Goal: Information Seeking & Learning: Check status

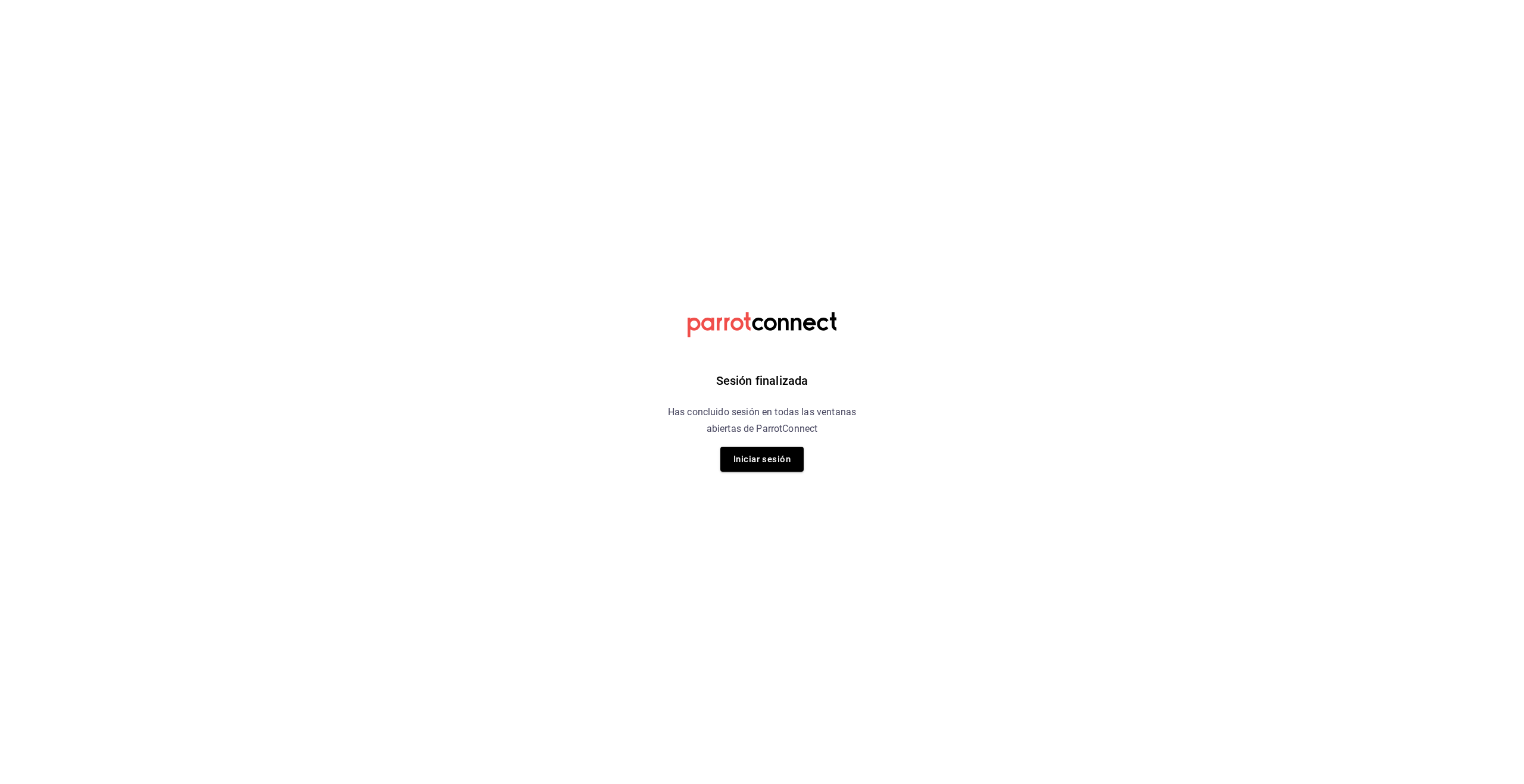
click at [755, 470] on button "Iniciar sesión" at bounding box center [762, 459] width 83 height 25
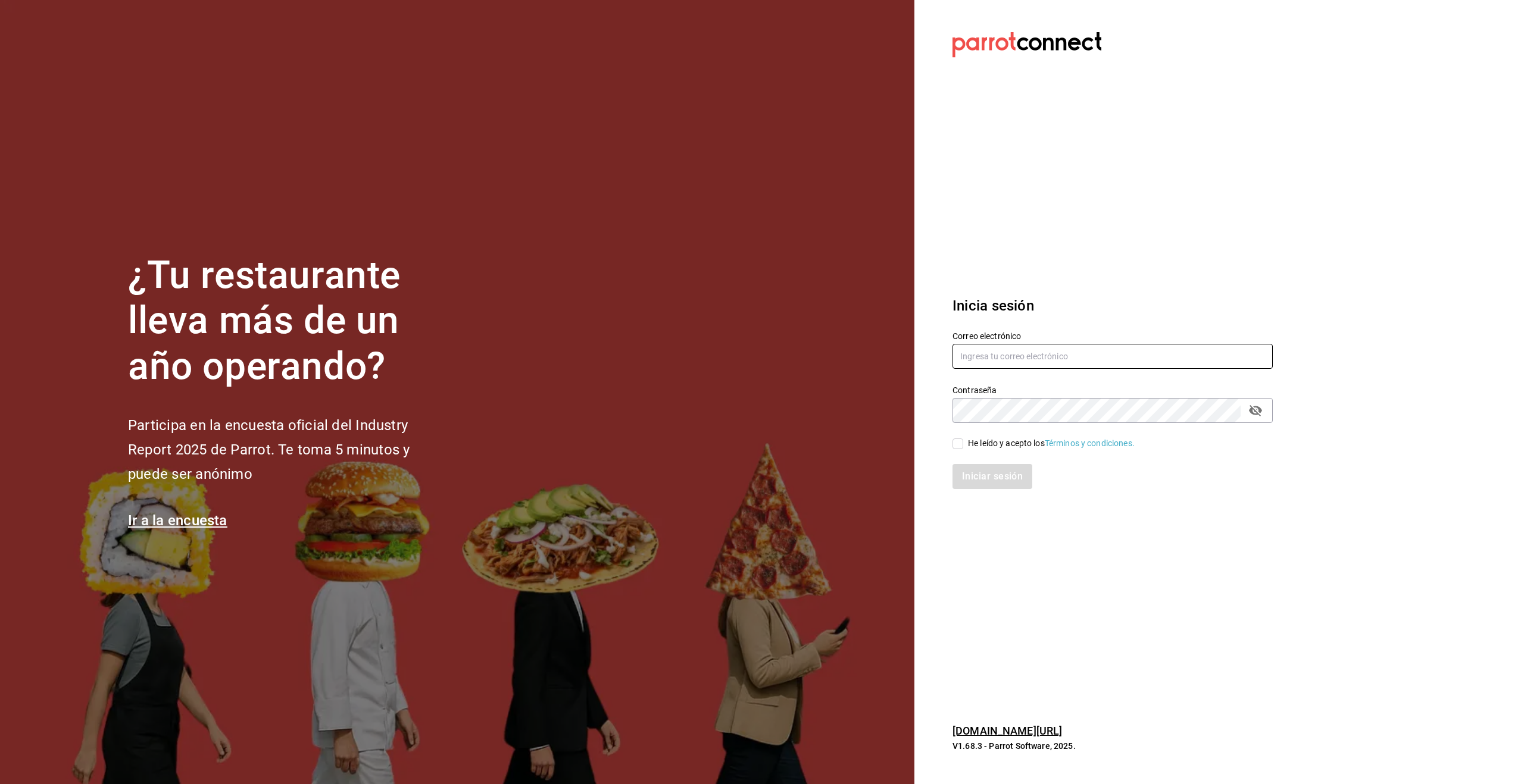
click at [967, 357] on input "text" at bounding box center [1113, 356] width 321 height 25
type input "alecsq@gmail.com"
click at [957, 445] on input "He leído y acepto los Términos y condiciones." at bounding box center [957, 444] width 10 height 10
checkbox input "true"
click at [975, 473] on button "Iniciar sesión" at bounding box center [992, 476] width 81 height 25
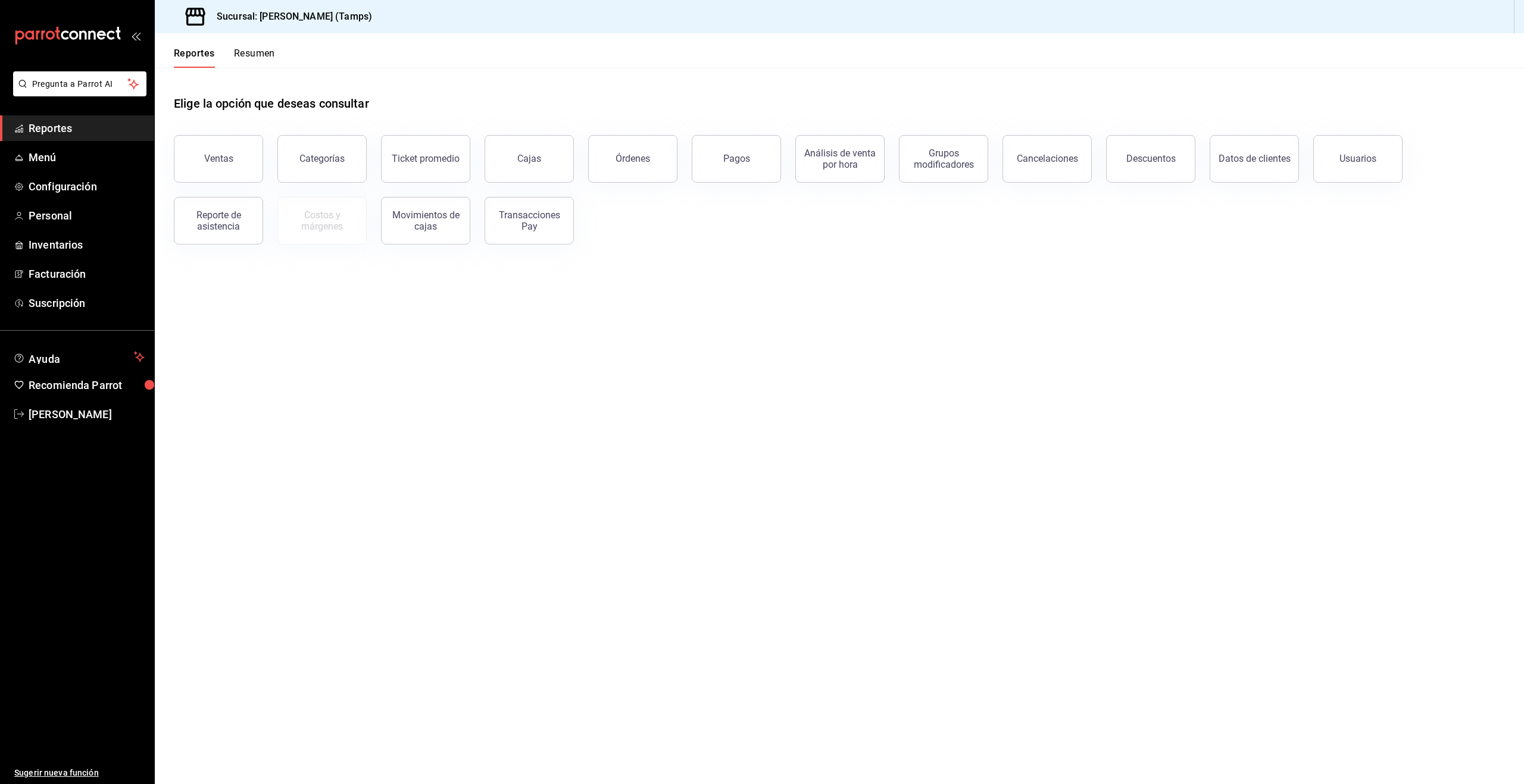
click at [40, 127] on span "Reportes" at bounding box center [87, 128] width 116 height 16
click at [663, 150] on button "Órdenes" at bounding box center [633, 159] width 90 height 48
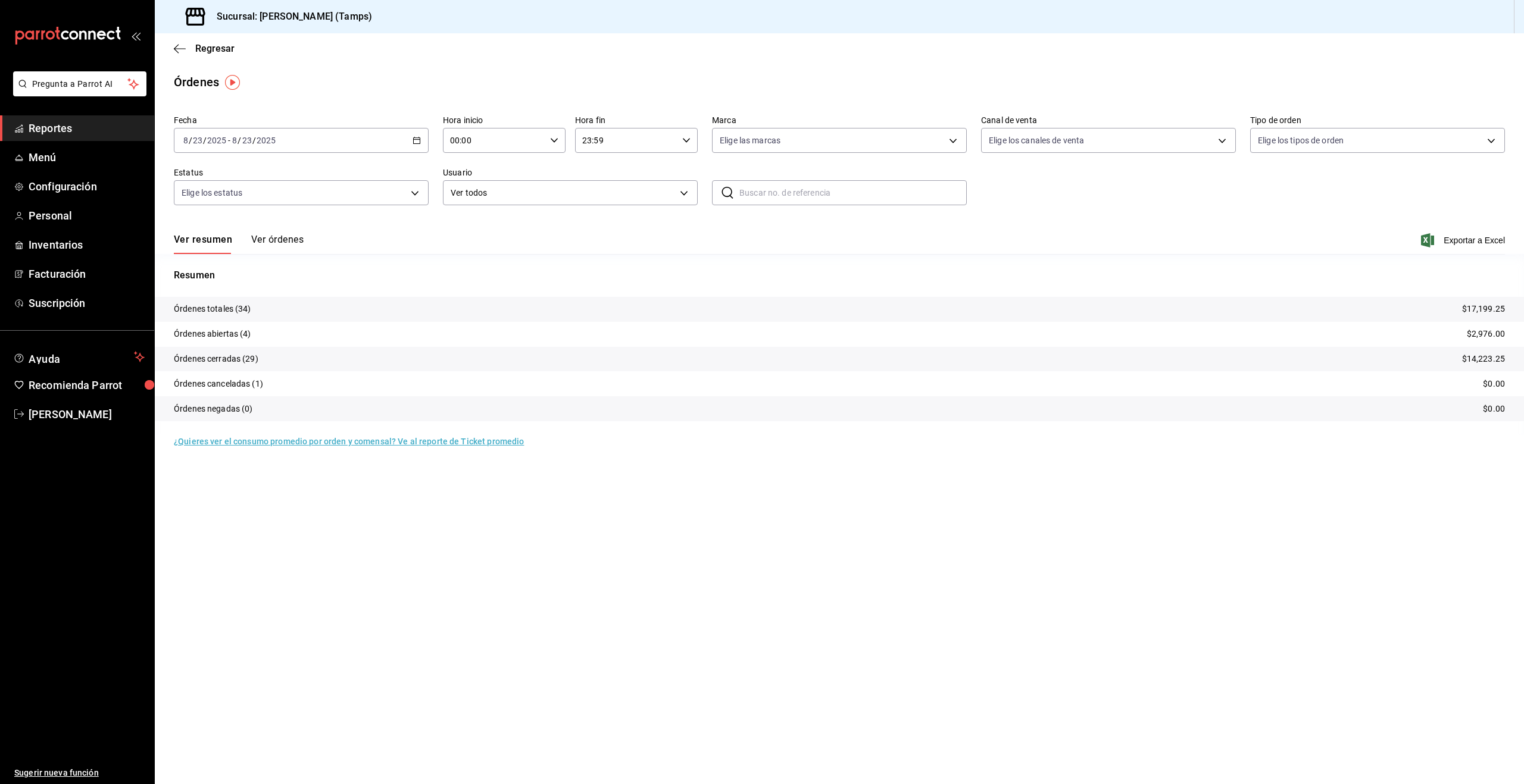
click at [272, 336] on tr "Órdenes abiertas (4) $2,976.00" at bounding box center [839, 334] width 1369 height 25
click at [214, 331] on p "Órdenes abiertas (4)" at bounding box center [212, 334] width 77 height 12
click at [1486, 330] on p "$2,976.00" at bounding box center [1486, 334] width 38 height 12
click at [242, 138] on input "23" at bounding box center [246, 140] width 10 height 10
click at [213, 176] on span "Hoy" at bounding box center [230, 175] width 93 height 12
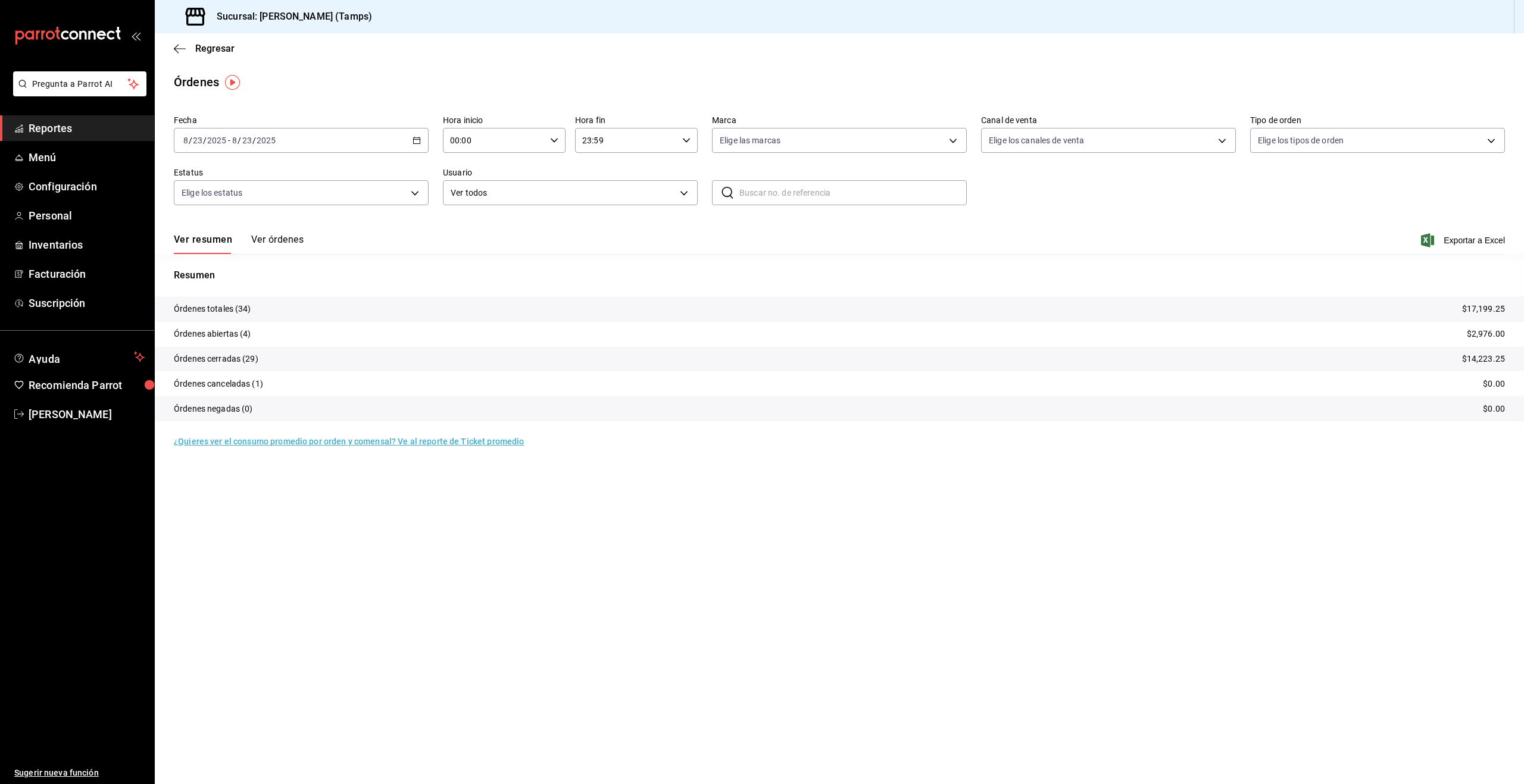
click at [273, 241] on button "Ver órdenes" at bounding box center [277, 243] width 52 height 20
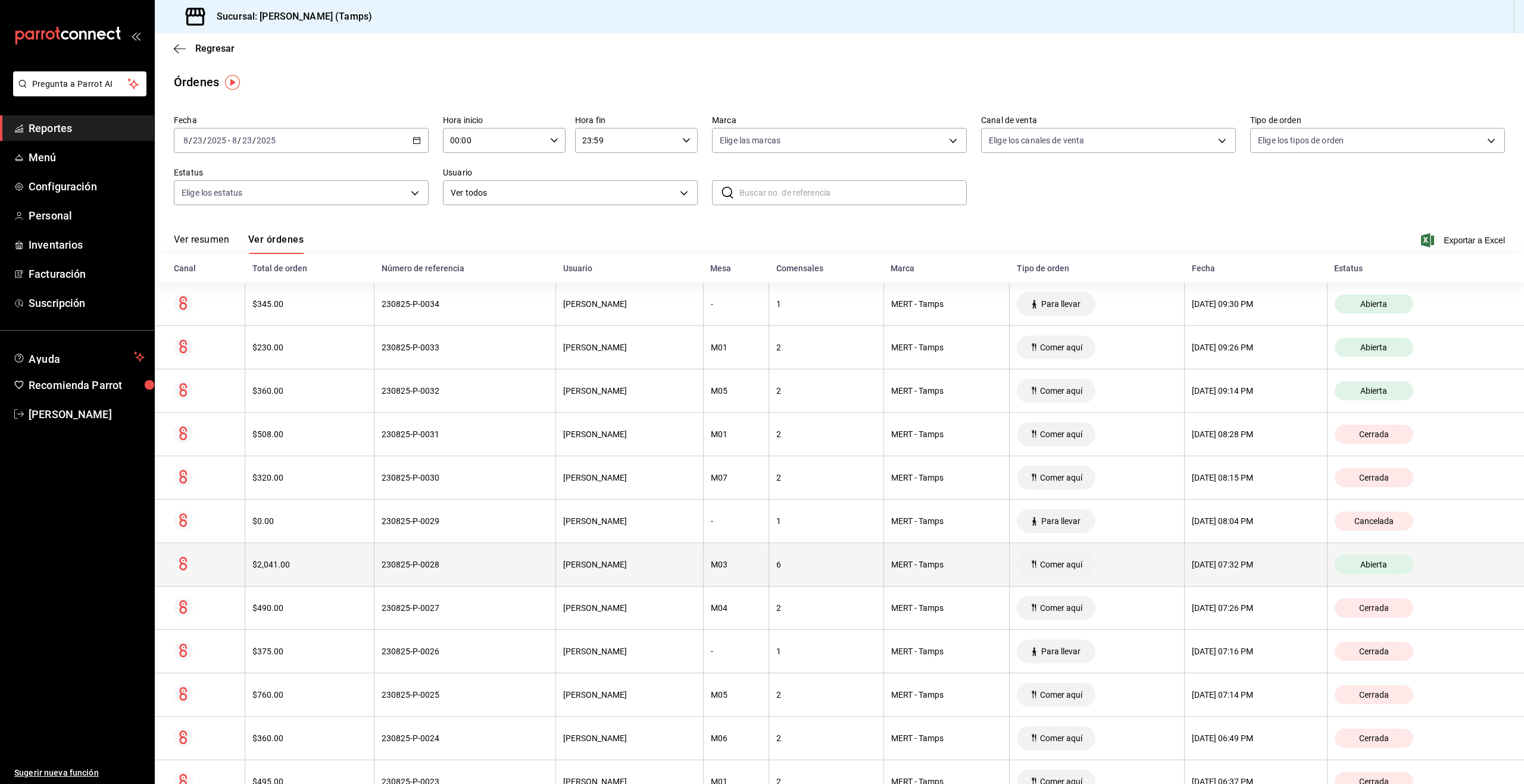
click at [822, 564] on div "6" at bounding box center [825, 565] width 100 height 10
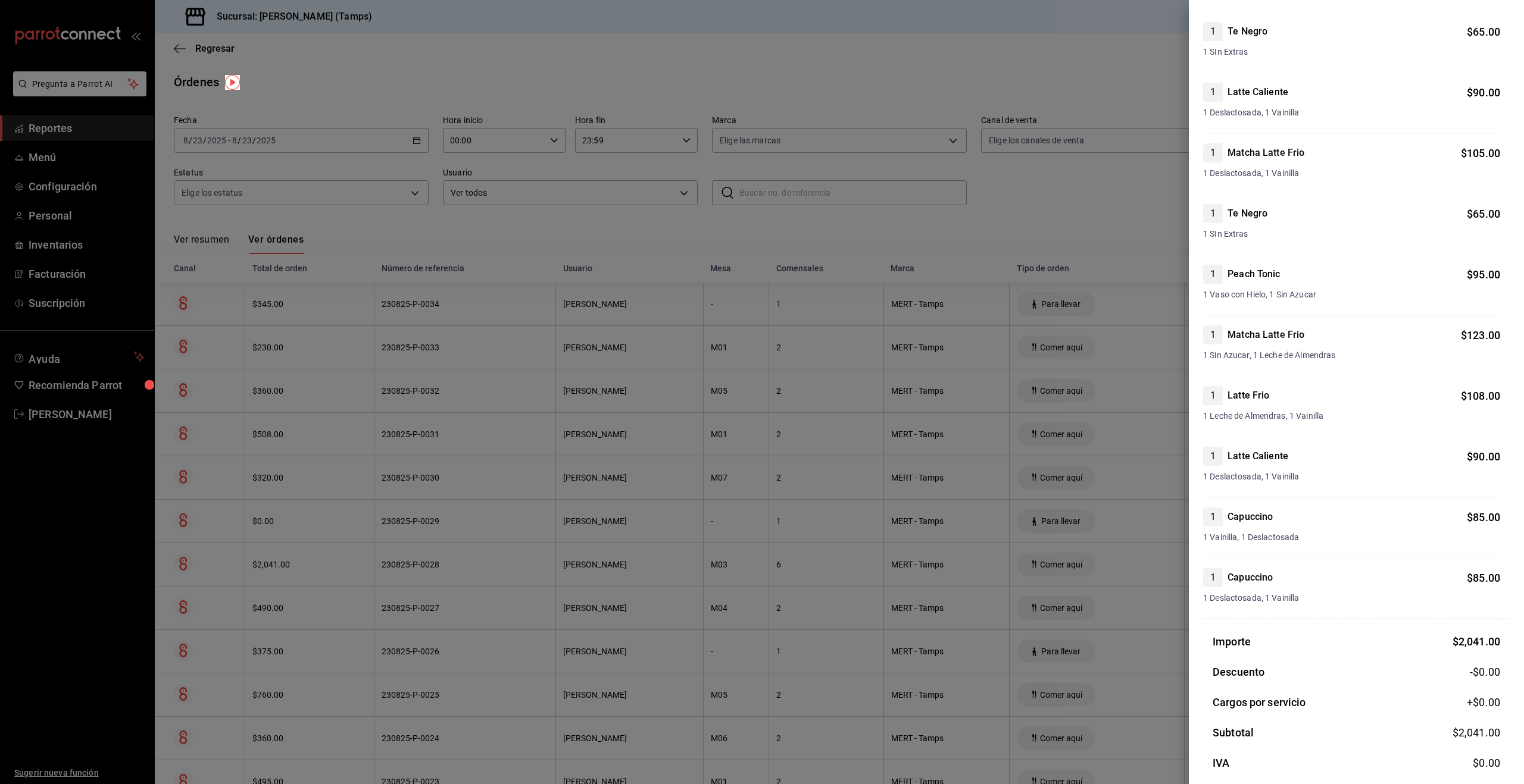
scroll to position [387, 0]
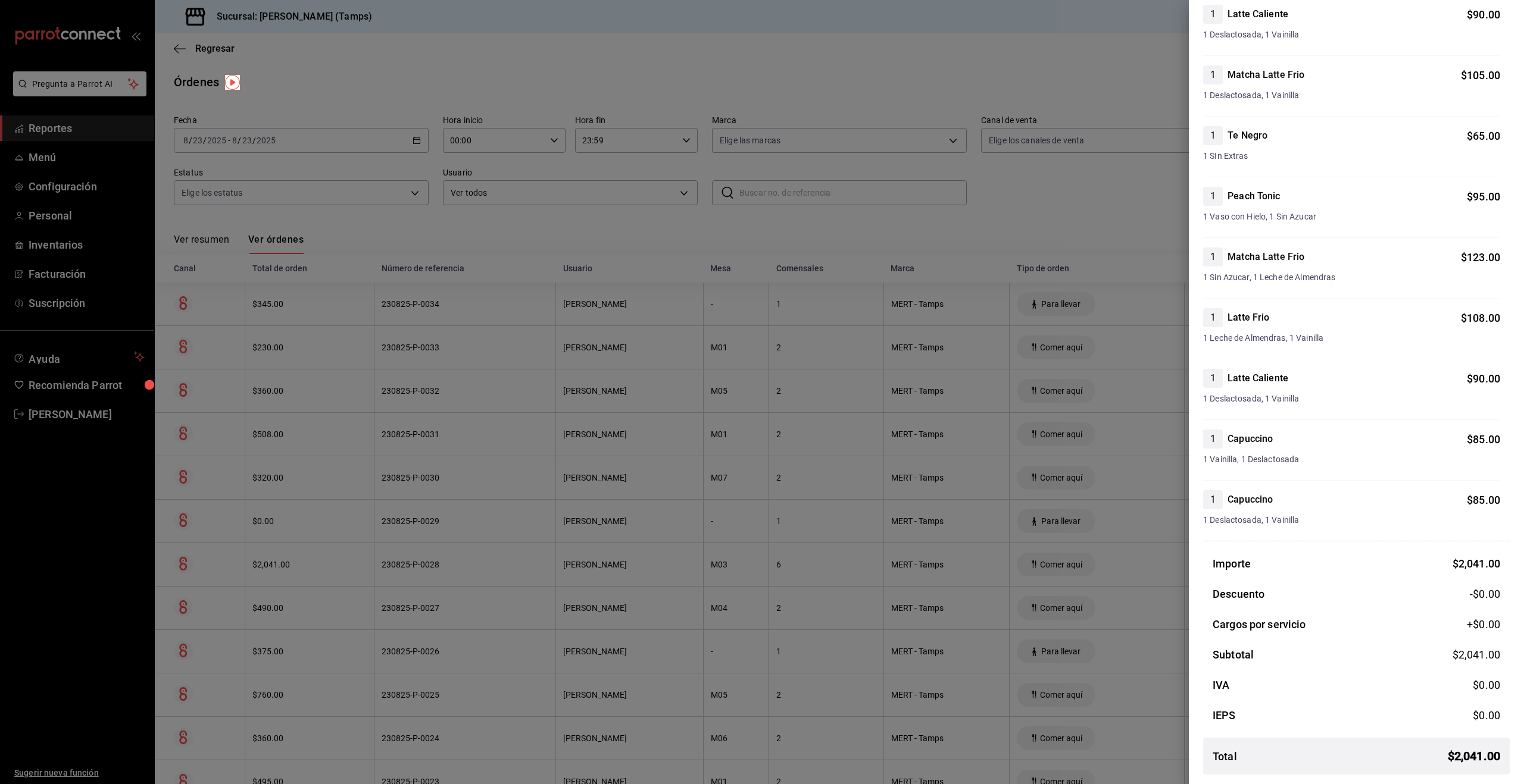
click at [453, 219] on div at bounding box center [762, 392] width 1524 height 784
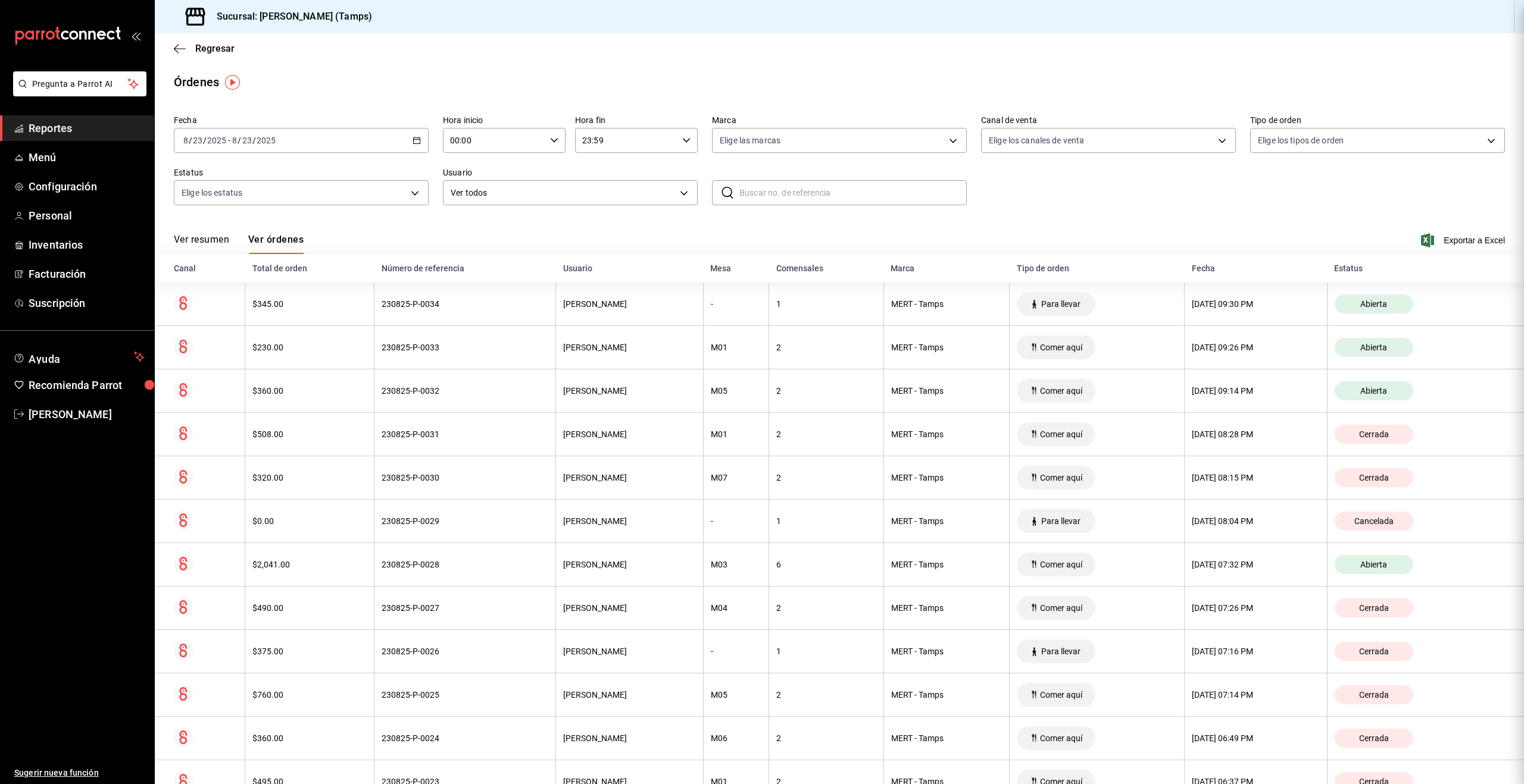
scroll to position [0, 0]
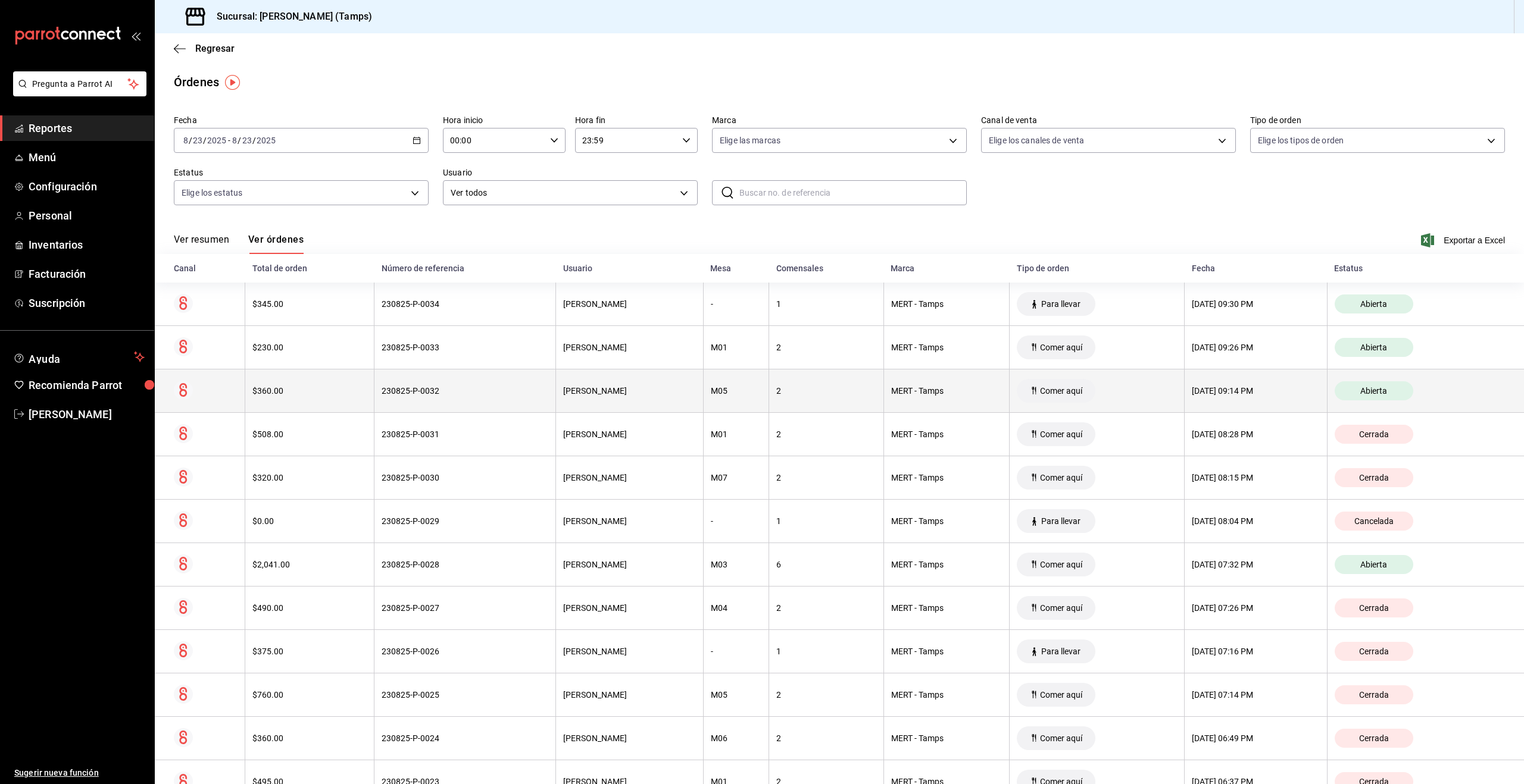
click at [356, 381] on th "$360.00" at bounding box center [309, 391] width 129 height 44
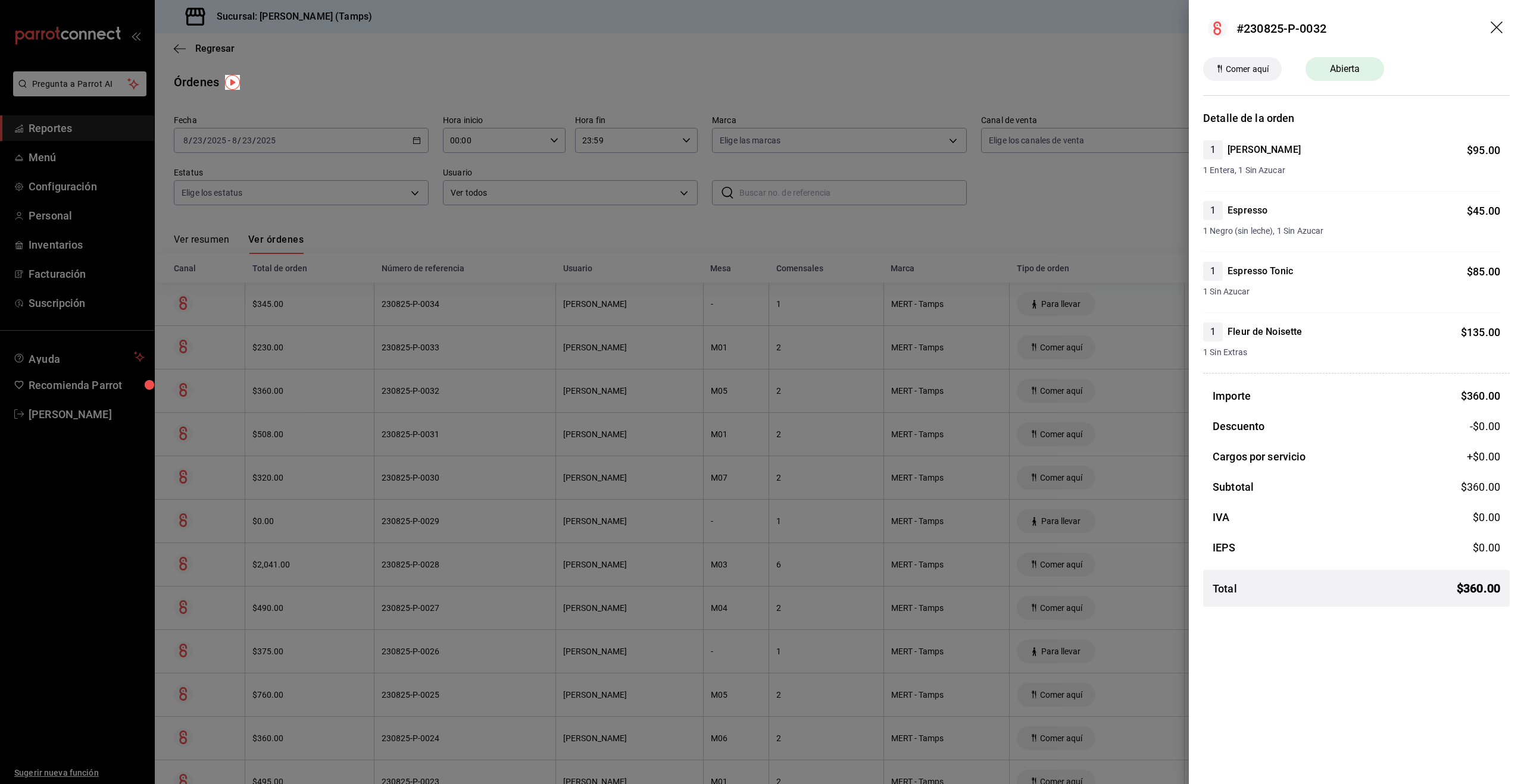
click at [340, 354] on div at bounding box center [762, 392] width 1524 height 784
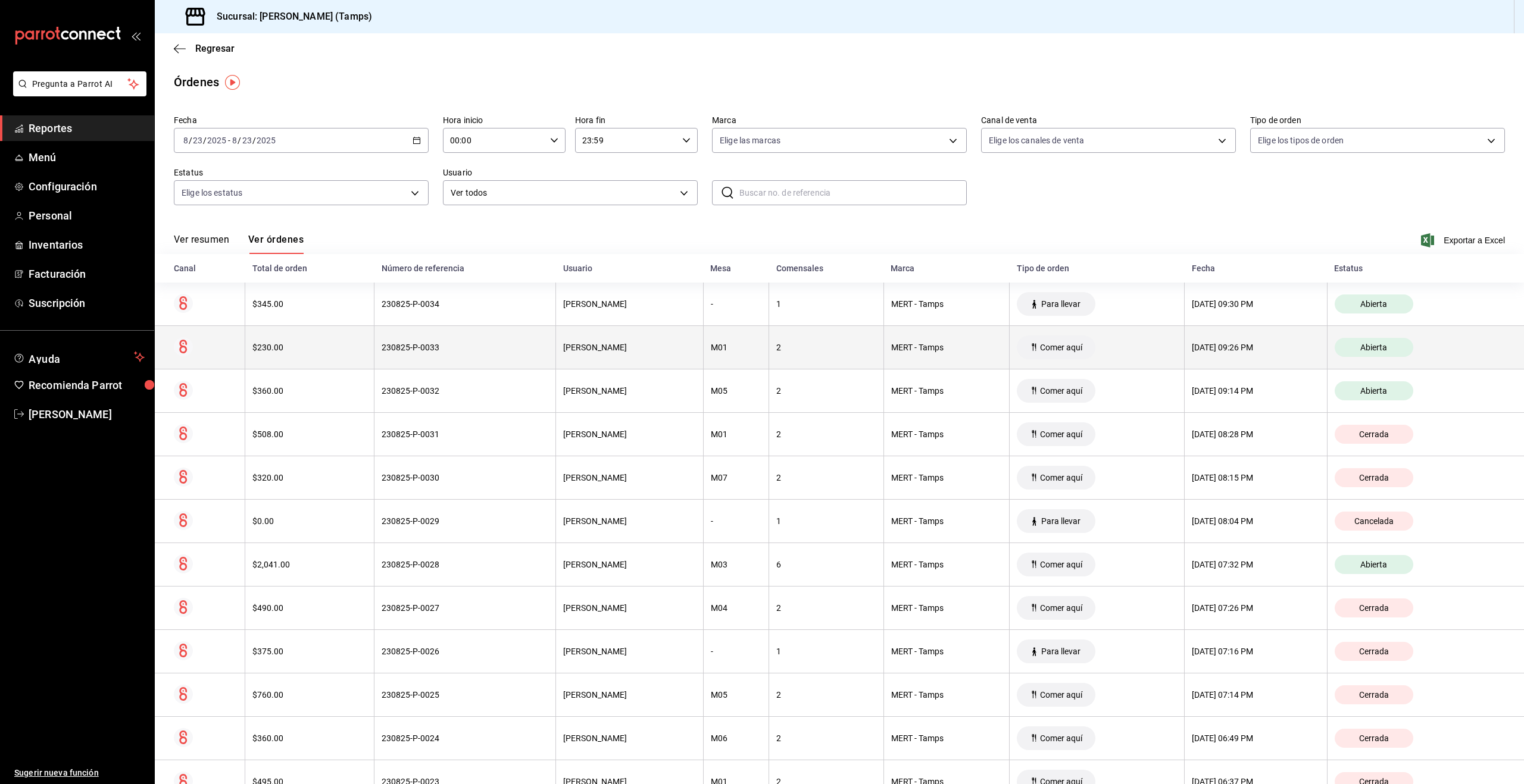
click at [320, 348] on div "$230.00" at bounding box center [309, 347] width 115 height 10
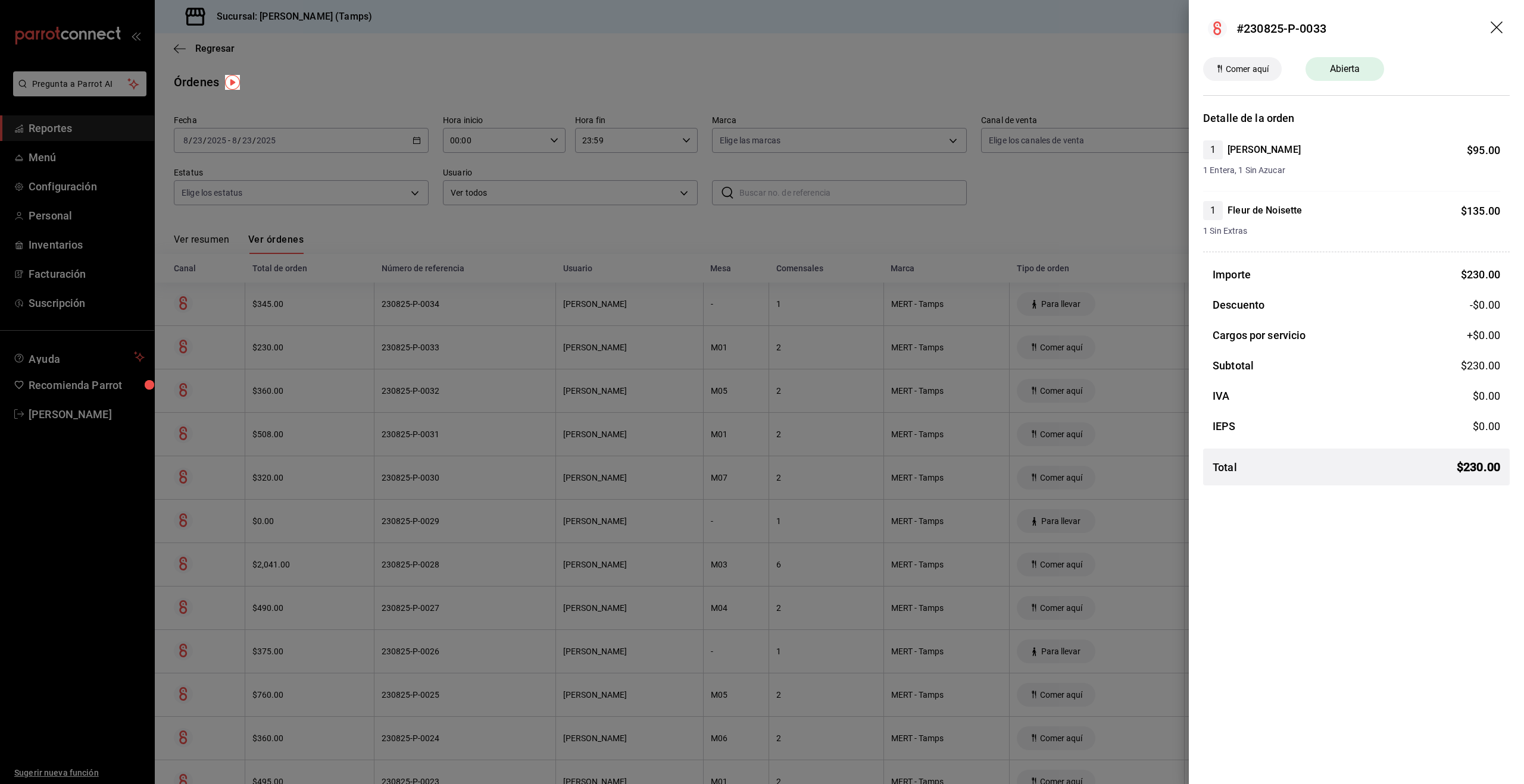
click at [320, 348] on div at bounding box center [762, 392] width 1524 height 784
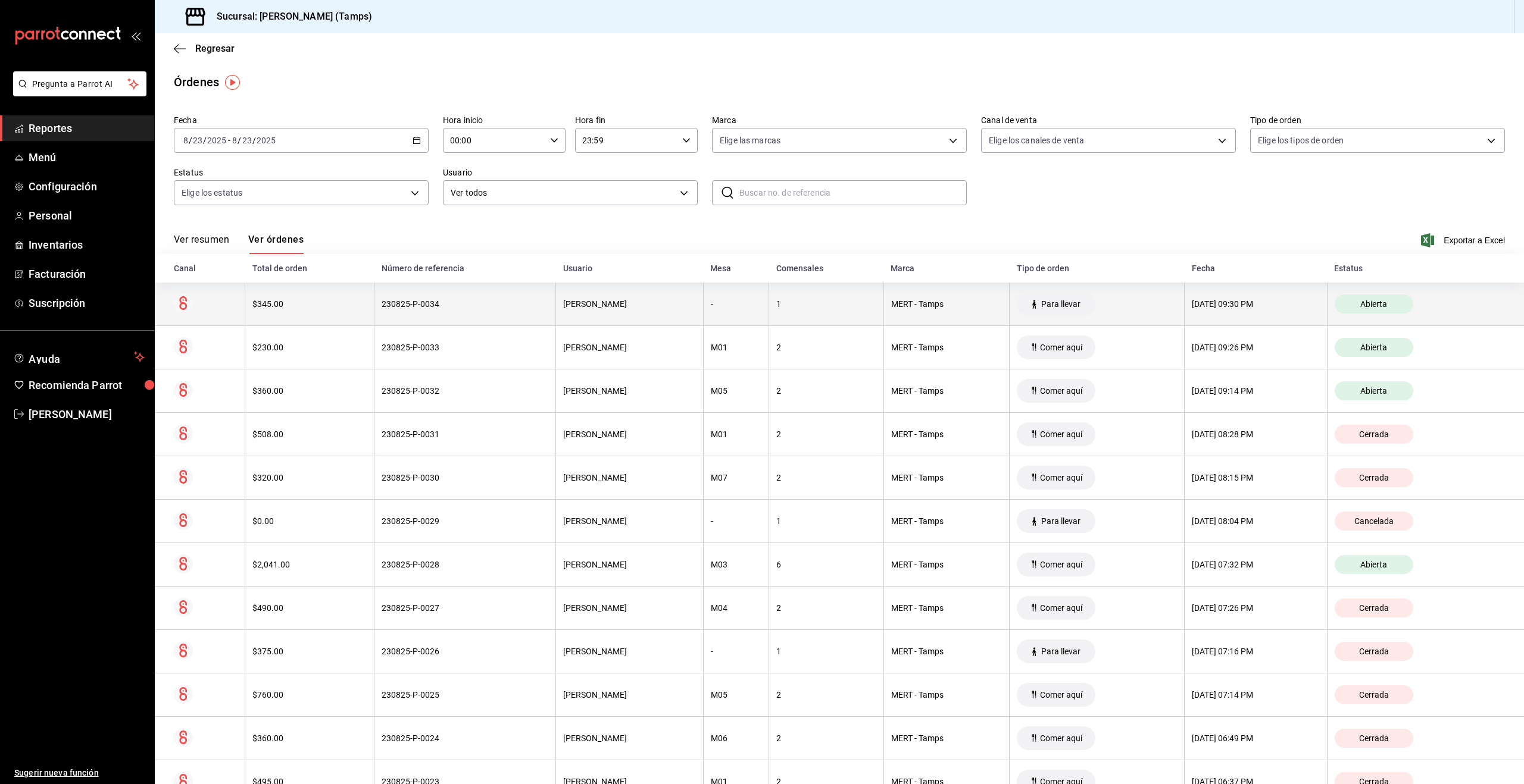
click at [322, 317] on th "$345.00" at bounding box center [309, 304] width 129 height 44
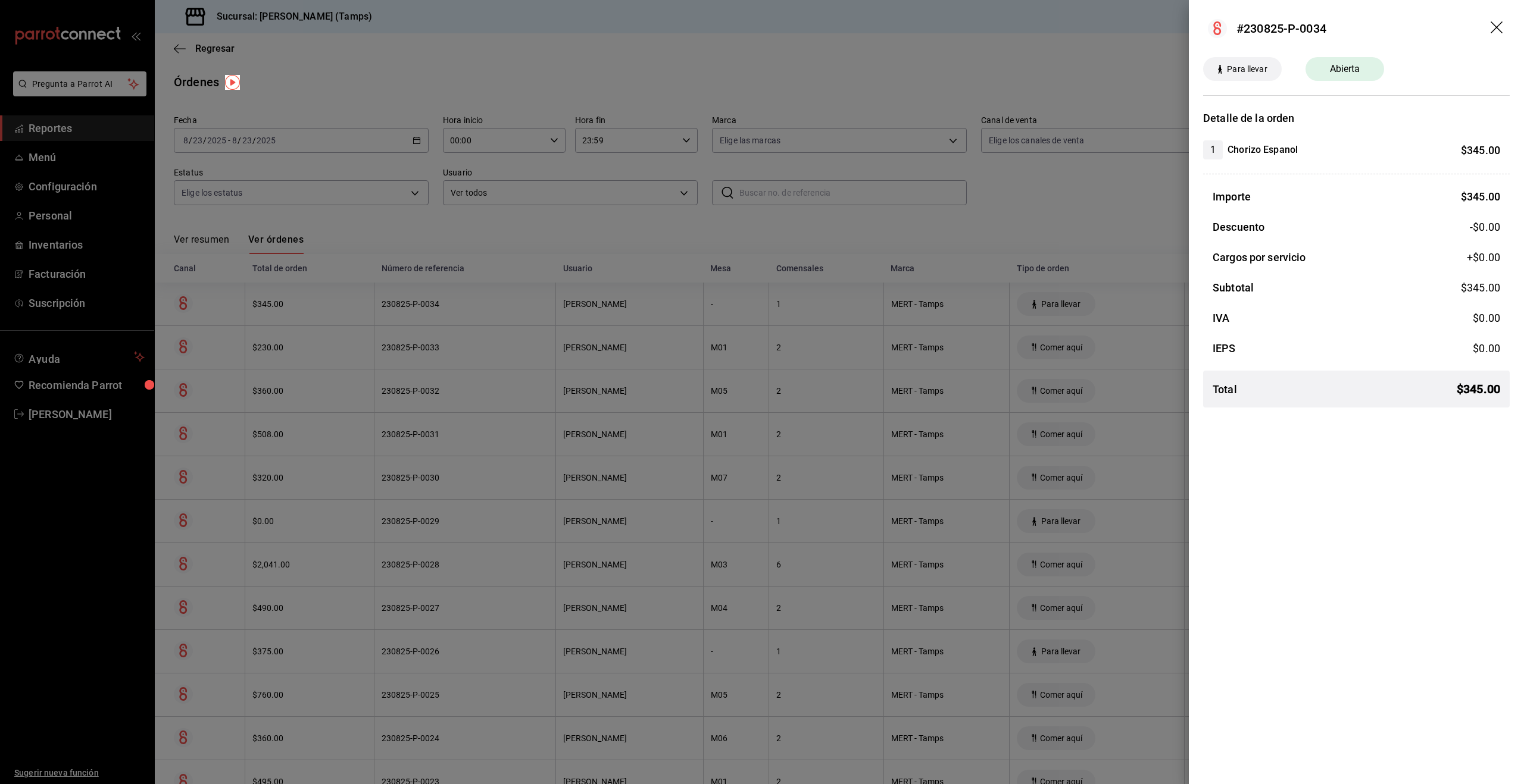
click at [722, 251] on div at bounding box center [762, 392] width 1524 height 784
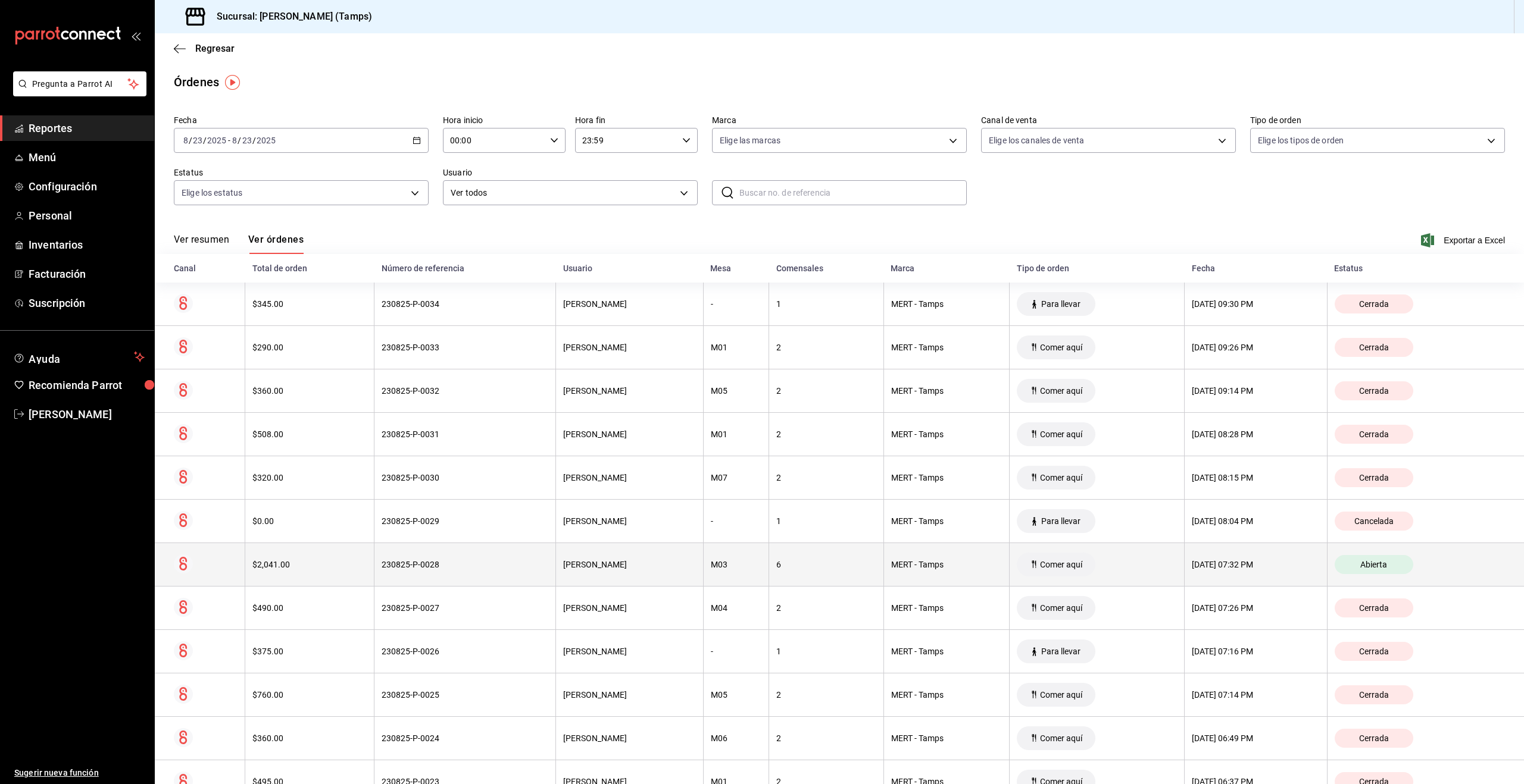
click at [769, 557] on th "6" at bounding box center [826, 565] width 115 height 44
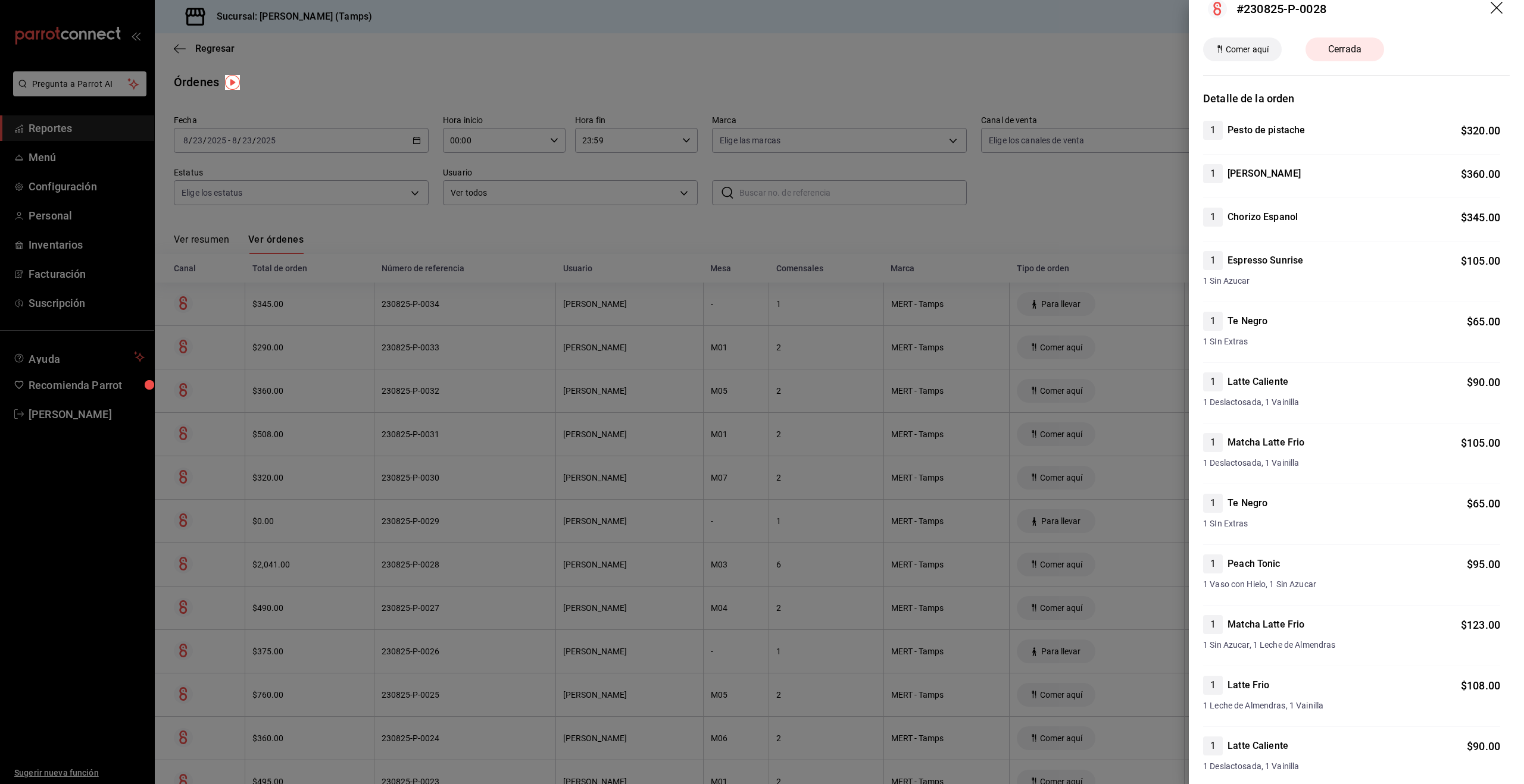
scroll to position [13, 0]
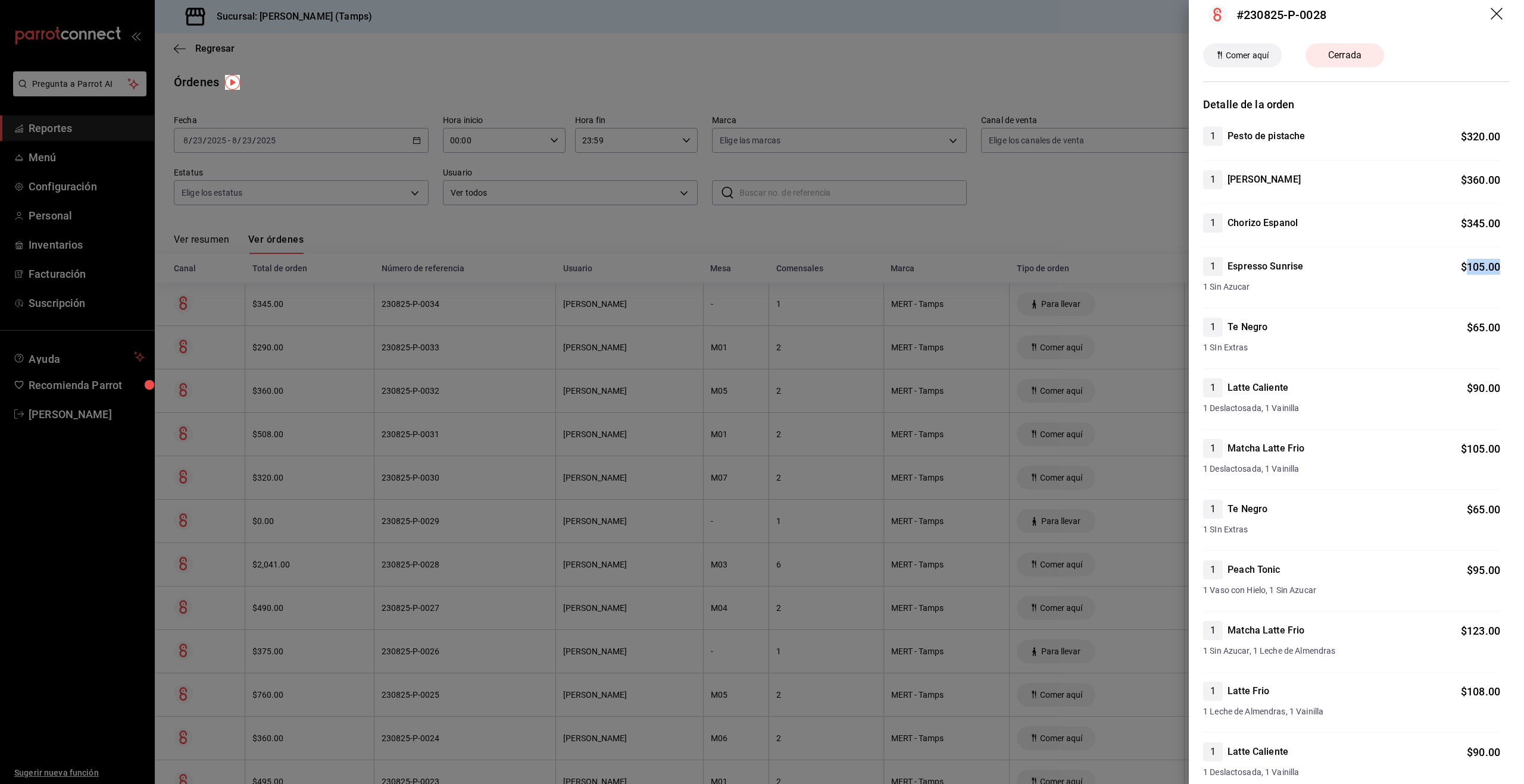
drag, startPoint x: 1468, startPoint y: 266, endPoint x: 1502, endPoint y: 273, distance: 34.7
click at [1502, 273] on div "1 Pesto de pistache $ 320.00 1 Jamon Serrano $ 360.00 1 Chorizo Espanol $ 345.0…" at bounding box center [1356, 513] width 306 height 774
drag, startPoint x: 1460, startPoint y: 568, endPoint x: 1445, endPoint y: 659, distance: 92.2
click at [1445, 660] on div "1 Pesto de pistache $ 320.00 1 Jamon Serrano $ 360.00 1 Chorizo Espanol $ 345.0…" at bounding box center [1356, 513] width 306 height 774
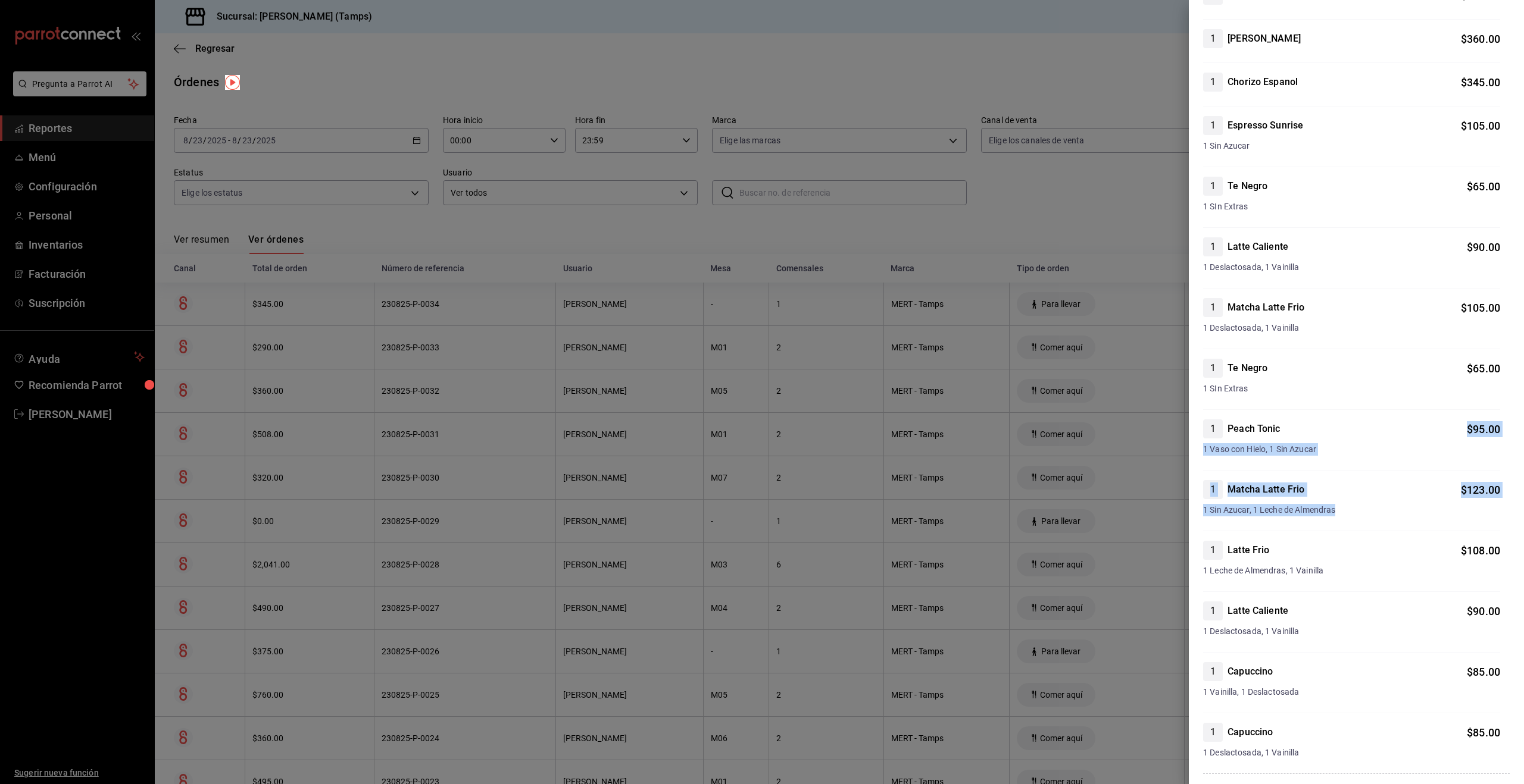
scroll to position [88, 0]
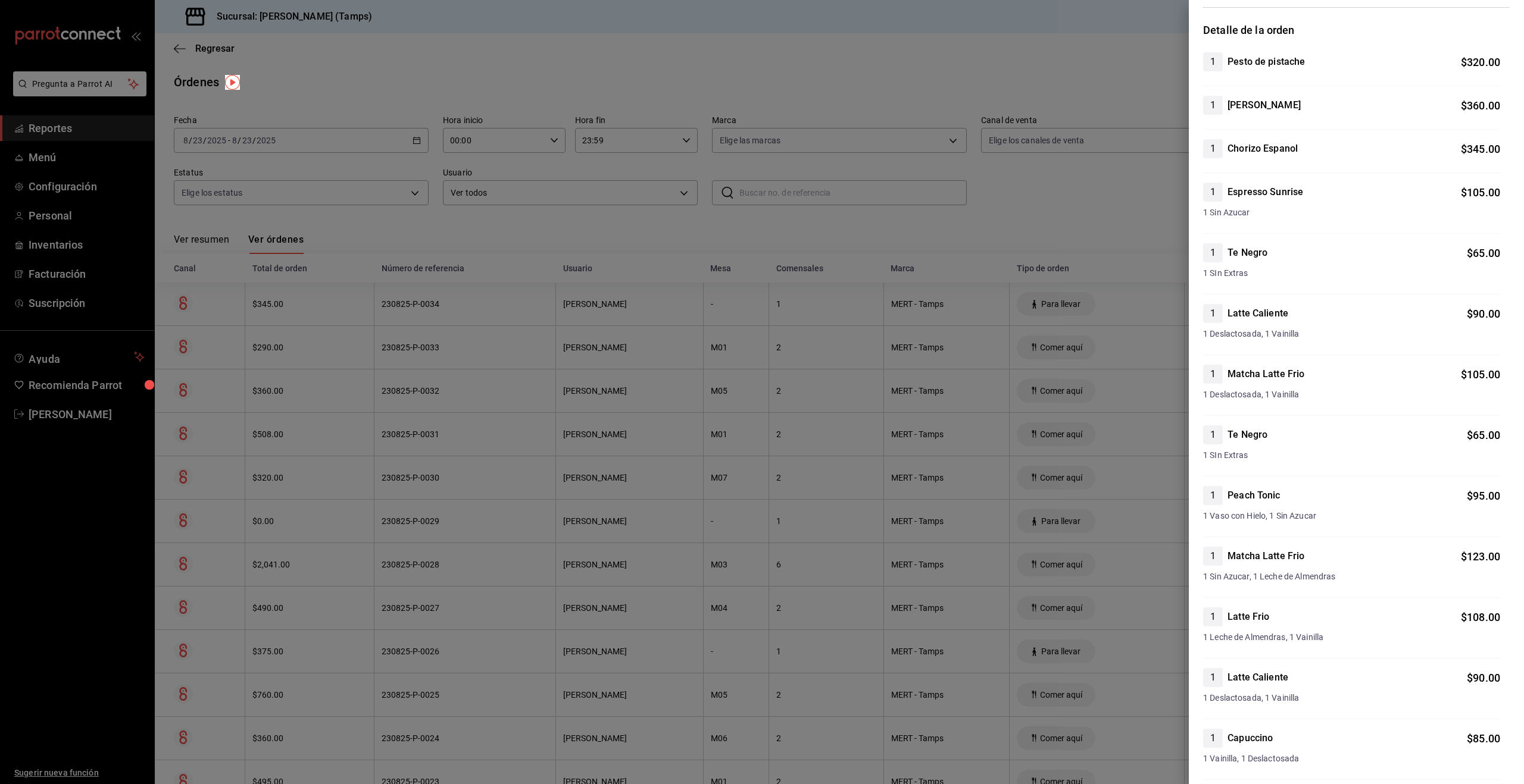
click at [1297, 283] on div "1 Te Negro $ 65.00 1 SIn Extras" at bounding box center [1351, 269] width 297 height 52
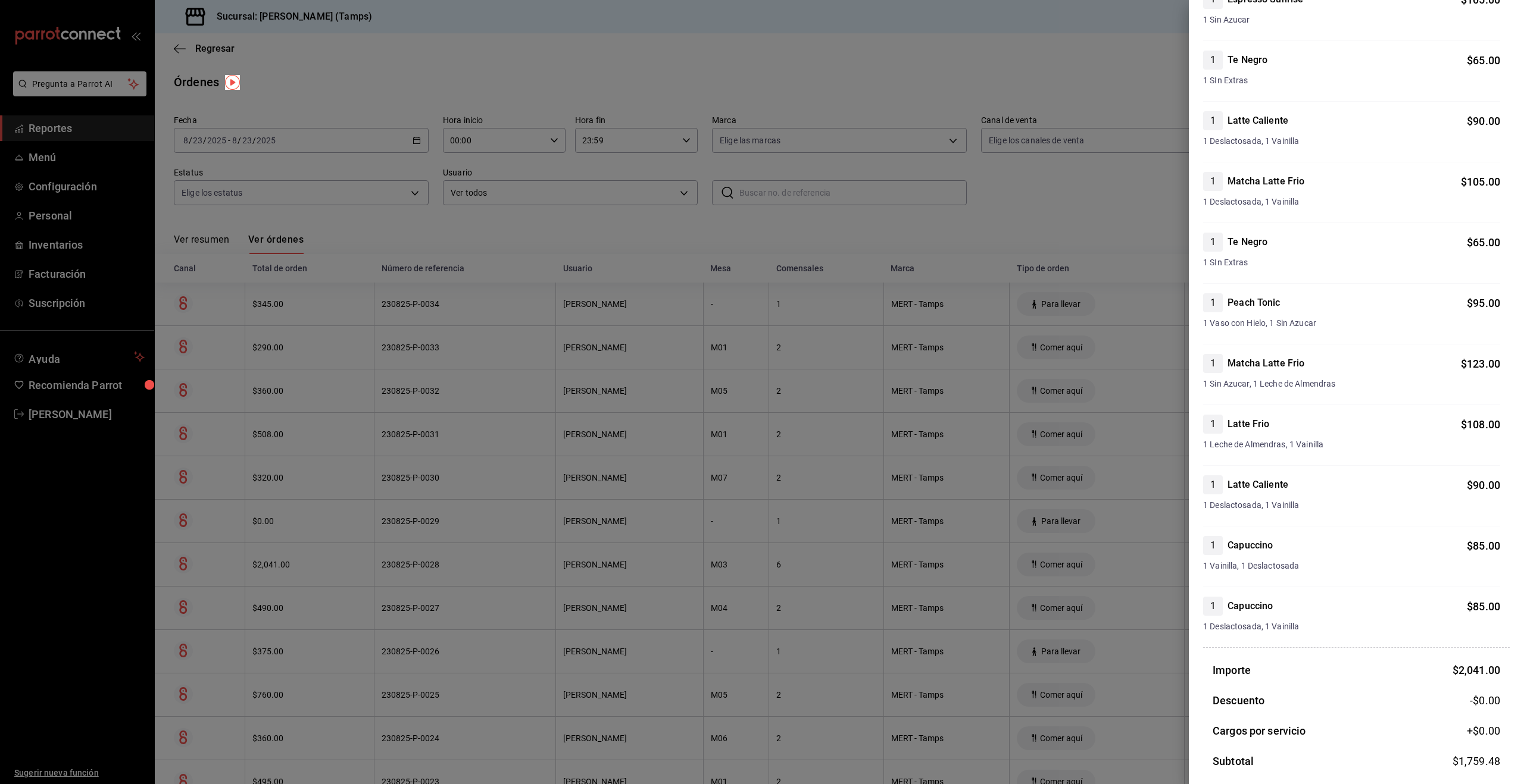
scroll to position [387, 0]
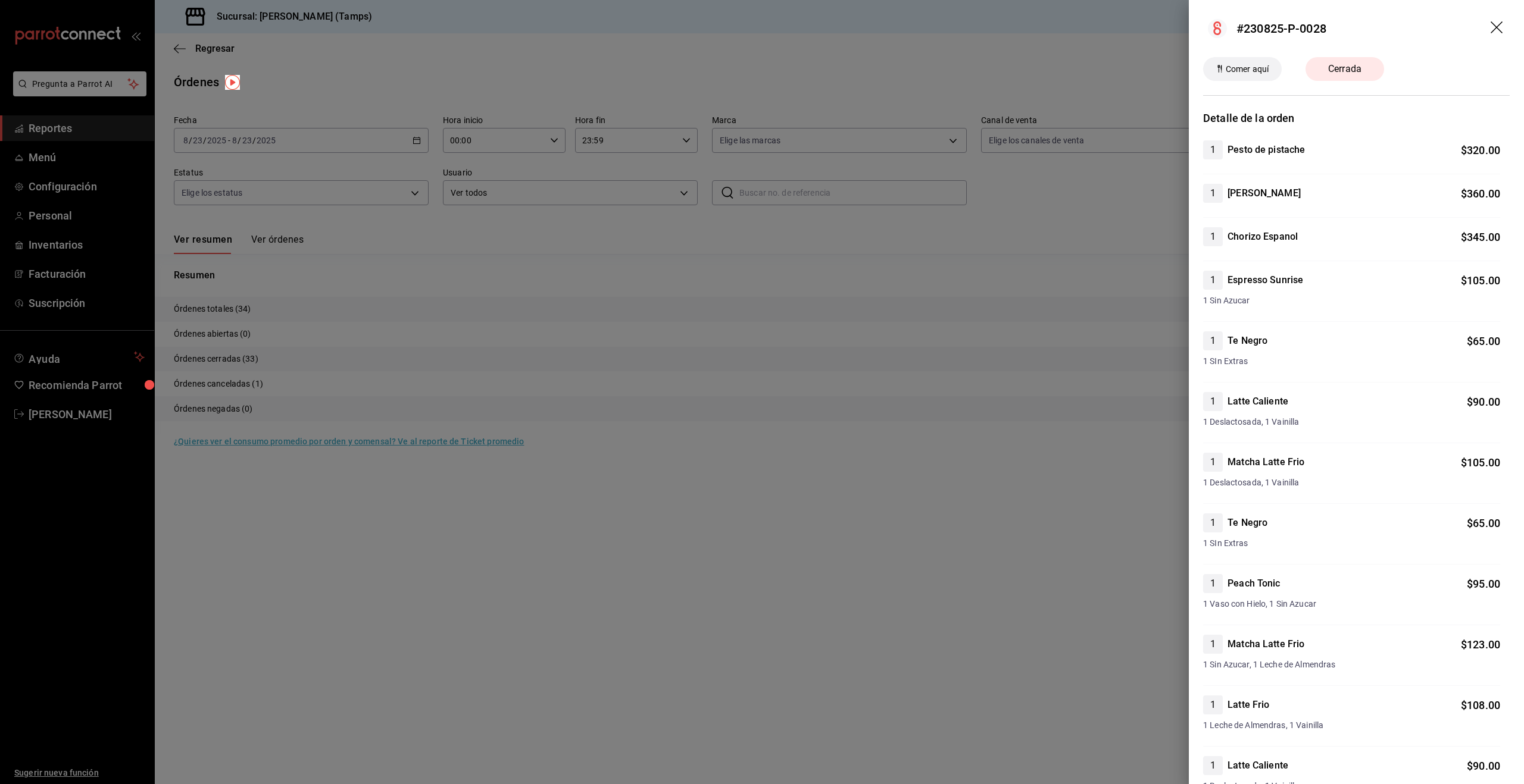
drag, startPoint x: 983, startPoint y: 285, endPoint x: 989, endPoint y: 279, distance: 8.5
click at [983, 285] on div at bounding box center [762, 392] width 1524 height 784
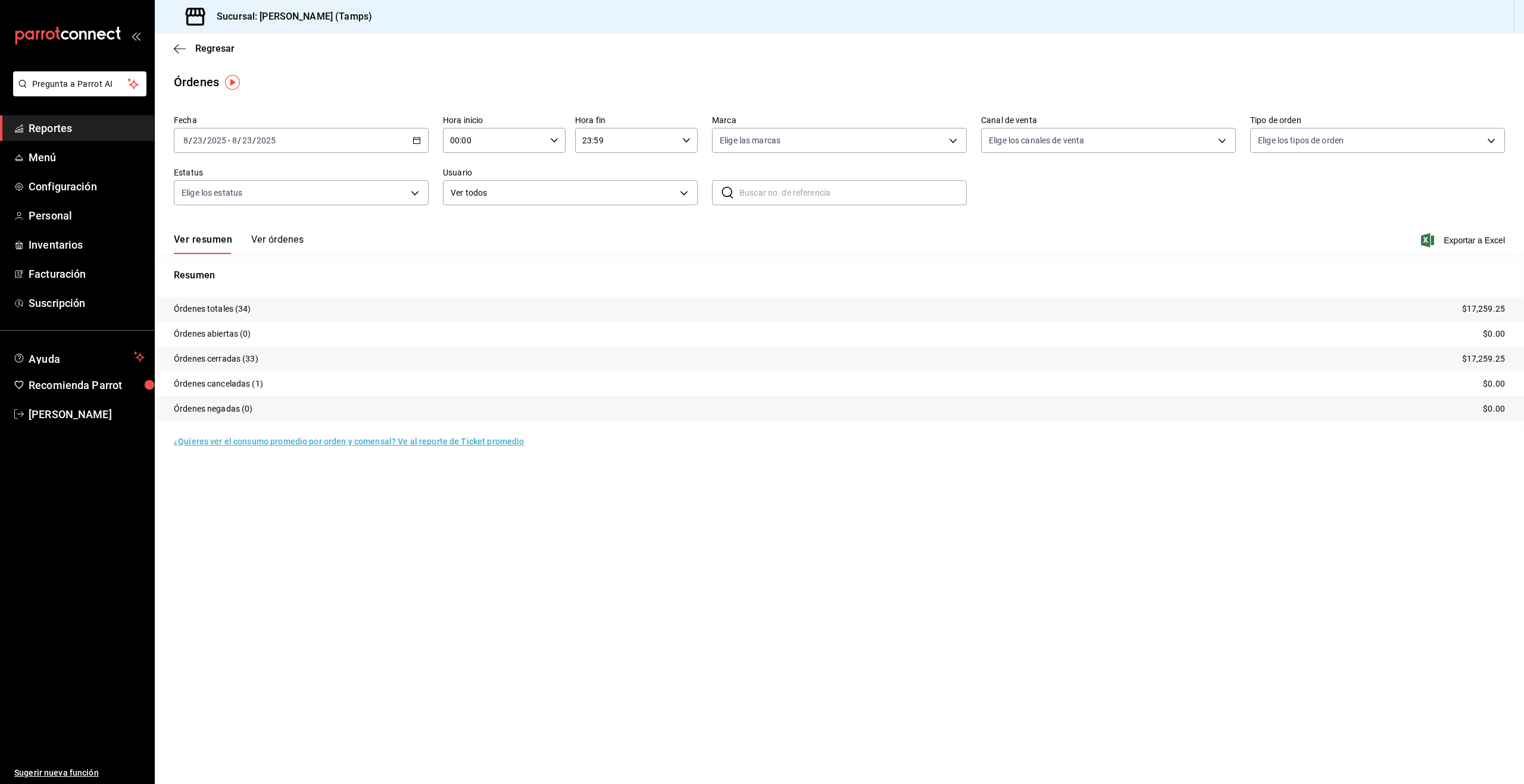
click at [257, 315] on tr "Órdenes totales (34) $17,259.25" at bounding box center [839, 309] width 1369 height 25
click at [271, 241] on button "Ver órdenes" at bounding box center [277, 243] width 52 height 20
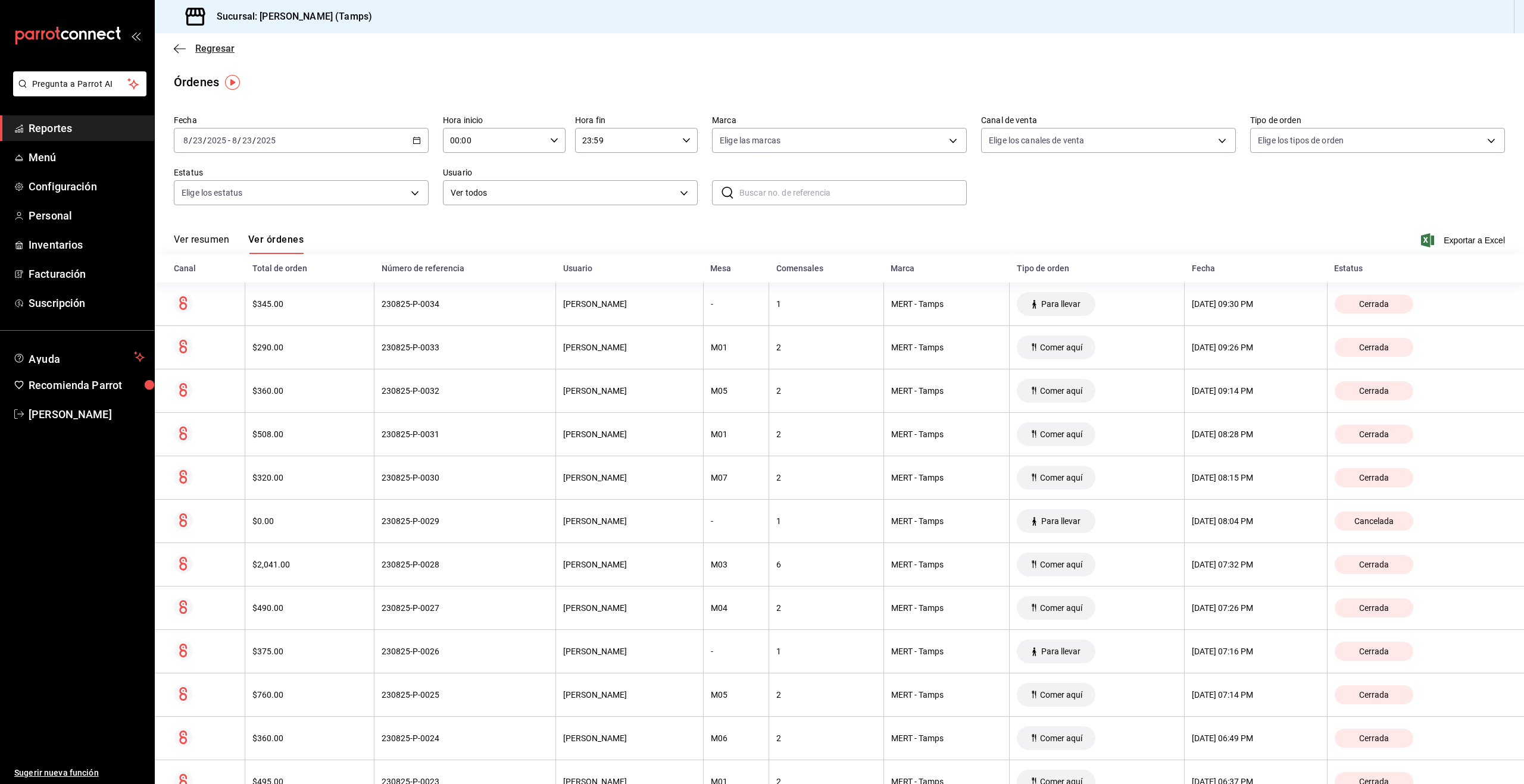
click at [184, 43] on span "Regresar" at bounding box center [204, 49] width 61 height 11
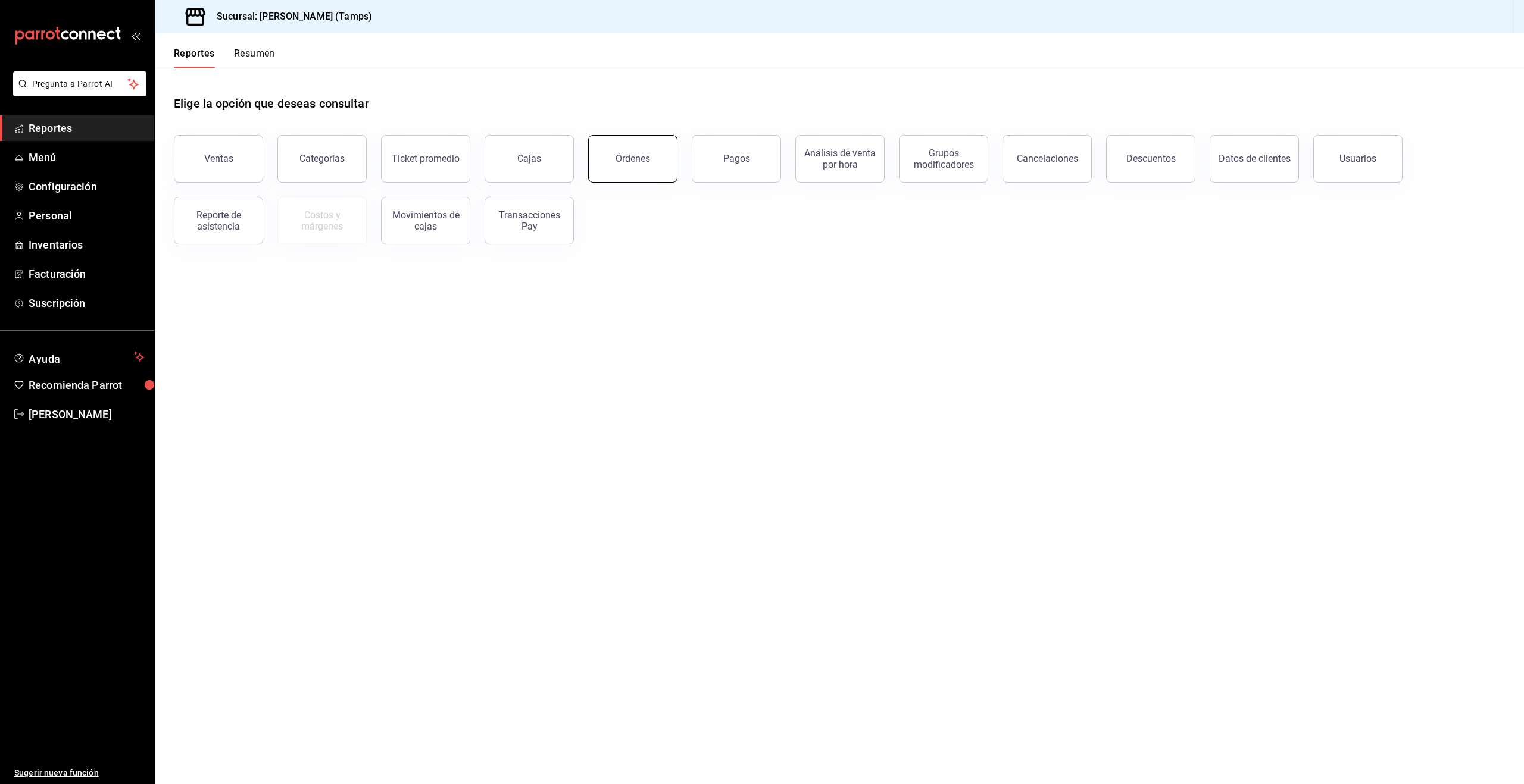
click at [641, 171] on button "Órdenes" at bounding box center [633, 159] width 90 height 48
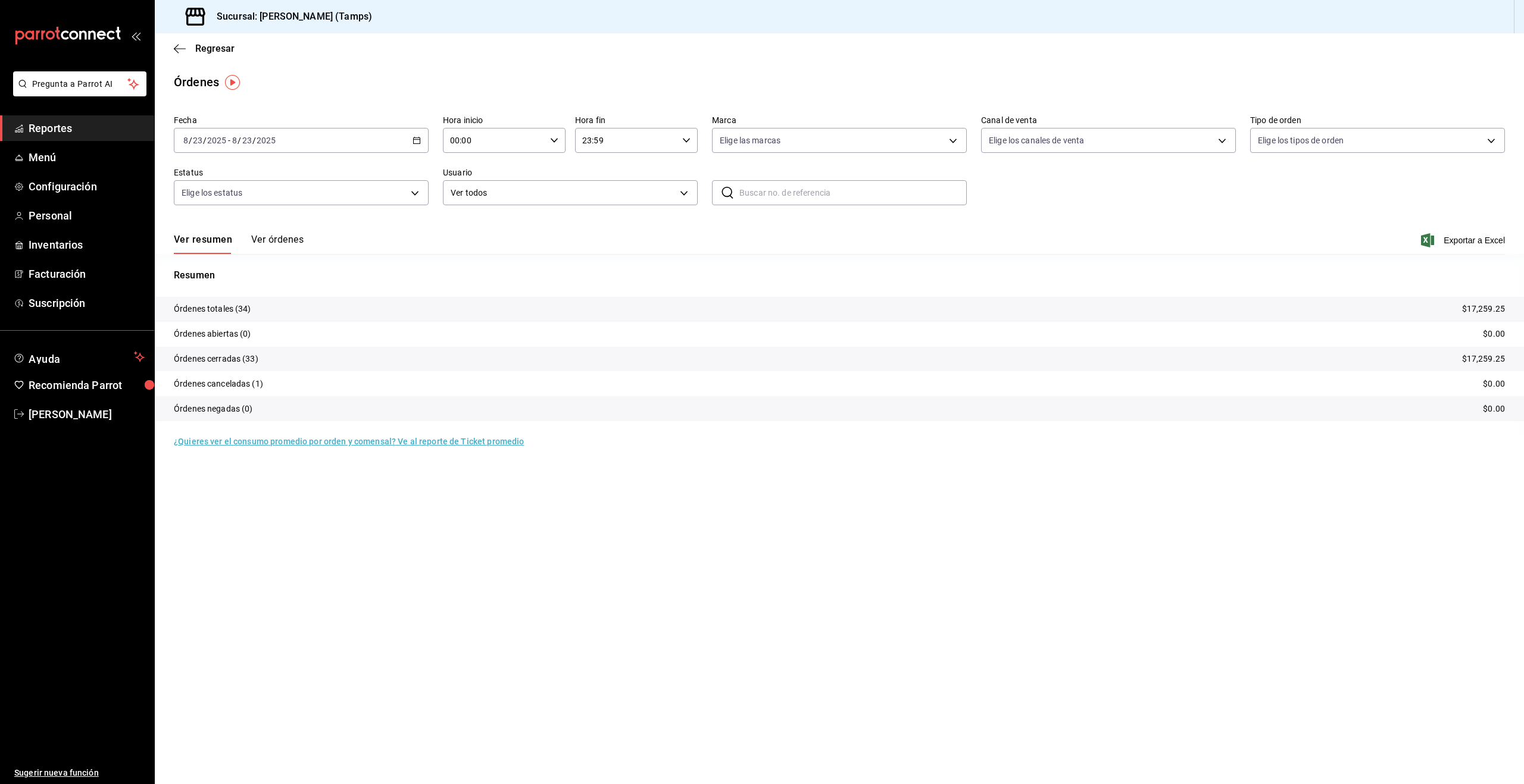
click at [50, 117] on link "Reportes" at bounding box center [77, 128] width 155 height 26
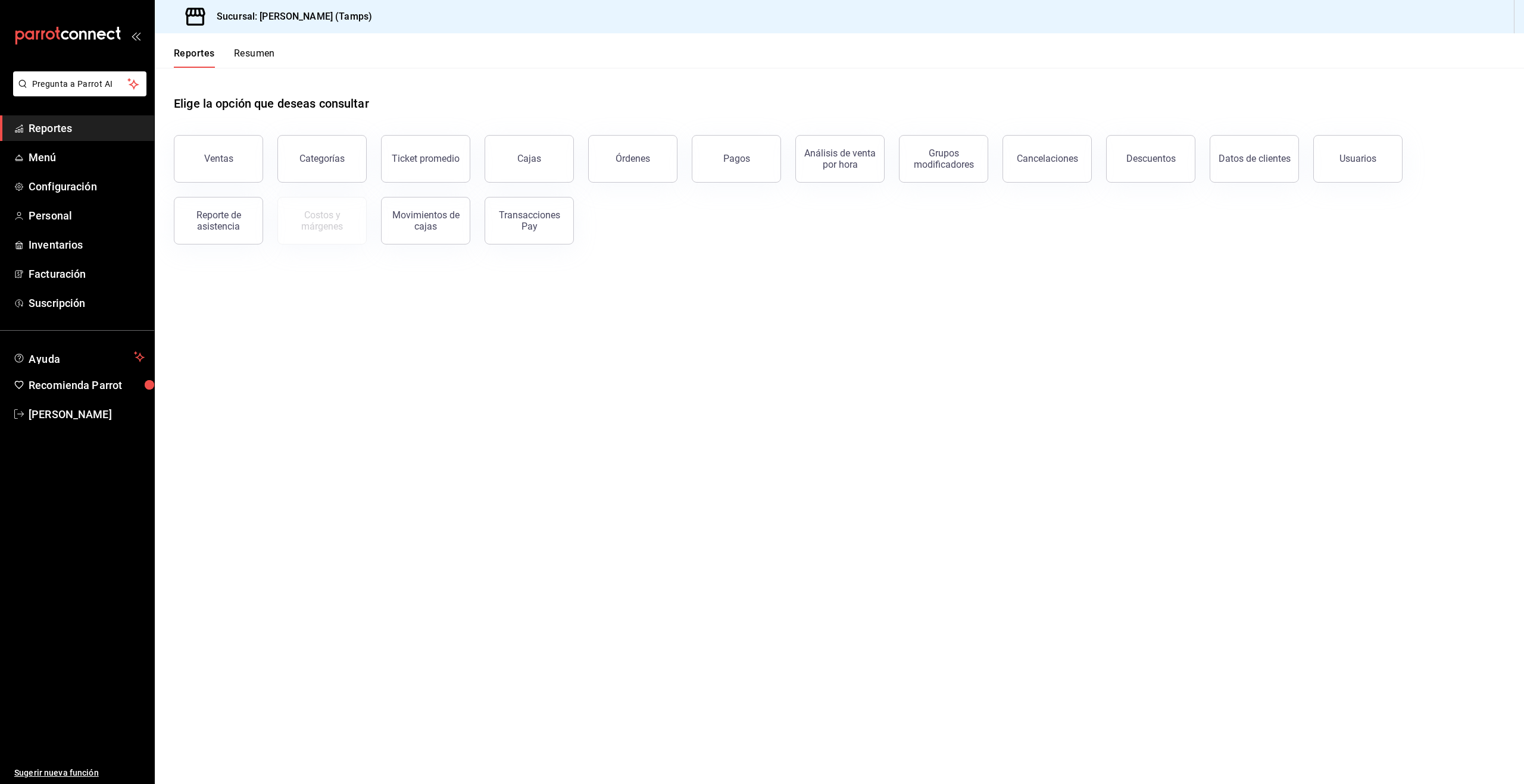
click at [53, 134] on span "Reportes" at bounding box center [87, 128] width 116 height 16
drag, startPoint x: 258, startPoint y: 159, endPoint x: 252, endPoint y: 155, distance: 7.2
click at [257, 159] on button "Ventas" at bounding box center [219, 159] width 90 height 48
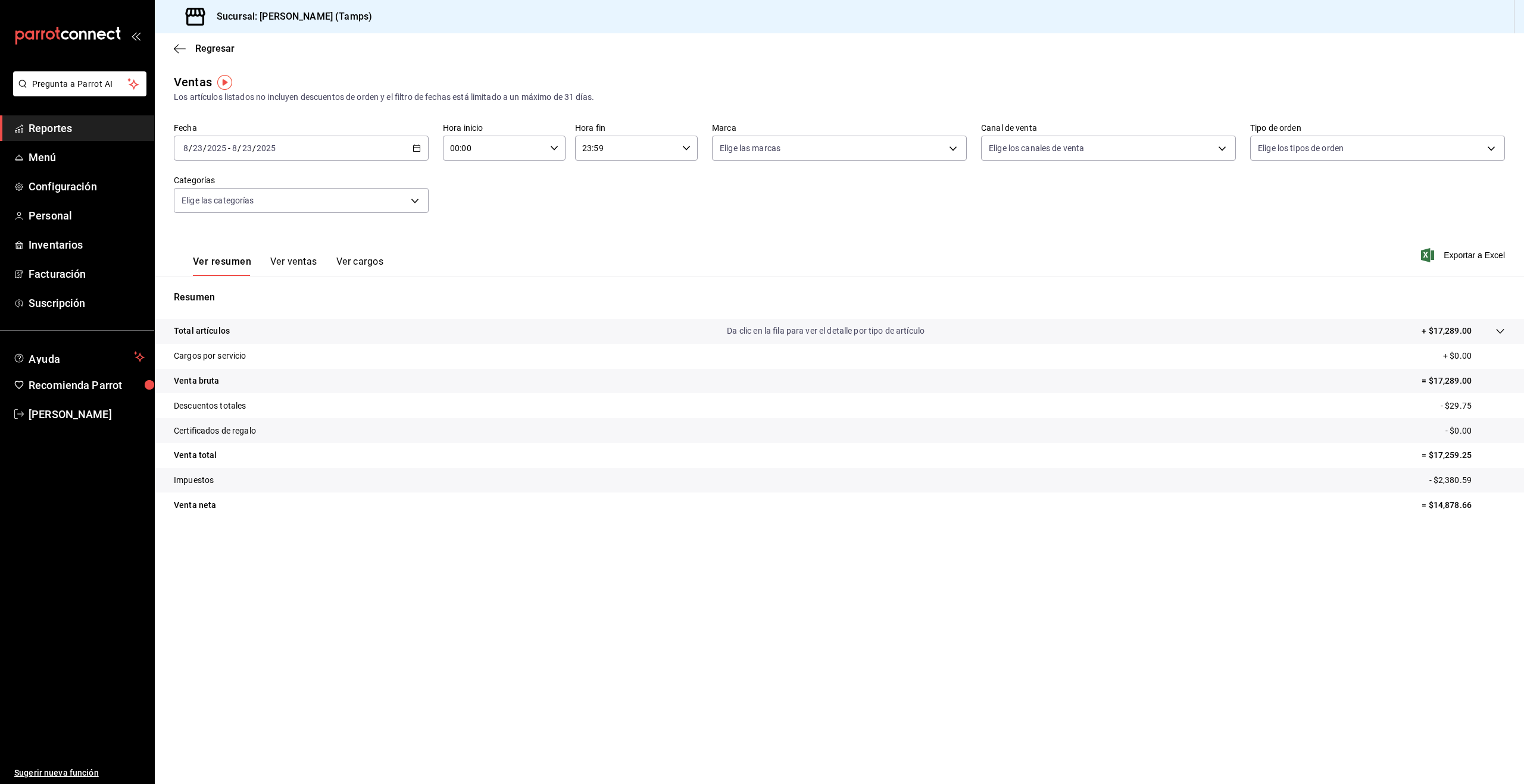
click at [303, 260] on button "Ver ventas" at bounding box center [293, 265] width 47 height 20
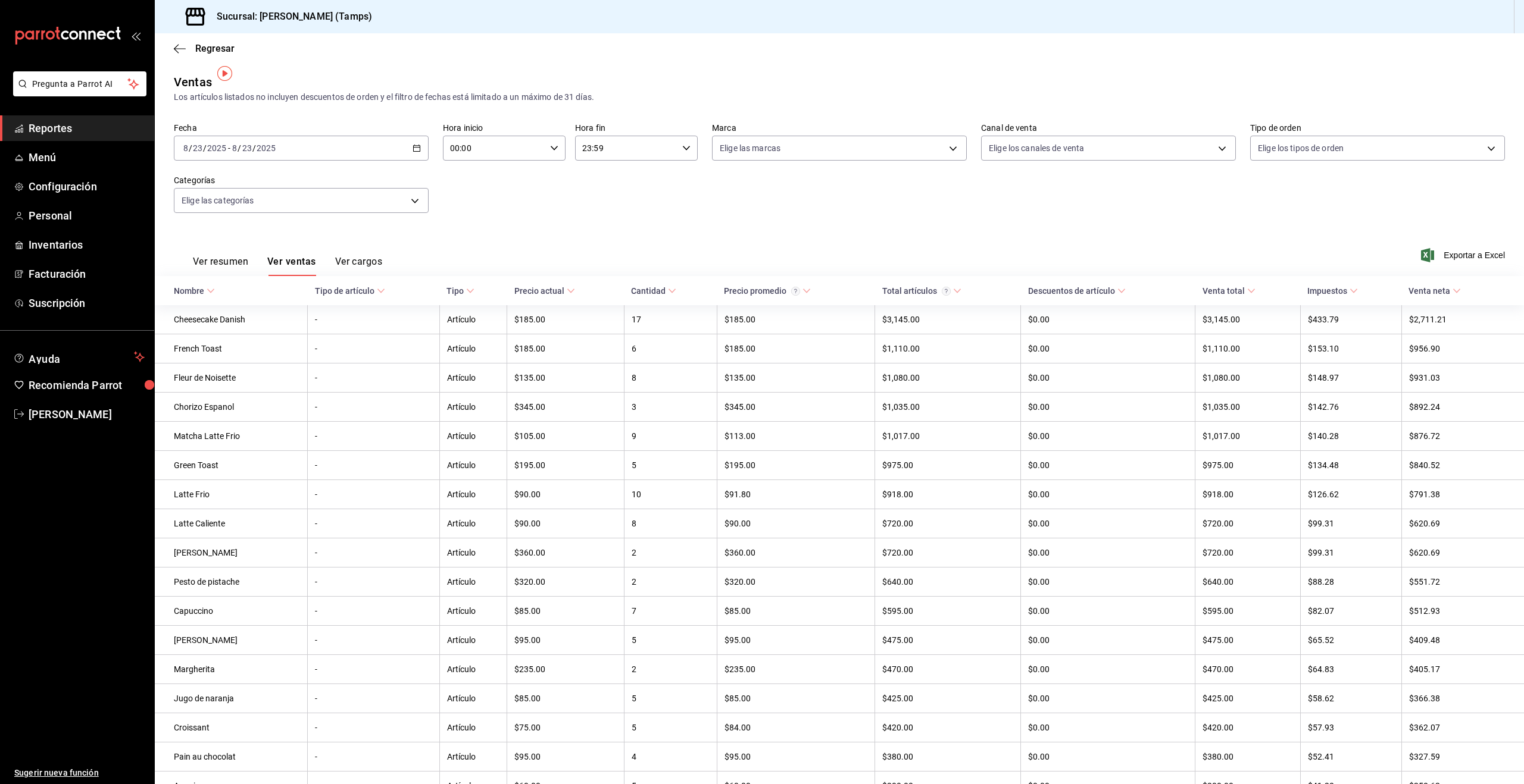
scroll to position [11, 0]
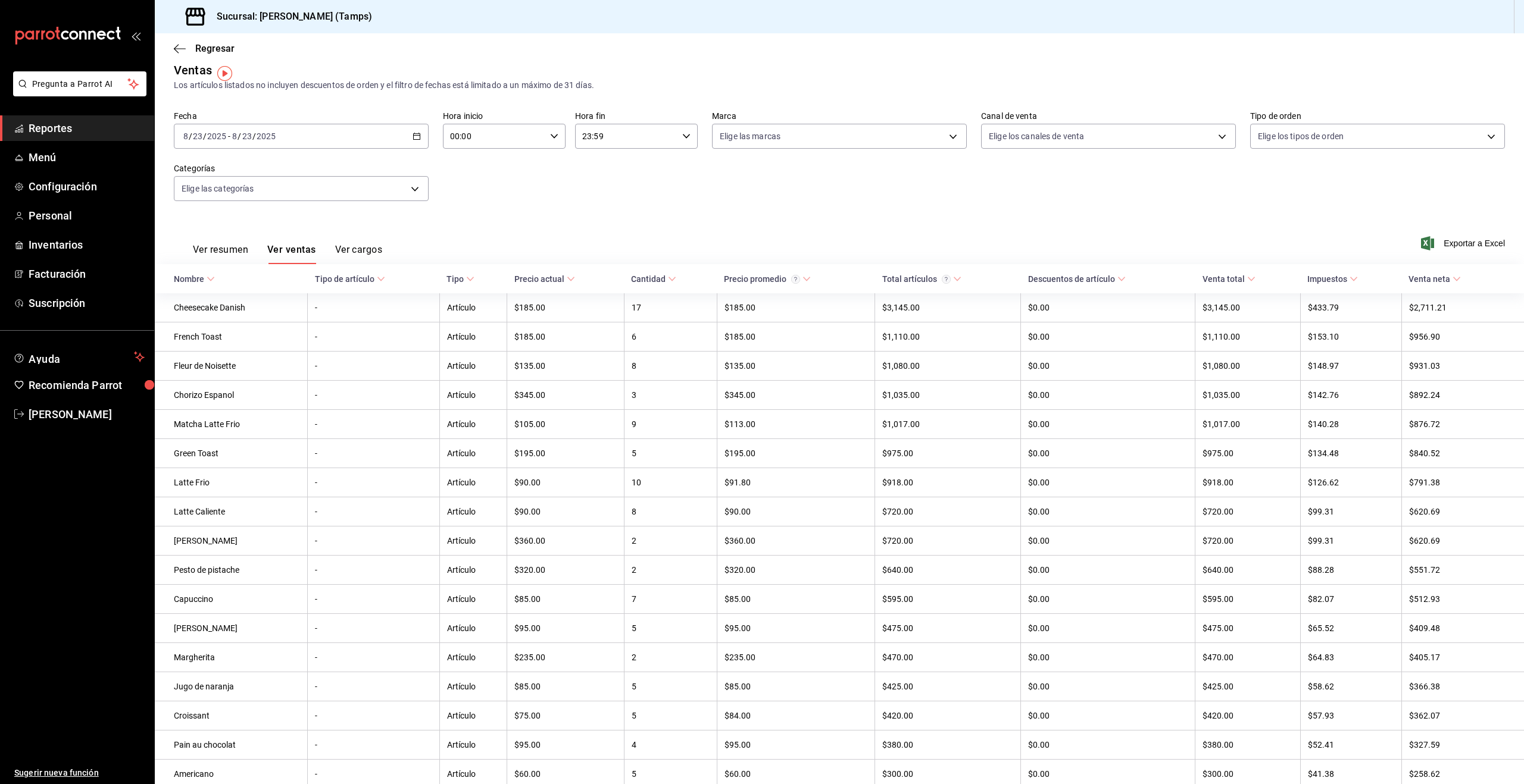
click at [213, 265] on th "Nombre" at bounding box center [231, 279] width 153 height 30
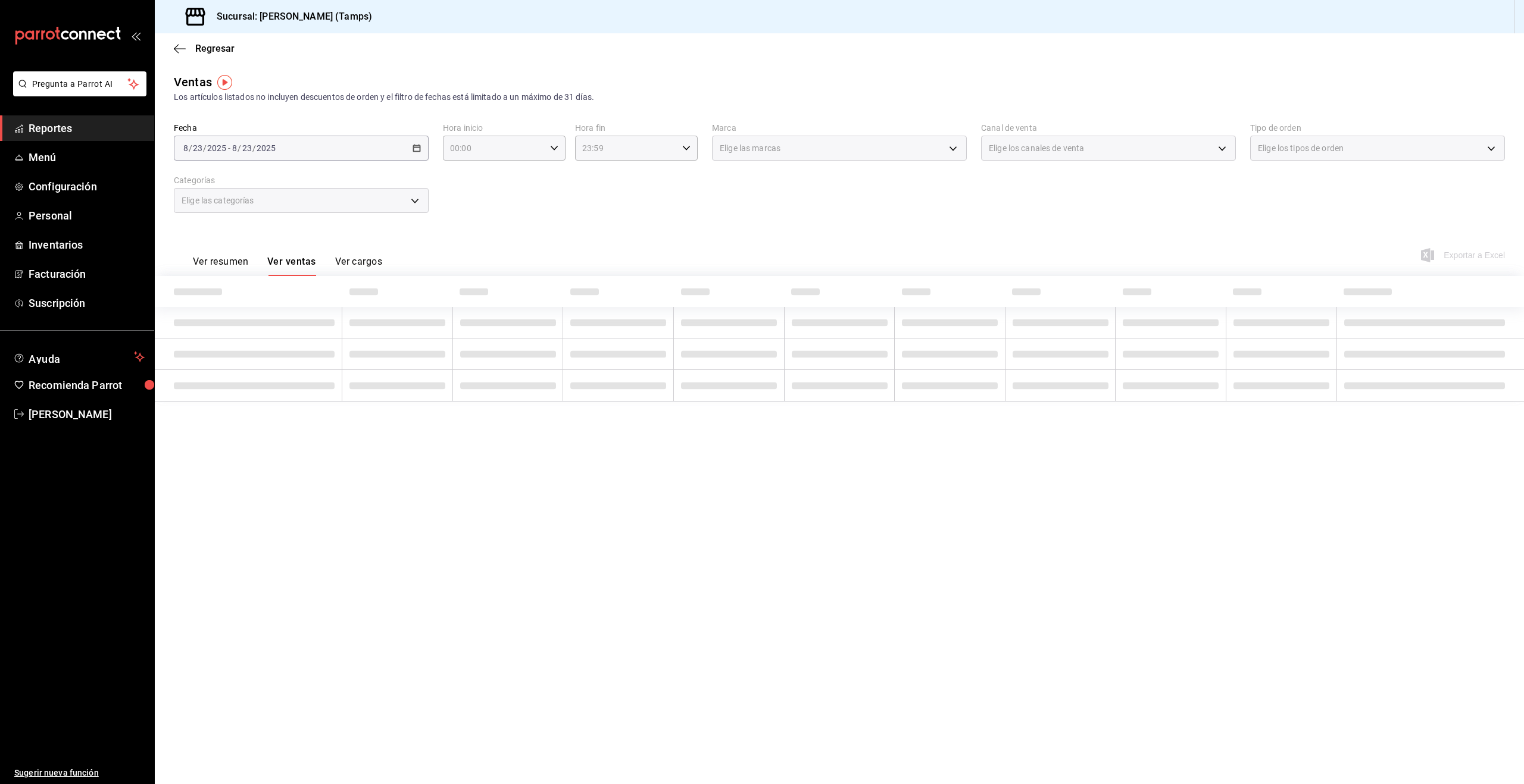
scroll to position [0, 0]
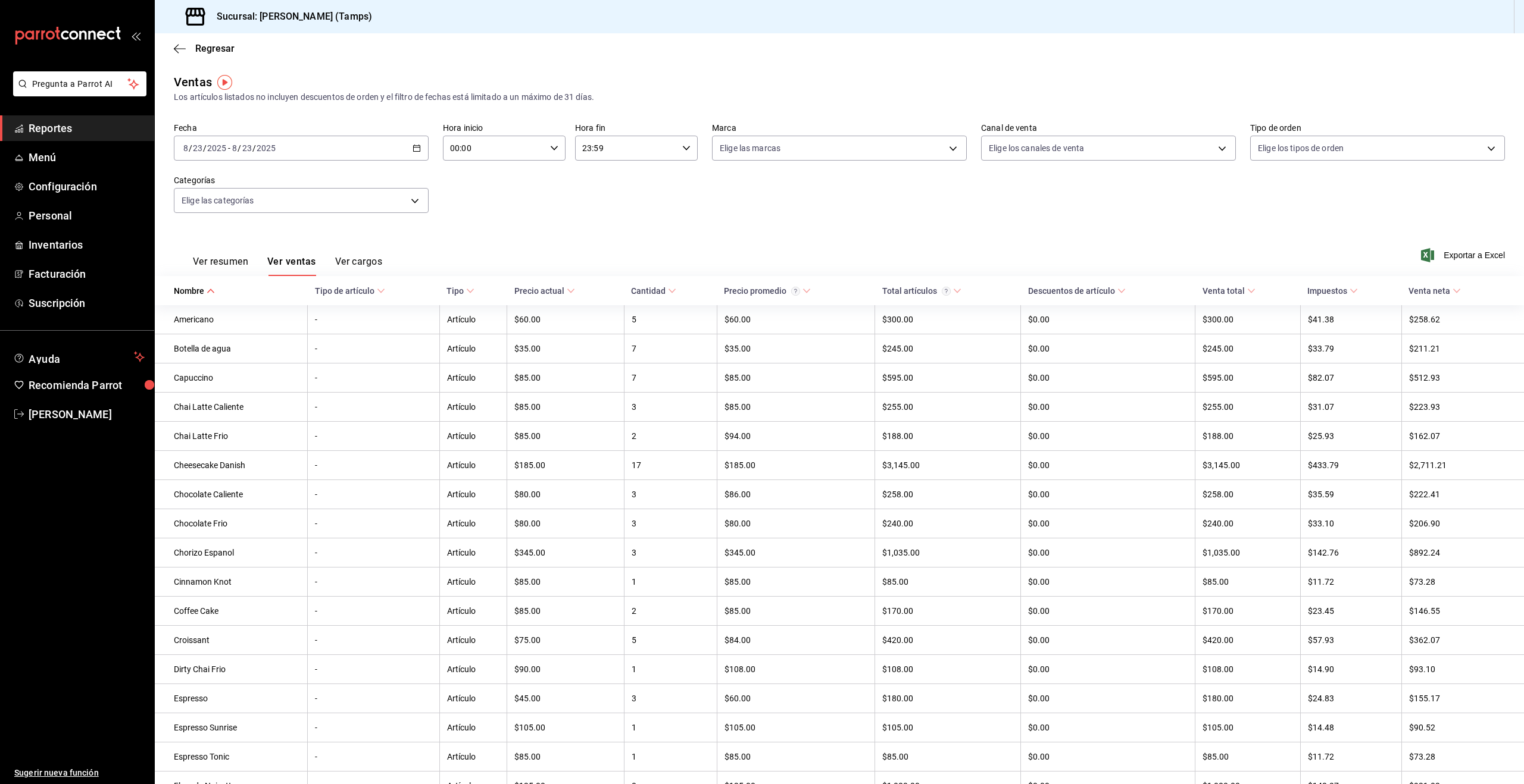
click at [215, 261] on button "Ver resumen" at bounding box center [220, 265] width 55 height 20
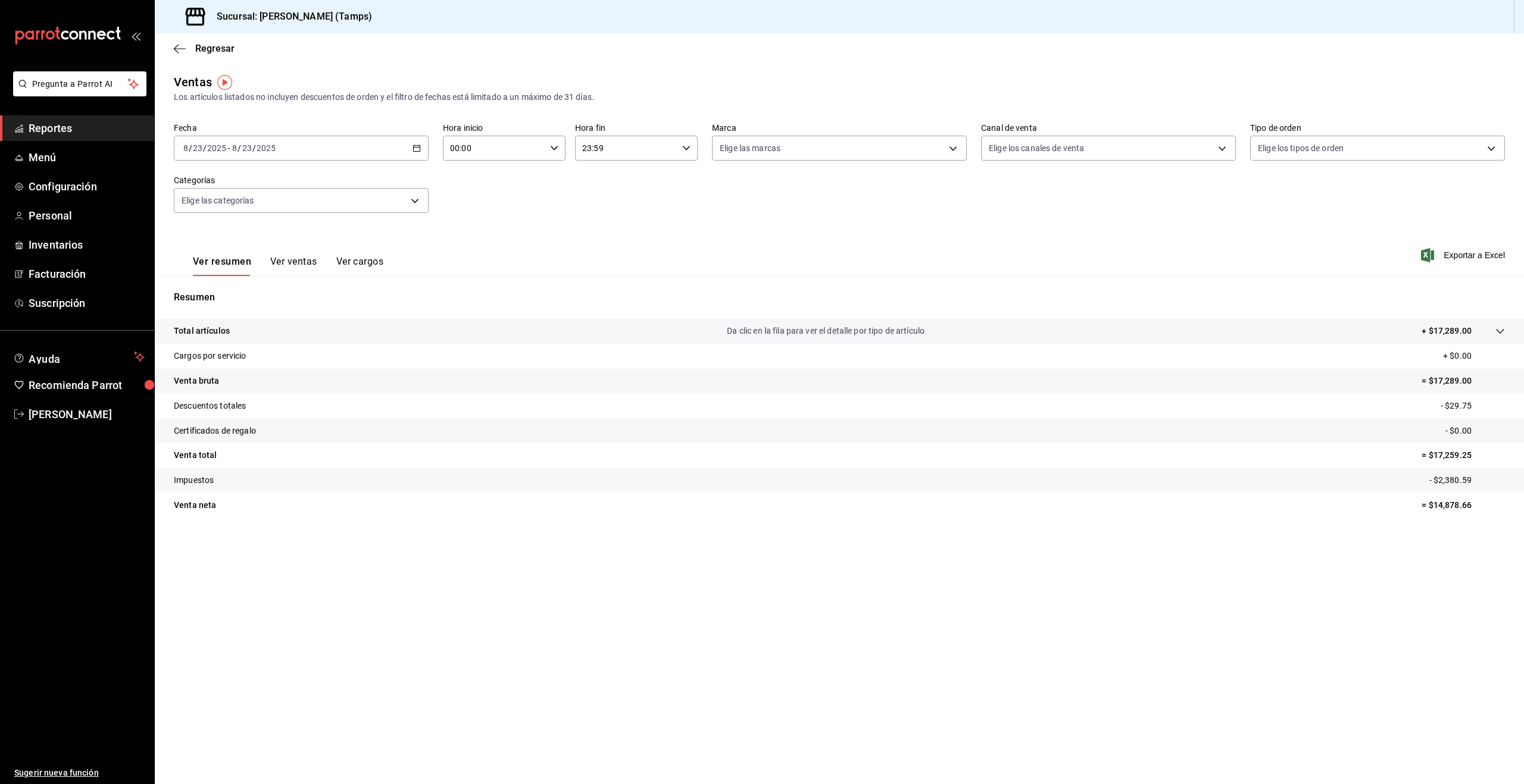
click at [1500, 329] on icon at bounding box center [1500, 331] width 10 height 10
click at [265, 260] on div "Ver resumen Ver ventas Ver cargos" at bounding box center [288, 265] width 191 height 20
click at [290, 260] on button "Ver ventas" at bounding box center [293, 265] width 47 height 20
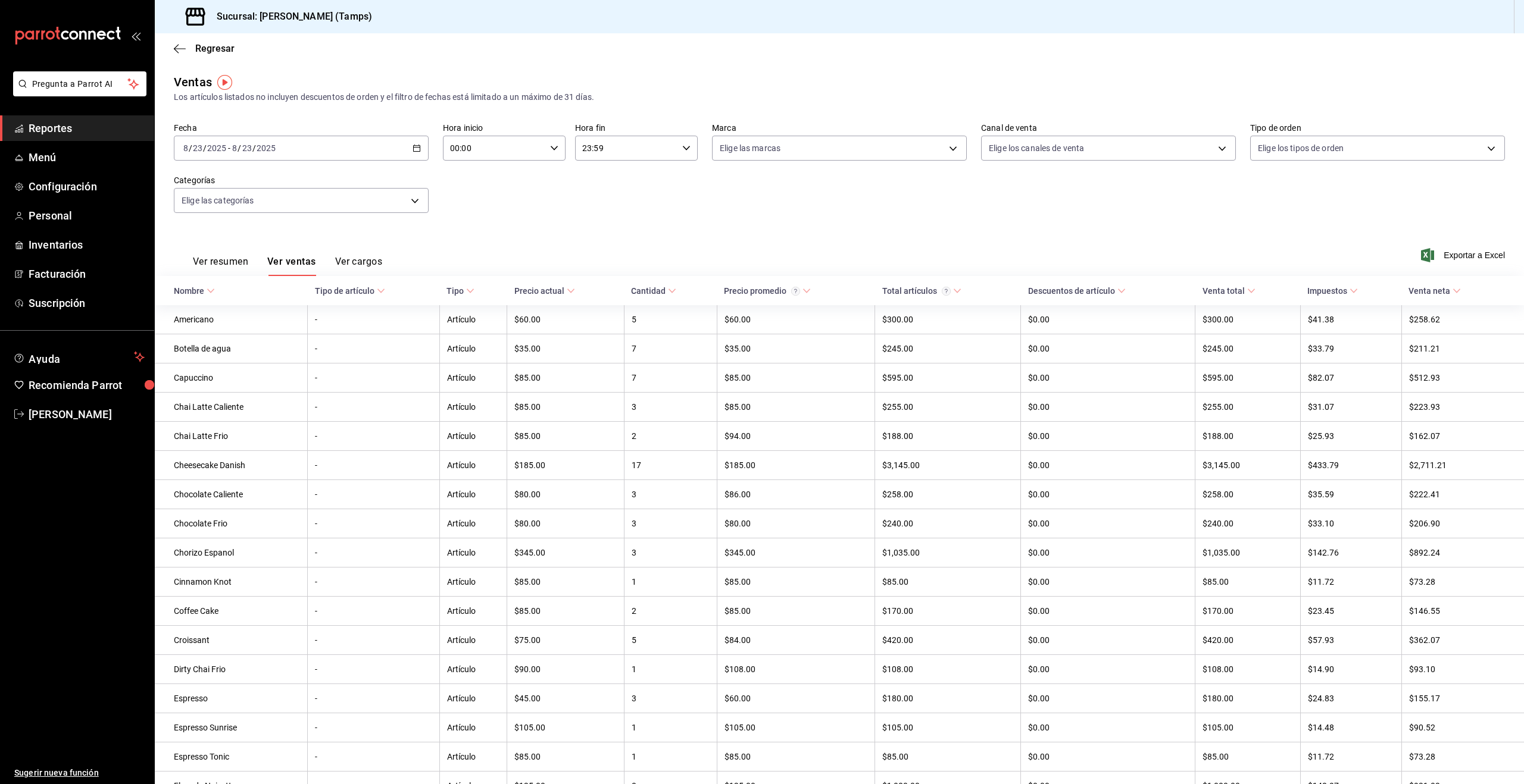
click at [344, 262] on button "Ver cargos" at bounding box center [359, 265] width 48 height 20
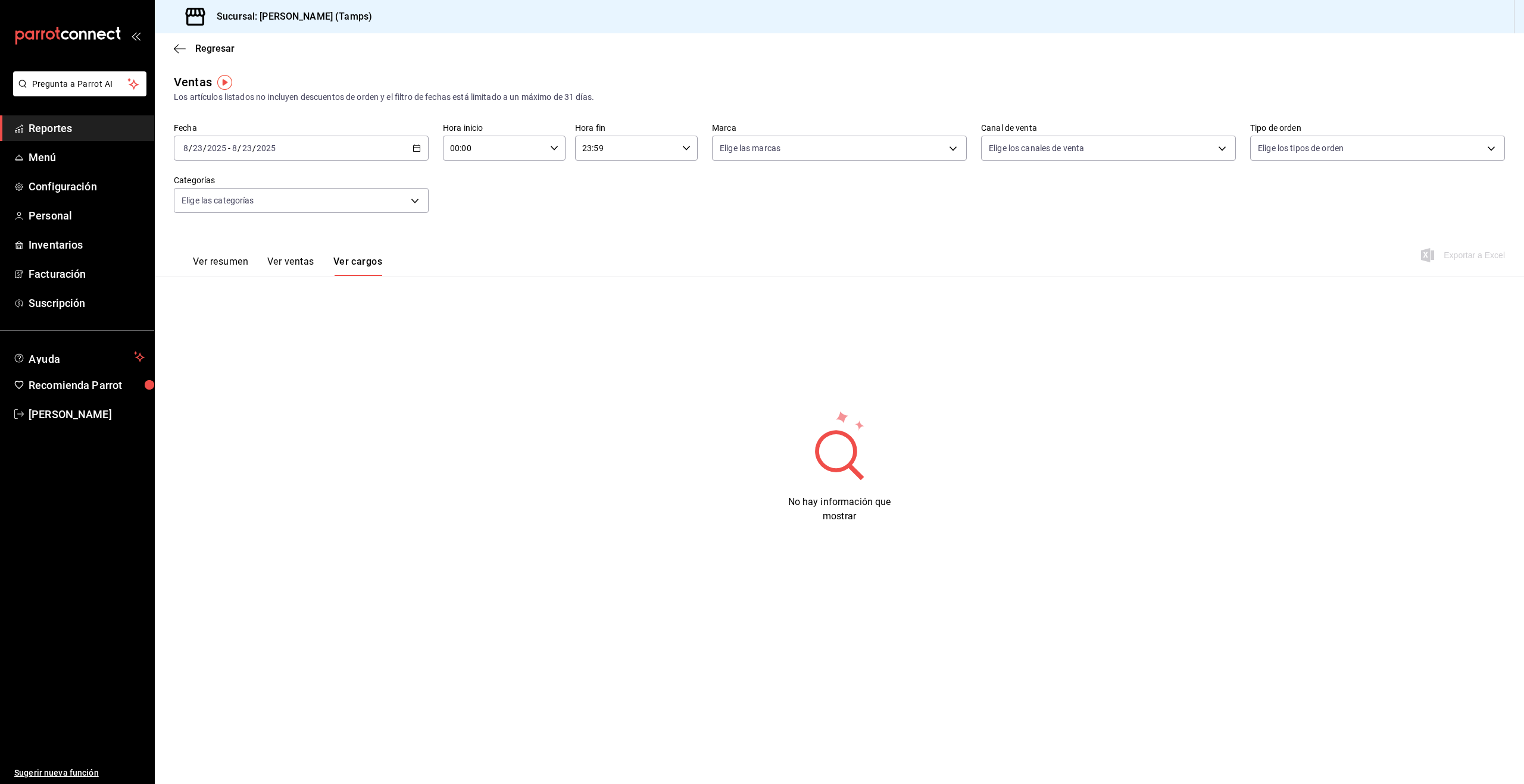
click at [271, 257] on button "Ver ventas" at bounding box center [290, 265] width 47 height 20
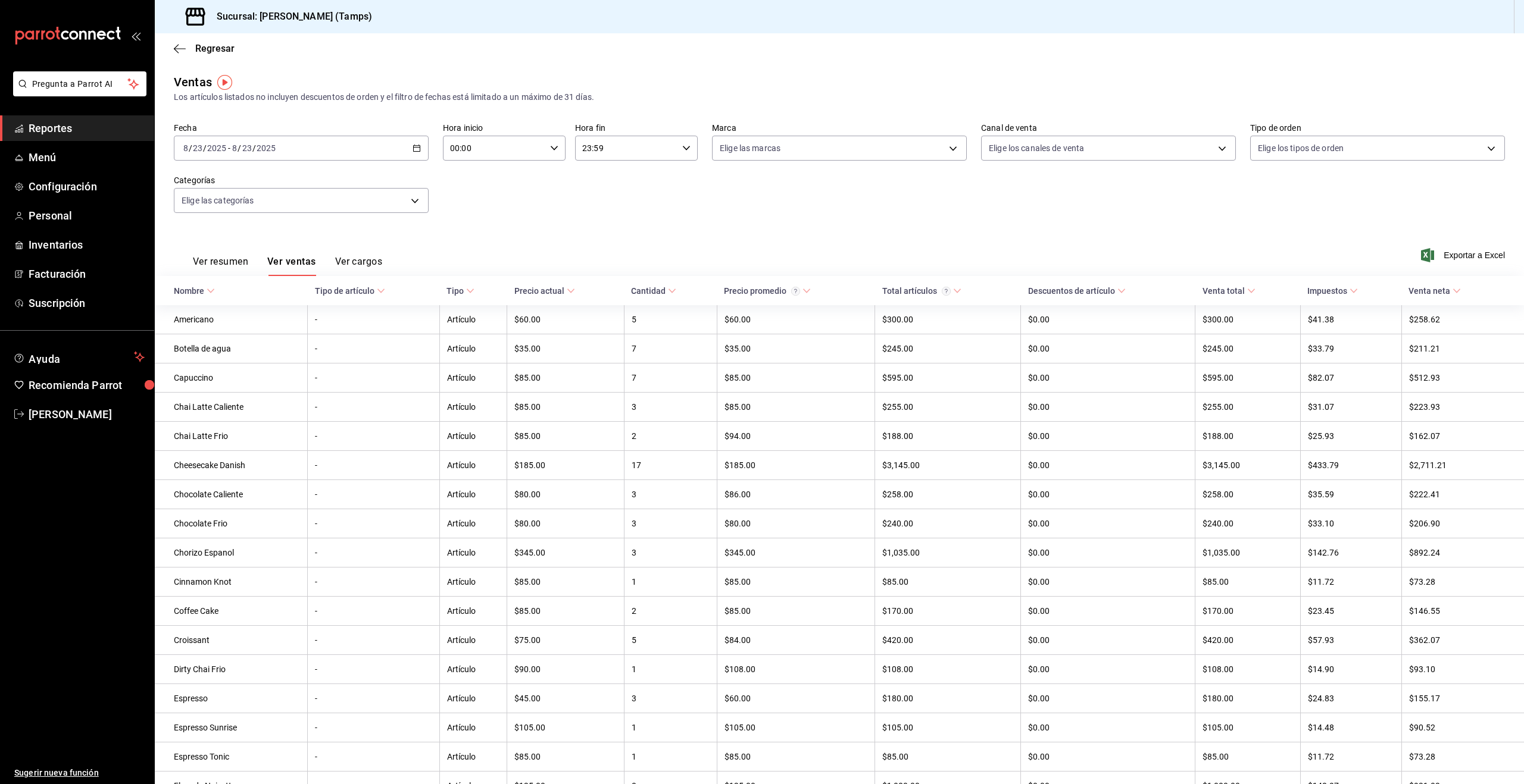
click at [257, 137] on div "2025-08-23 8 / 23 / 2025 - 2025-08-23 8 / 23 / 2025" at bounding box center [301, 148] width 255 height 25
click at [224, 184] on span "Hoy" at bounding box center [230, 183] width 93 height 12
drag, startPoint x: 1281, startPoint y: 235, endPoint x: 1325, endPoint y: 290, distance: 70.4
click at [1281, 235] on div "Ver resumen Ver ventas Ver cargos Exportar a Excel" at bounding box center [839, 251] width 1369 height 49
click at [289, 204] on body "Pregunta a Parrot AI Reportes Menú Configuración Personal Inventarios Facturaci…" at bounding box center [762, 392] width 1524 height 784
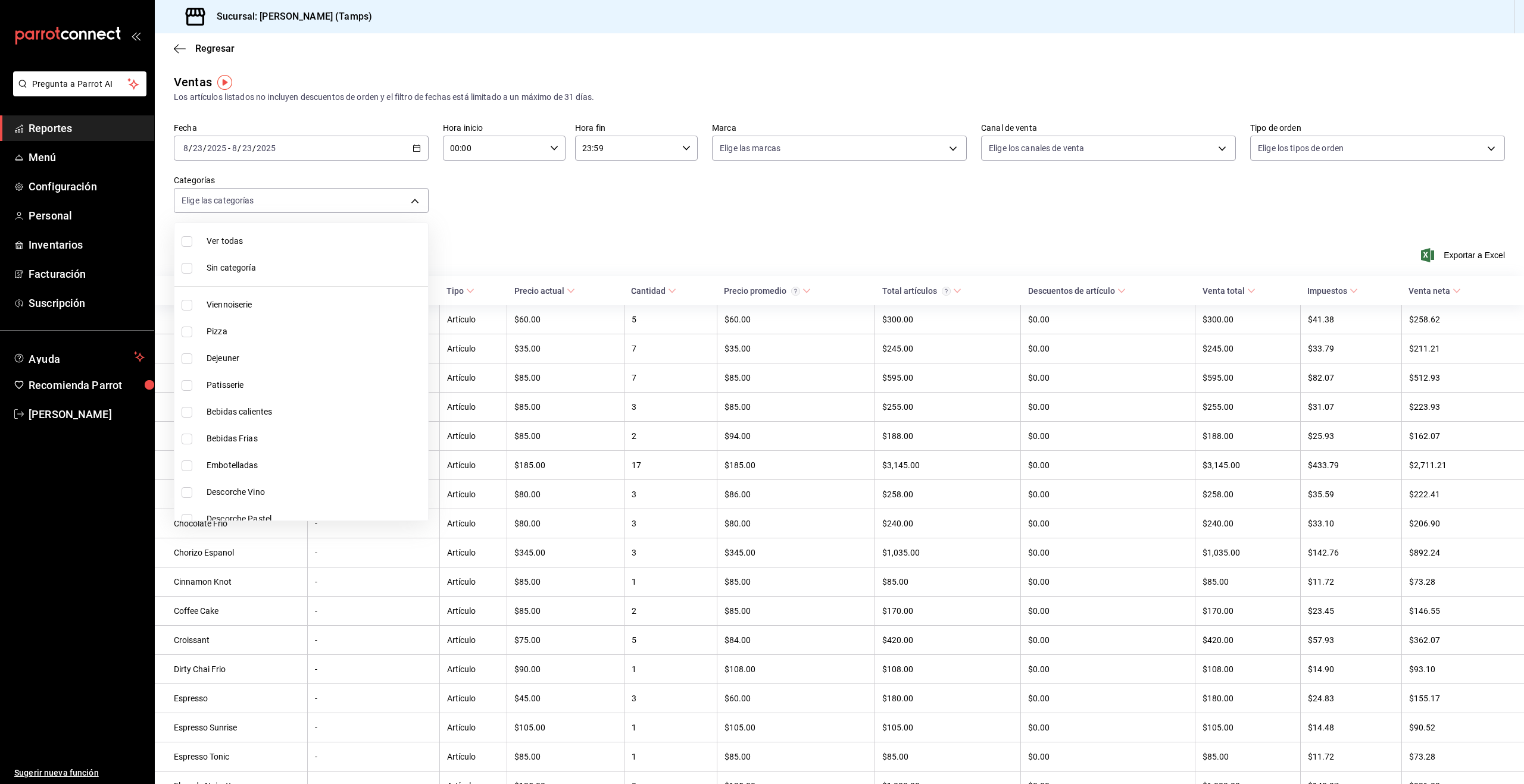
click at [872, 229] on div at bounding box center [762, 392] width 1524 height 784
click at [470, 290] on \(Stroke\) at bounding box center [470, 291] width 7 height 4
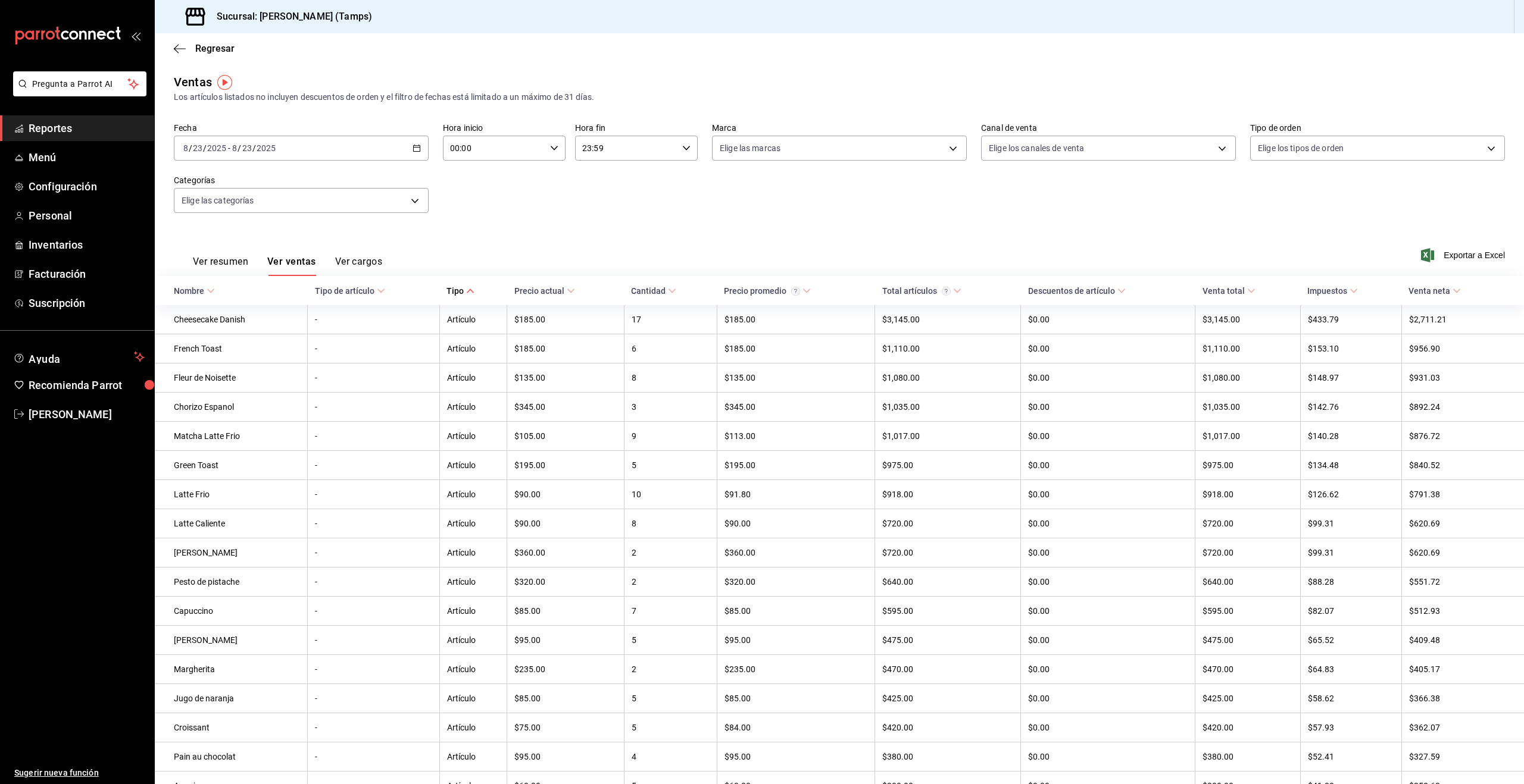
click at [1433, 292] on div "Venta neta" at bounding box center [1430, 291] width 42 height 10
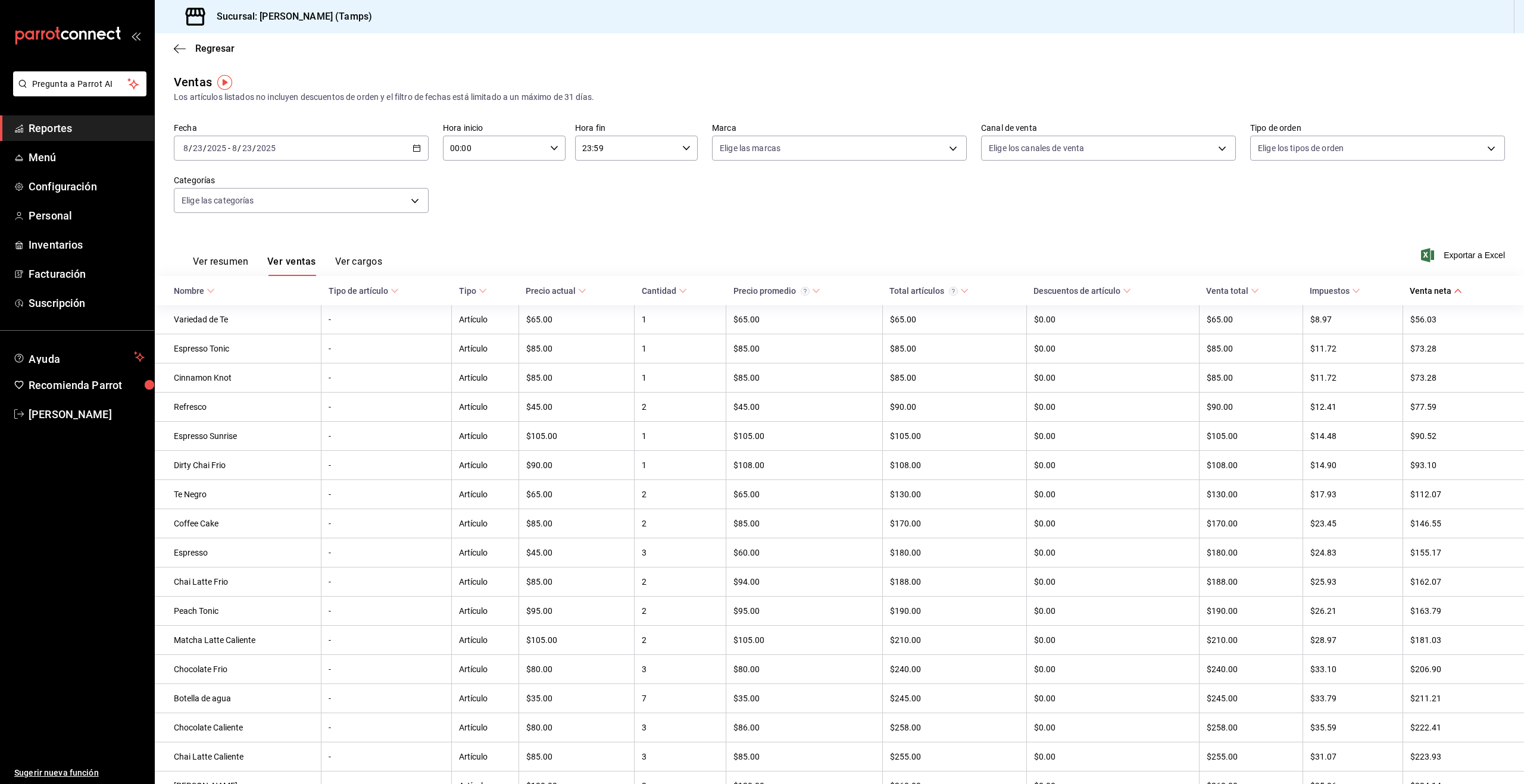
click at [1433, 292] on div "Venta neta" at bounding box center [1430, 291] width 42 height 10
click at [227, 259] on button "Ver resumen" at bounding box center [220, 265] width 55 height 20
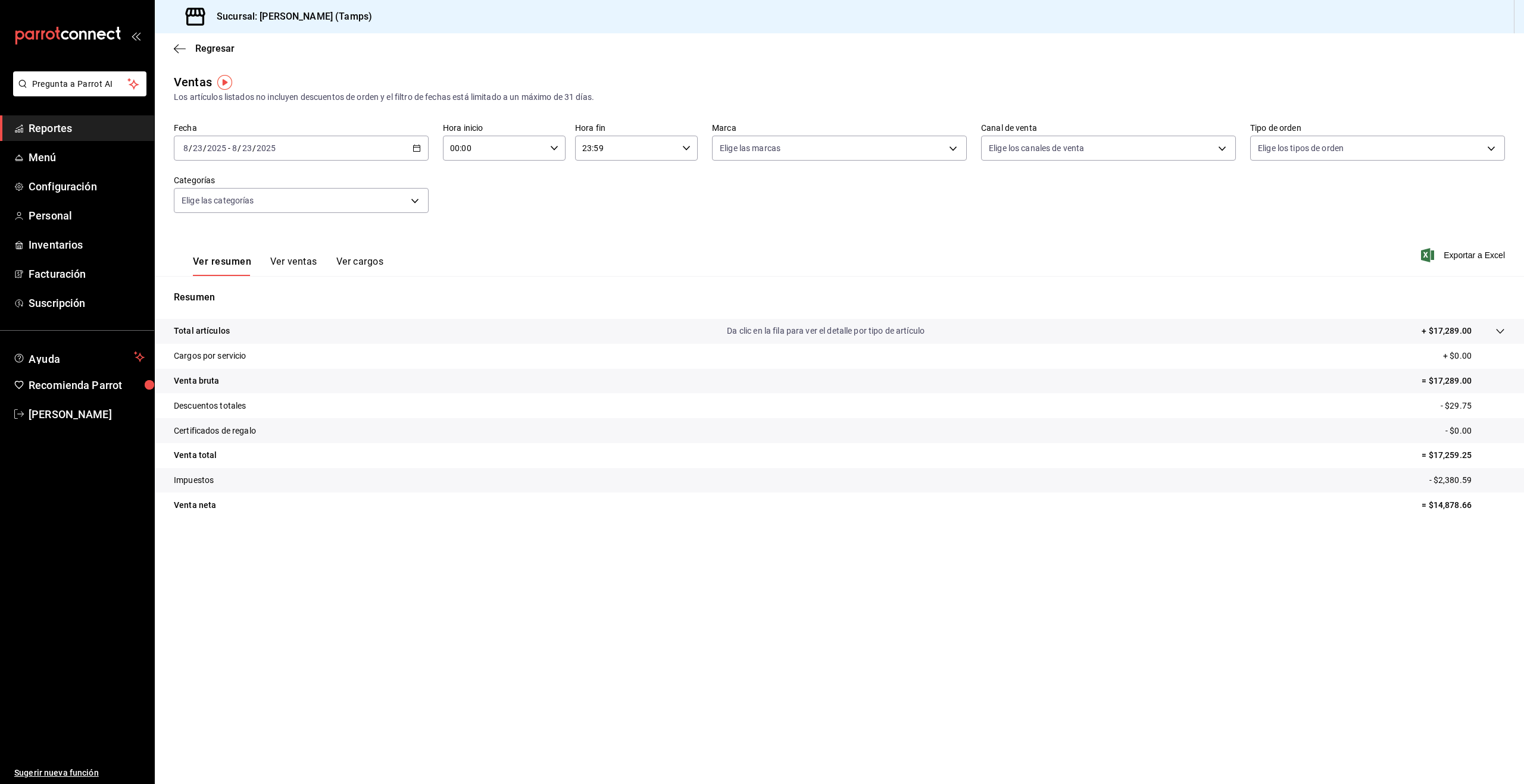
click at [301, 256] on button "Ver ventas" at bounding box center [293, 265] width 47 height 20
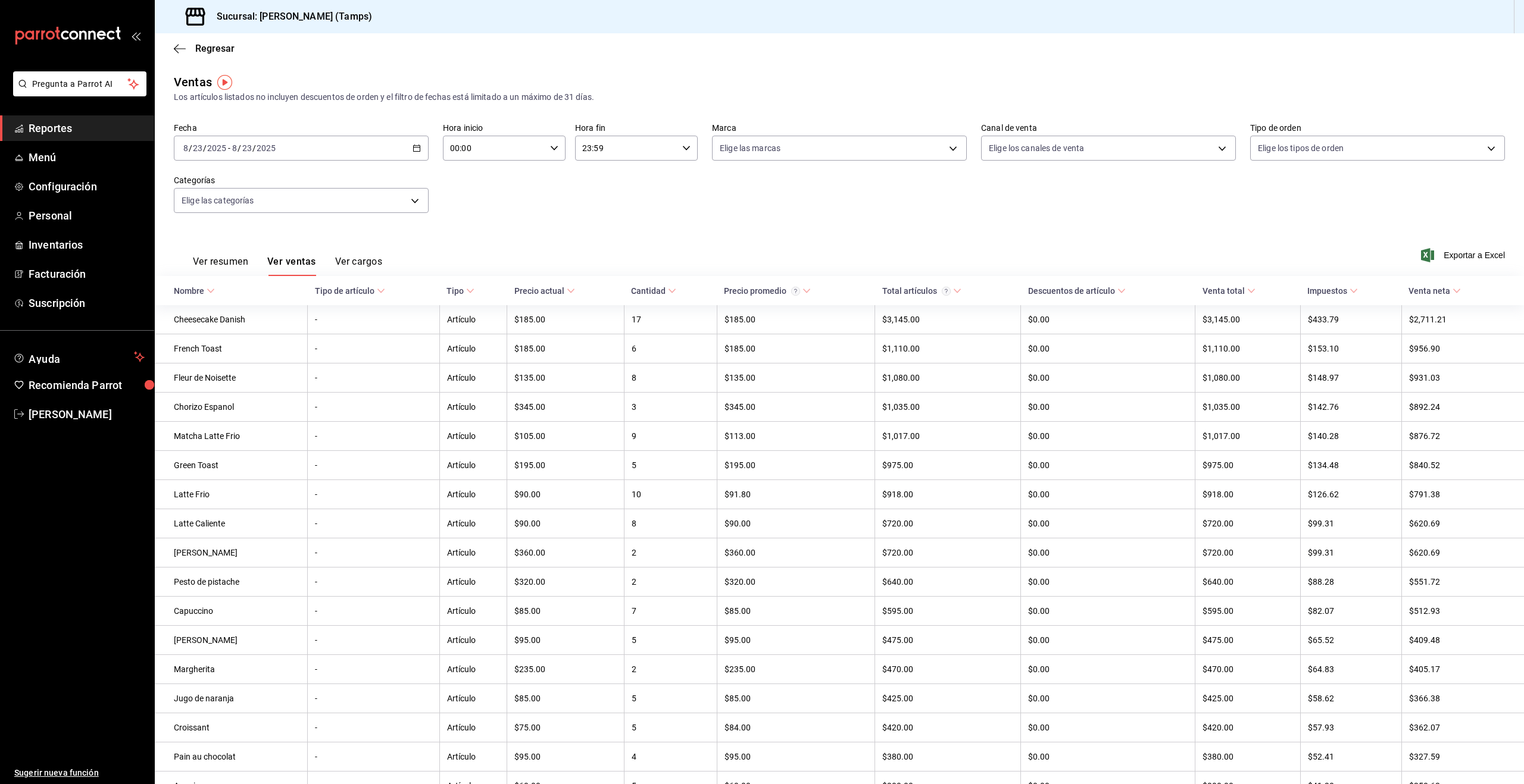
click at [1075, 292] on div "Descuentos de artículo" at bounding box center [1071, 291] width 87 height 10
click at [1105, 294] on div "Descuentos de artículo" at bounding box center [1071, 291] width 87 height 10
click at [44, 131] on span "Reportes" at bounding box center [87, 128] width 116 height 16
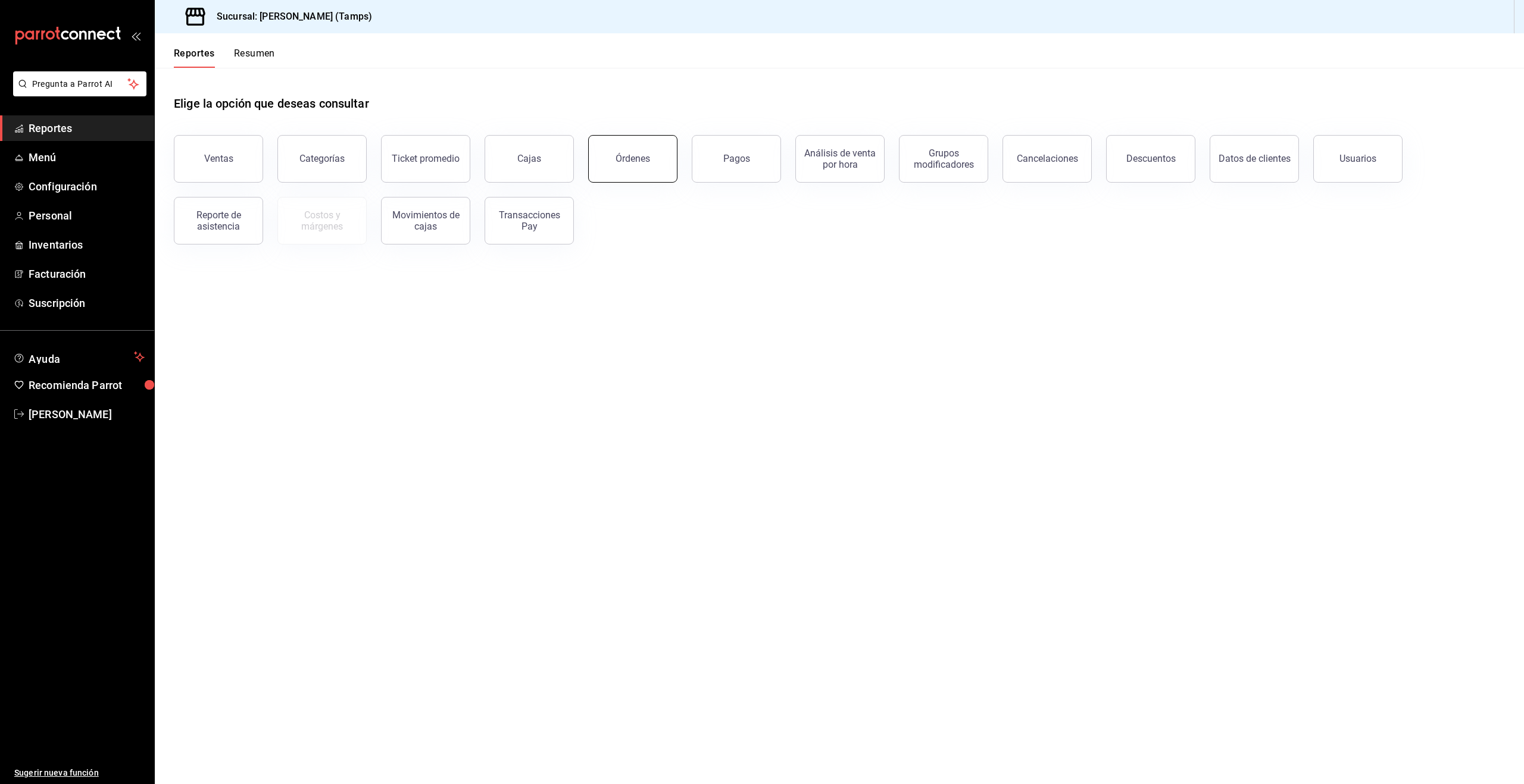
click at [610, 159] on button "Órdenes" at bounding box center [633, 159] width 90 height 48
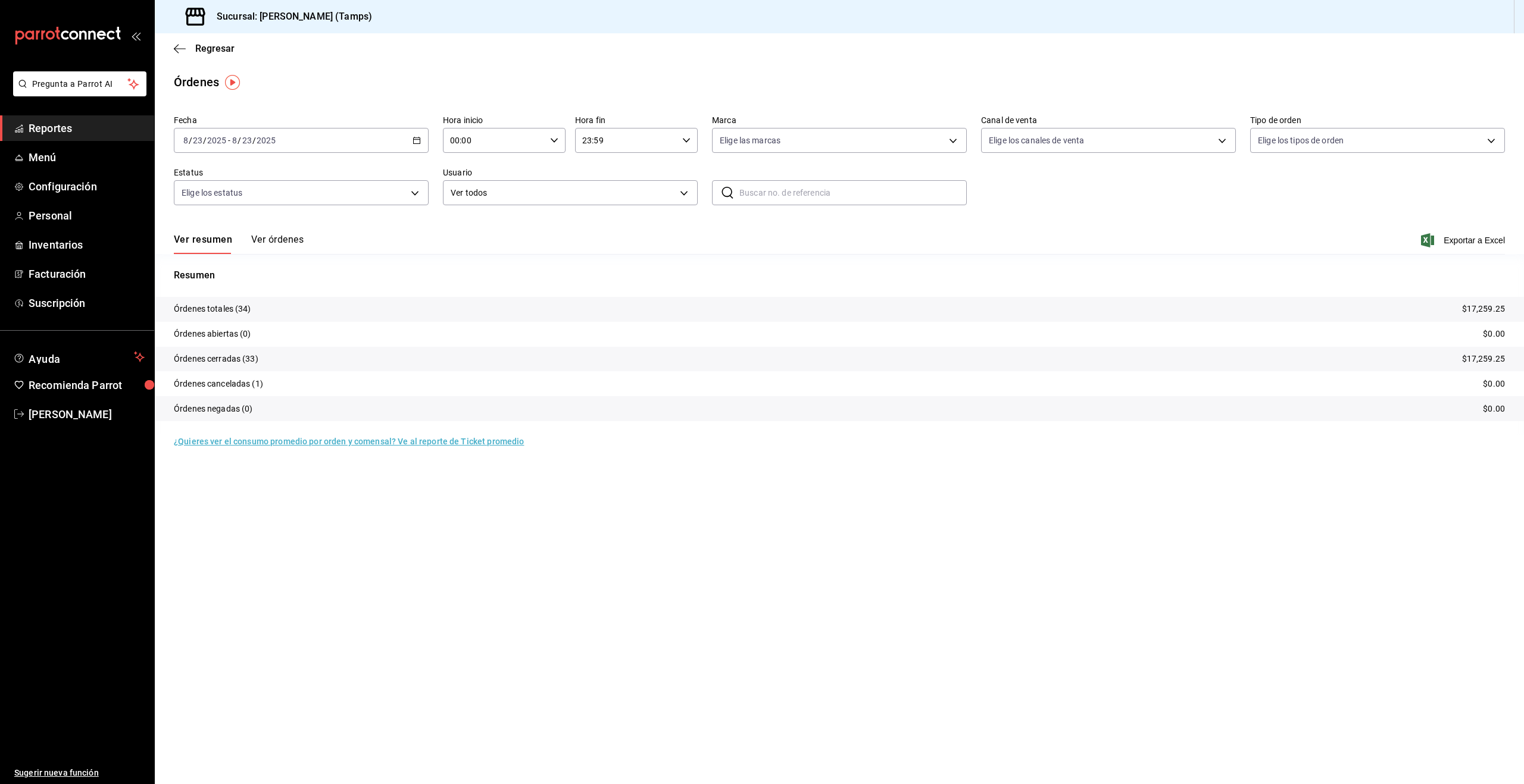
click at [270, 231] on div "Ver resumen Ver órdenes Exportar a Excel" at bounding box center [839, 237] width 1331 height 34
click at [266, 235] on button "Ver órdenes" at bounding box center [277, 243] width 52 height 20
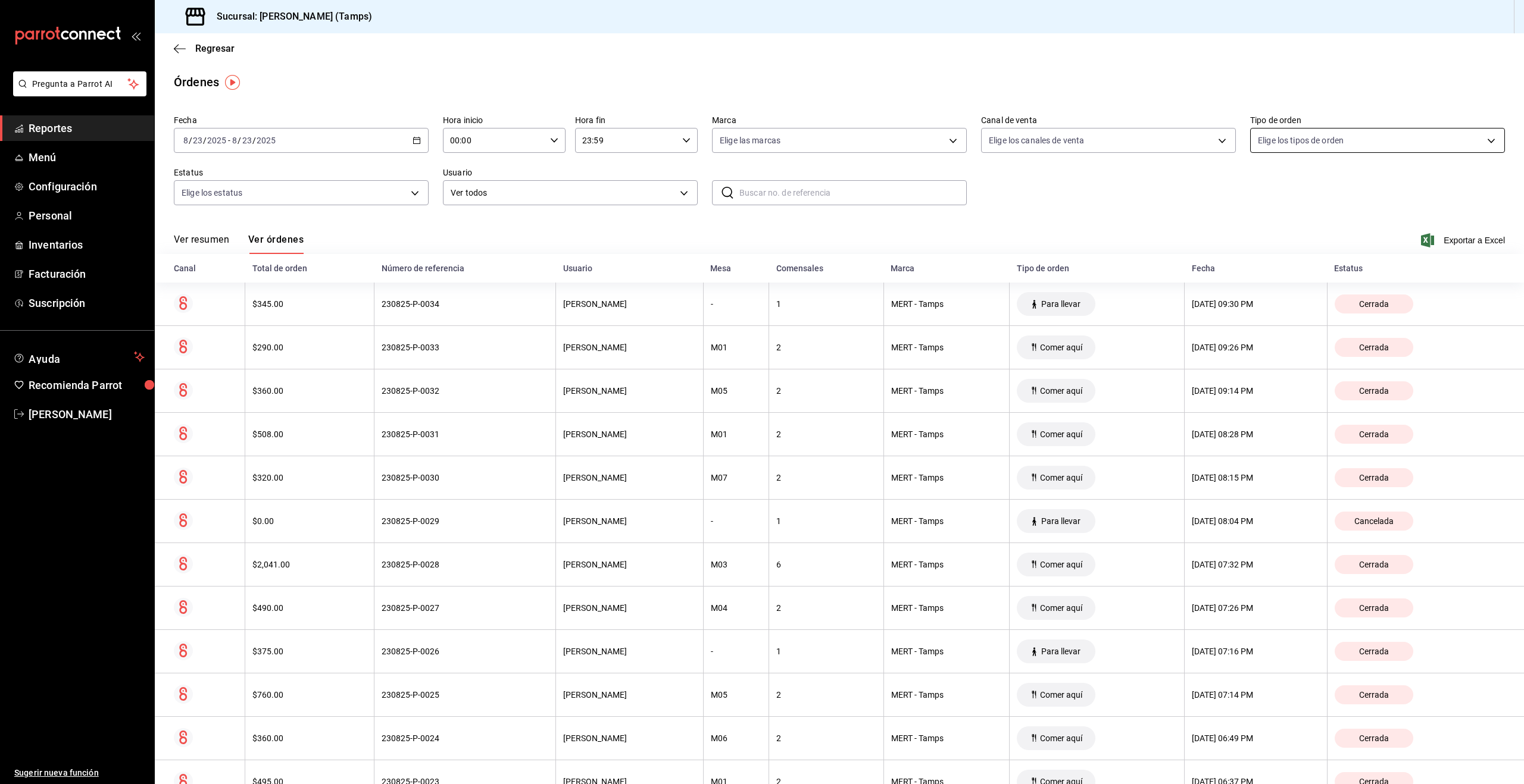
click at [1371, 146] on body "Pregunta a Parrot AI Reportes Menú Configuración Personal Inventarios Facturaci…" at bounding box center [762, 392] width 1524 height 784
click at [795, 193] on div at bounding box center [762, 392] width 1524 height 784
click at [788, 196] on input "text" at bounding box center [853, 193] width 227 height 24
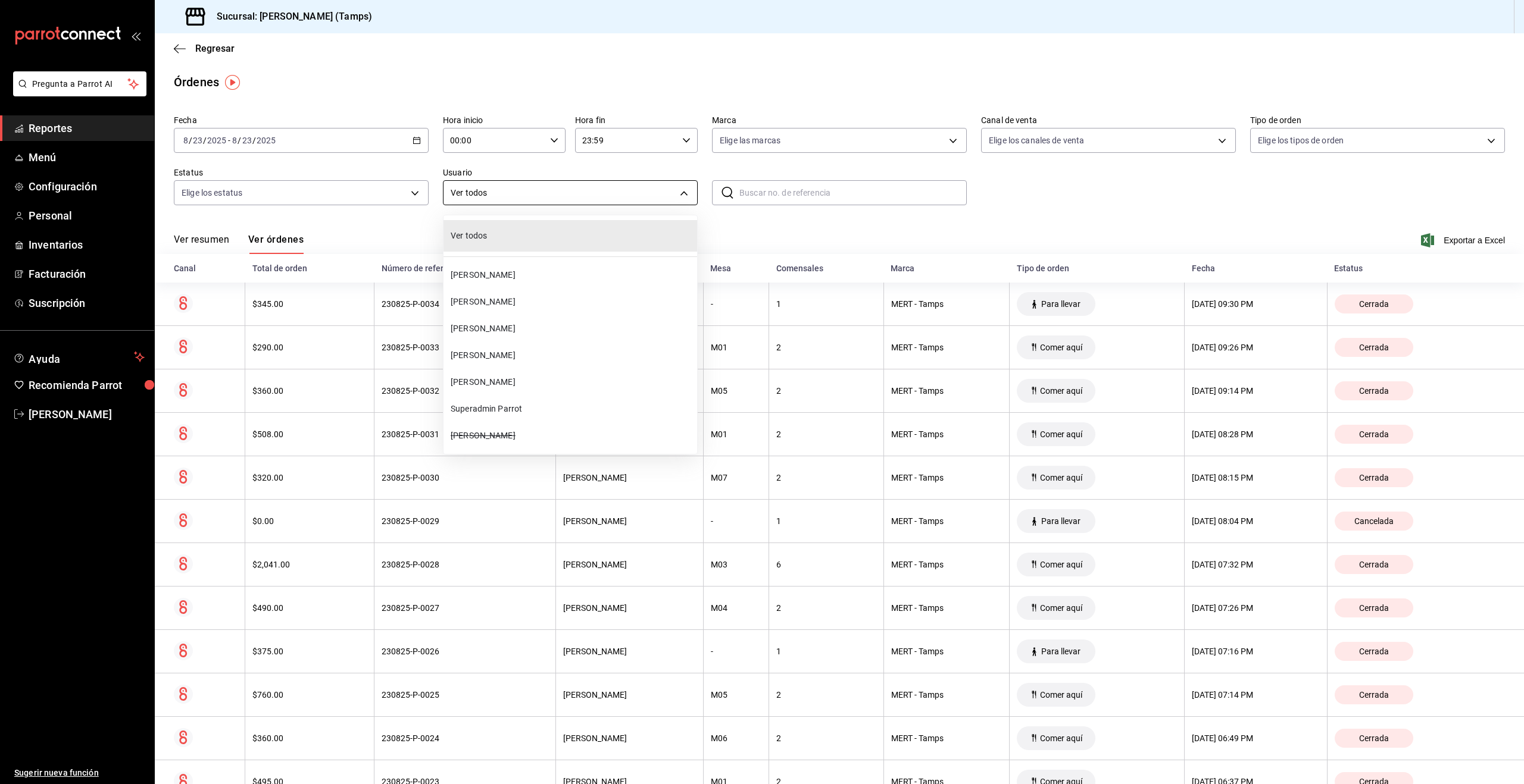
click at [529, 183] on body "Pregunta a Parrot AI Reportes Menú Configuración Personal Inventarios Facturaci…" at bounding box center [762, 392] width 1524 height 784
click at [281, 185] on div at bounding box center [762, 392] width 1524 height 784
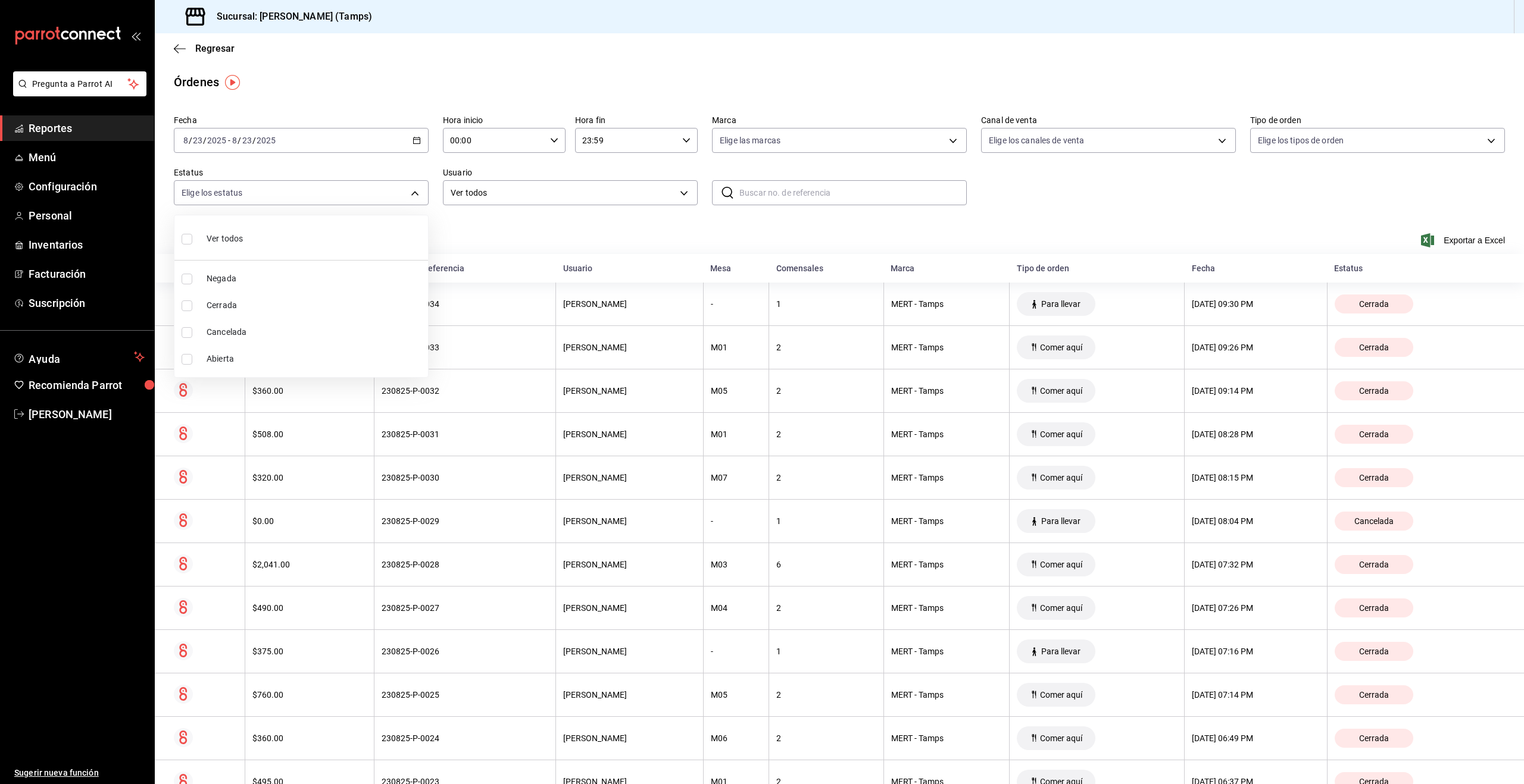
click at [277, 189] on body "Pregunta a Parrot AI Reportes Menú Configuración Personal Inventarios Facturaci…" at bounding box center [762, 392] width 1524 height 784
click at [216, 340] on li "Cancelada" at bounding box center [302, 332] width 254 height 27
type input "CANCELED"
checkbox input "true"
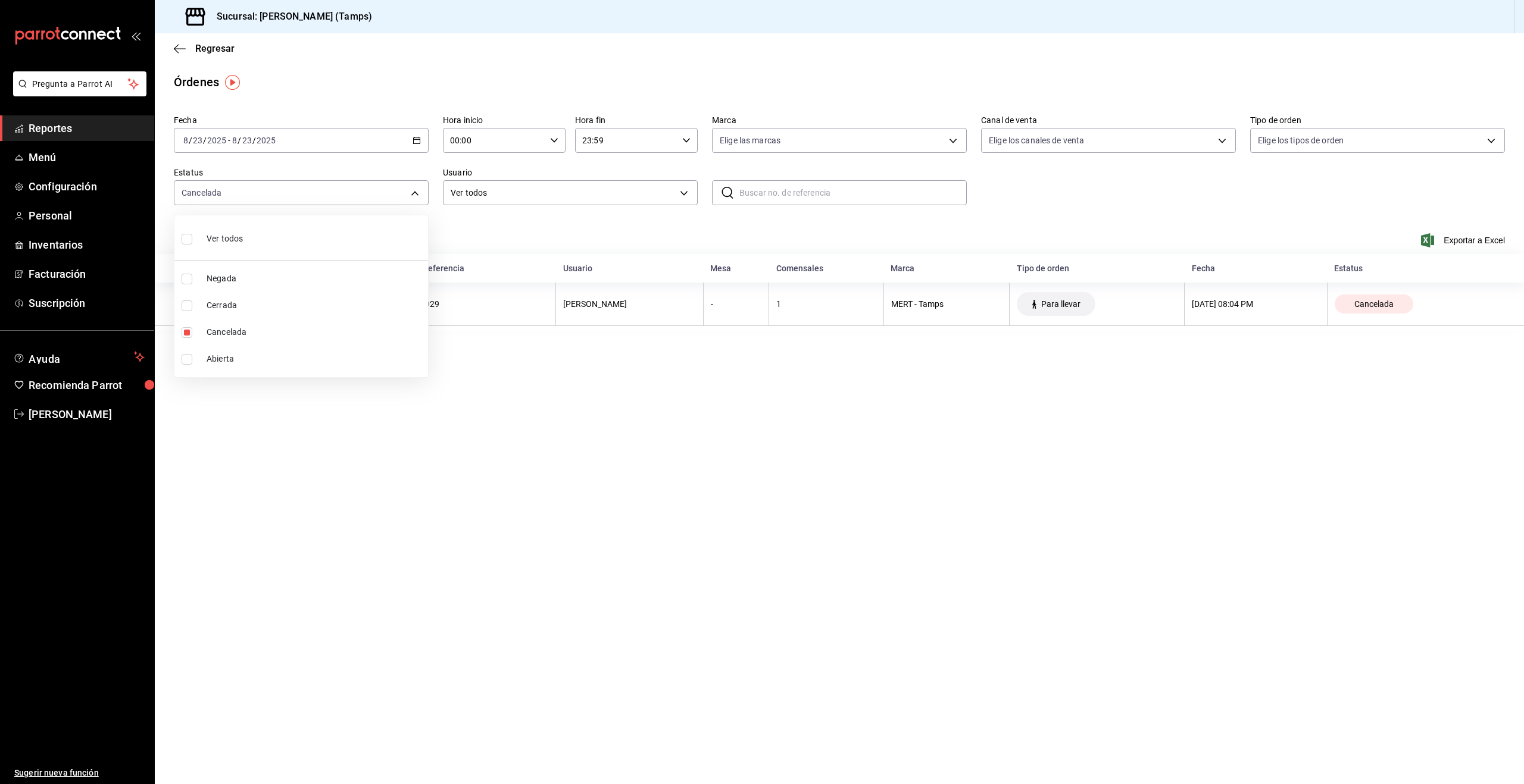
drag, startPoint x: 603, startPoint y: 431, endPoint x: 591, endPoint y: 420, distance: 16.3
click at [602, 431] on div at bounding box center [762, 392] width 1524 height 784
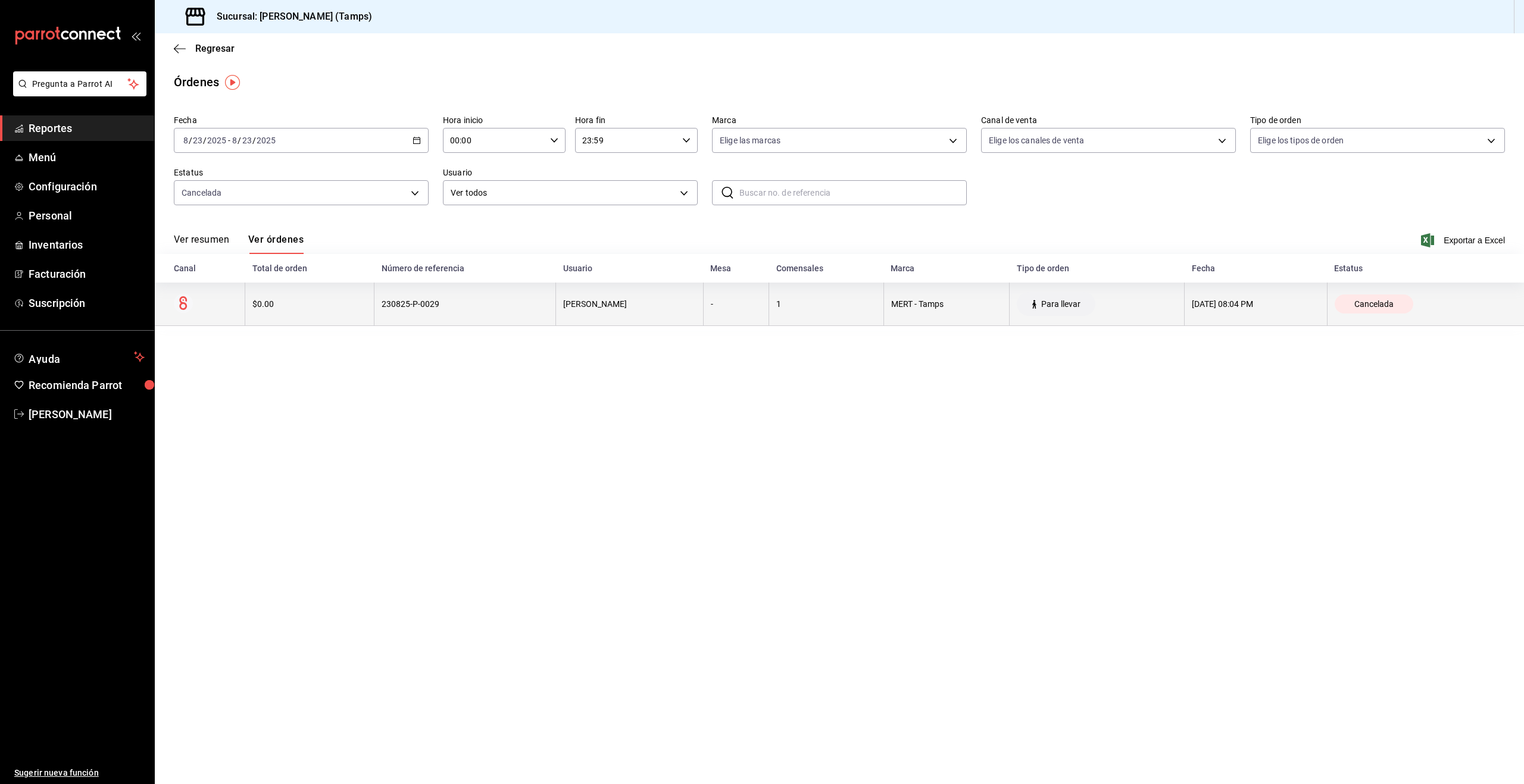
click at [776, 301] on div "1" at bounding box center [825, 304] width 100 height 10
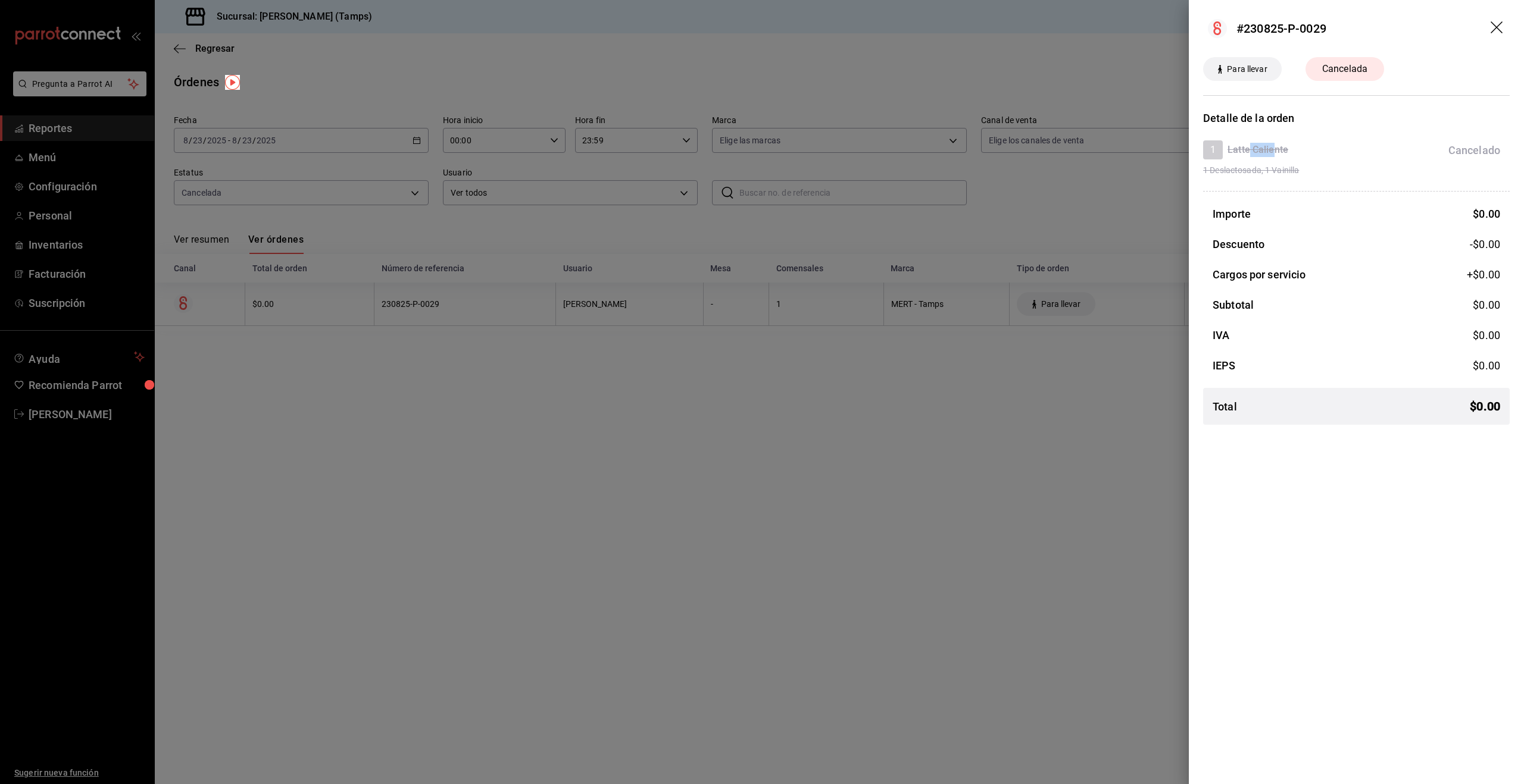
drag, startPoint x: 1249, startPoint y: 150, endPoint x: 1288, endPoint y: 169, distance: 43.4
click at [1276, 150] on h4 "Latte Caliente" at bounding box center [1258, 150] width 61 height 14
click at [1043, 353] on div at bounding box center [762, 392] width 1524 height 784
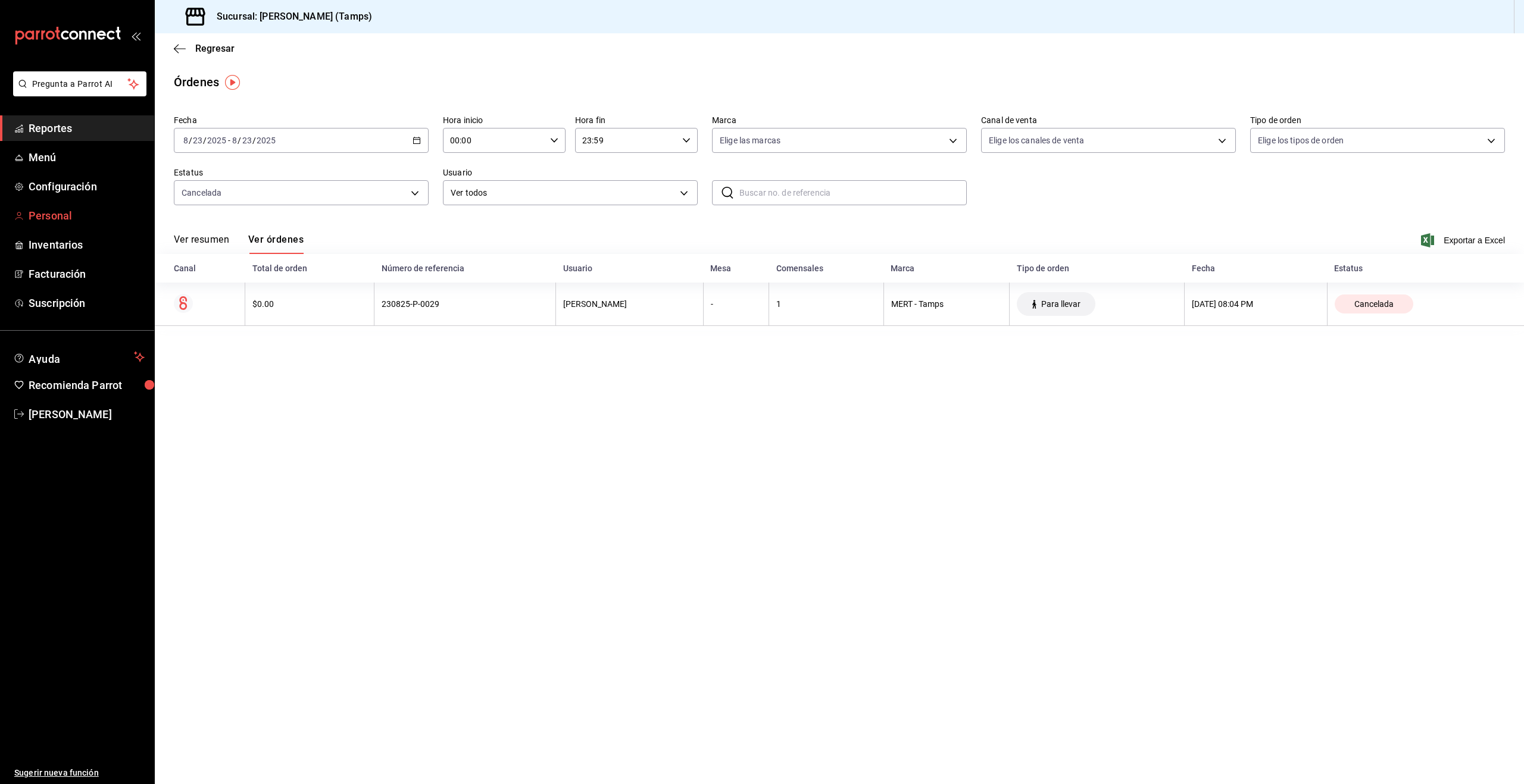
click at [50, 217] on span "Personal" at bounding box center [87, 216] width 116 height 16
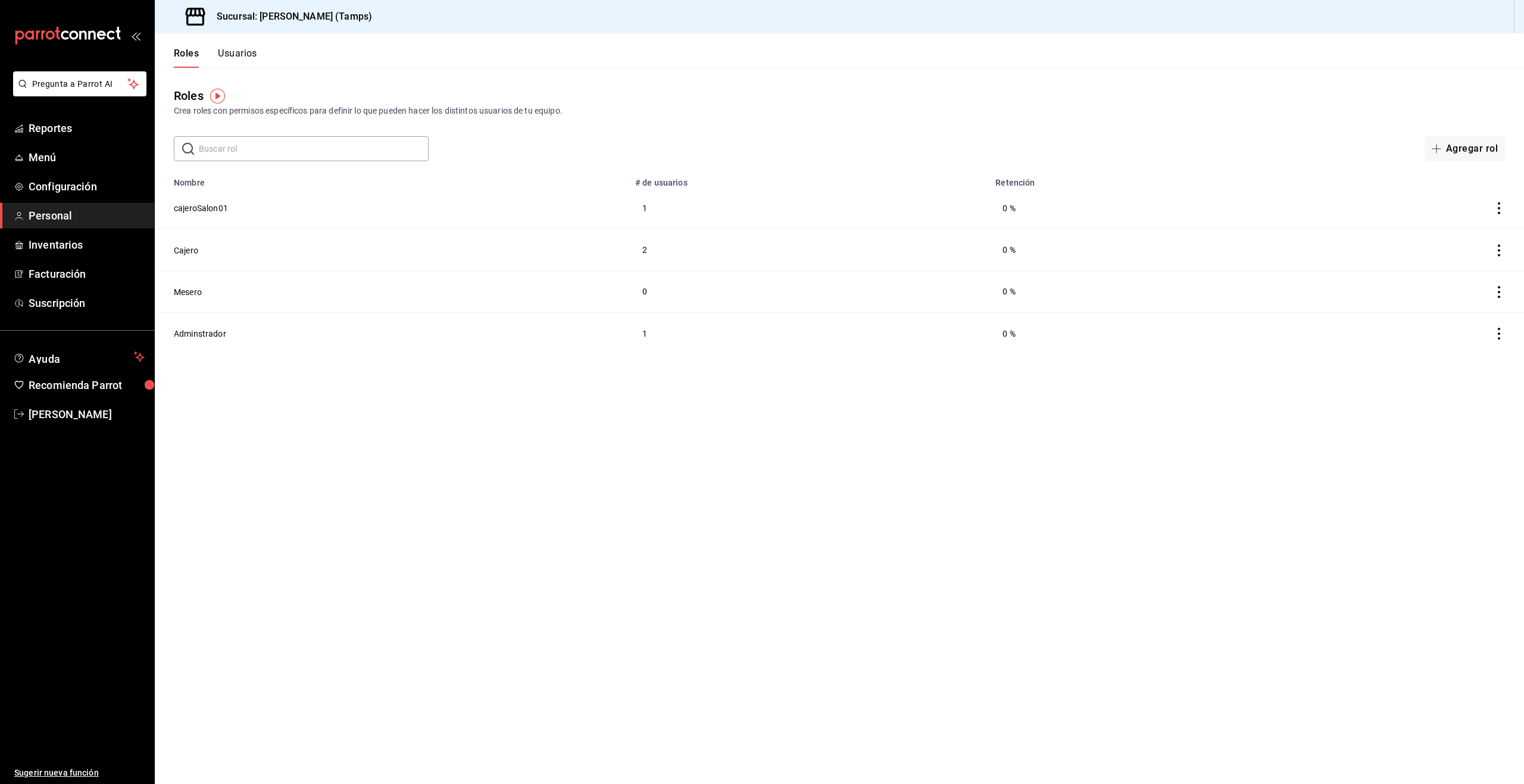
click at [229, 57] on button "Usuarios" at bounding box center [237, 57] width 39 height 20
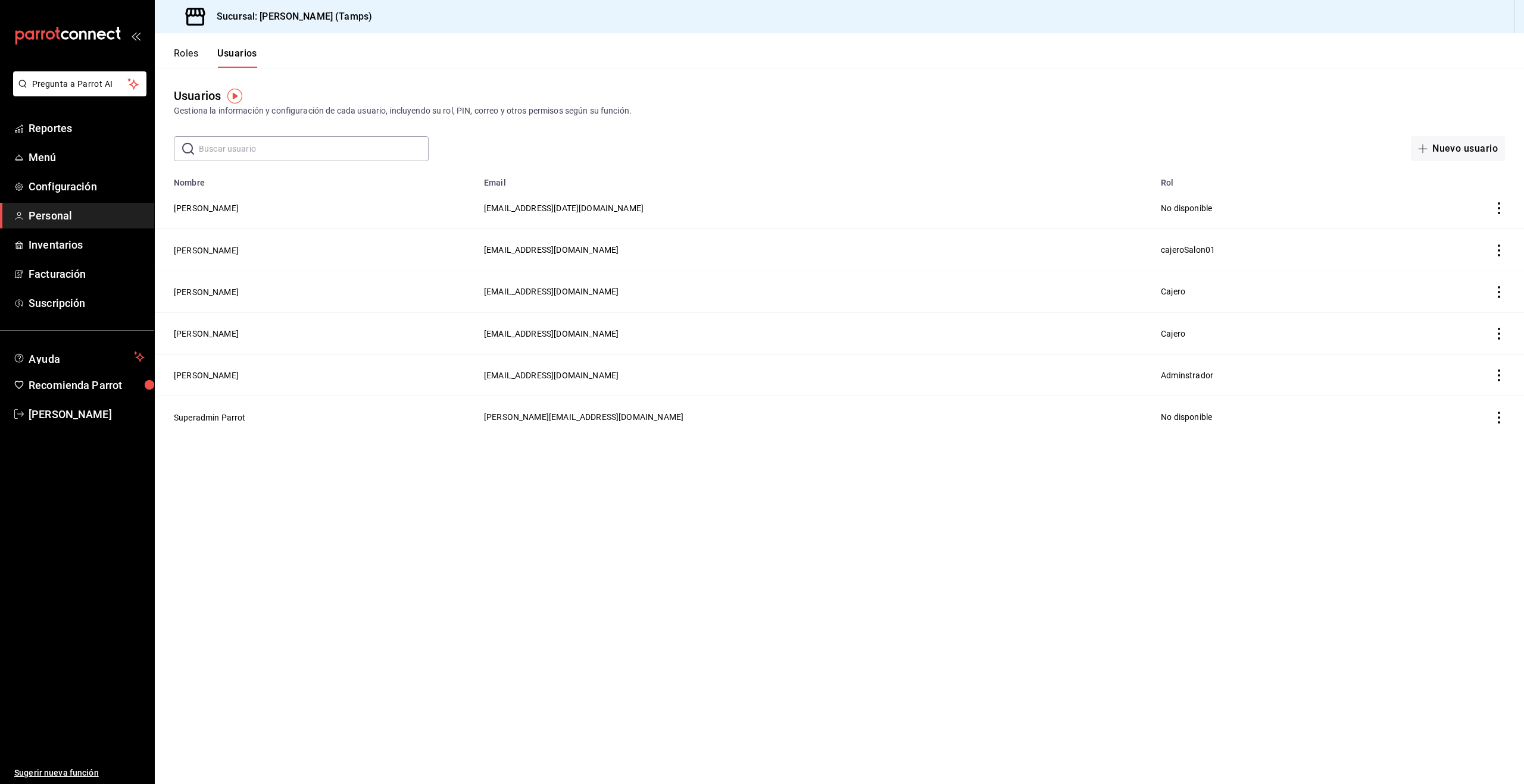
click at [1191, 254] on span "cajeroSalon01" at bounding box center [1187, 250] width 54 height 10
click at [197, 55] on button "Roles" at bounding box center [186, 57] width 25 height 20
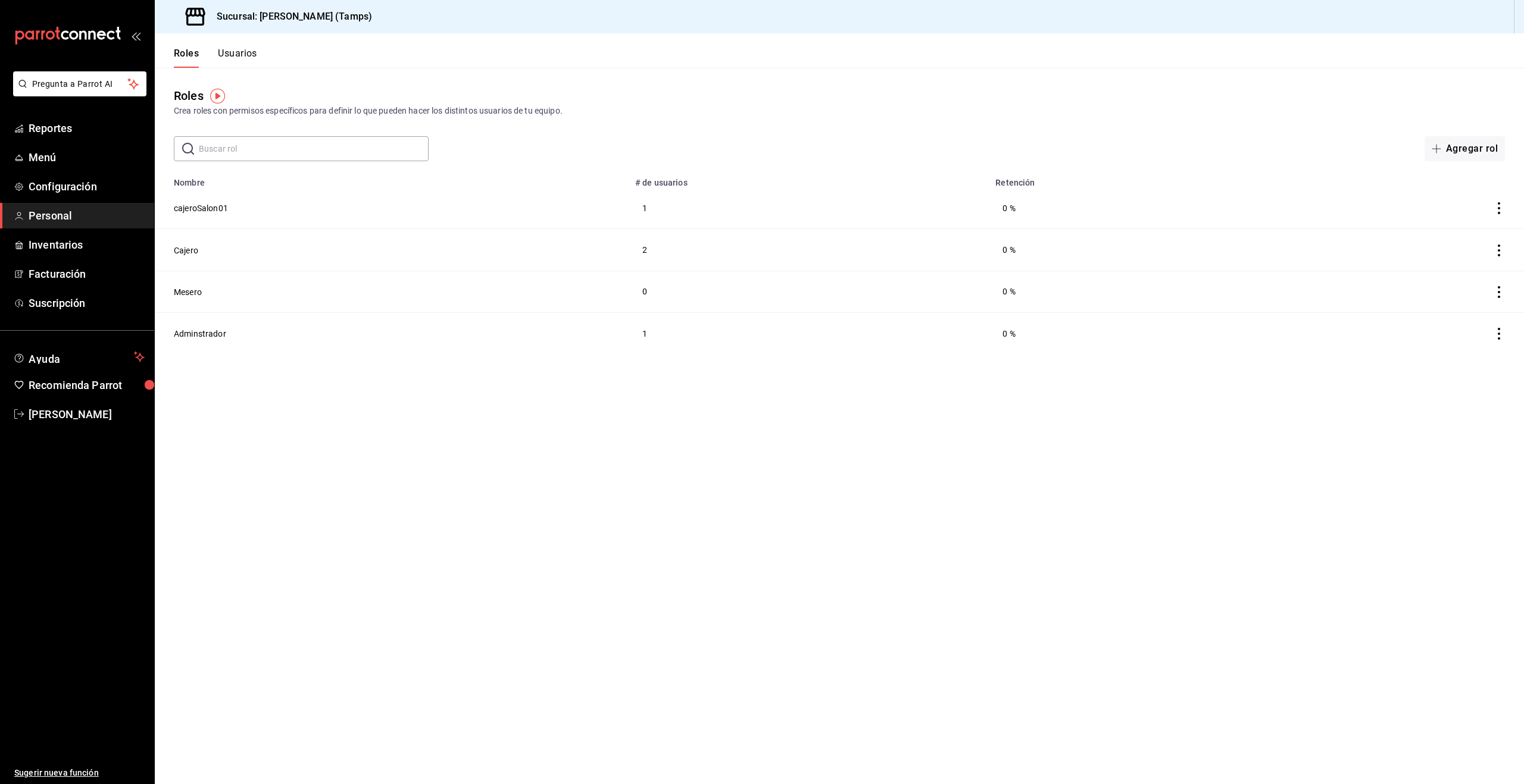
click at [195, 204] on button "cajeroSalon01" at bounding box center [200, 208] width 54 height 11
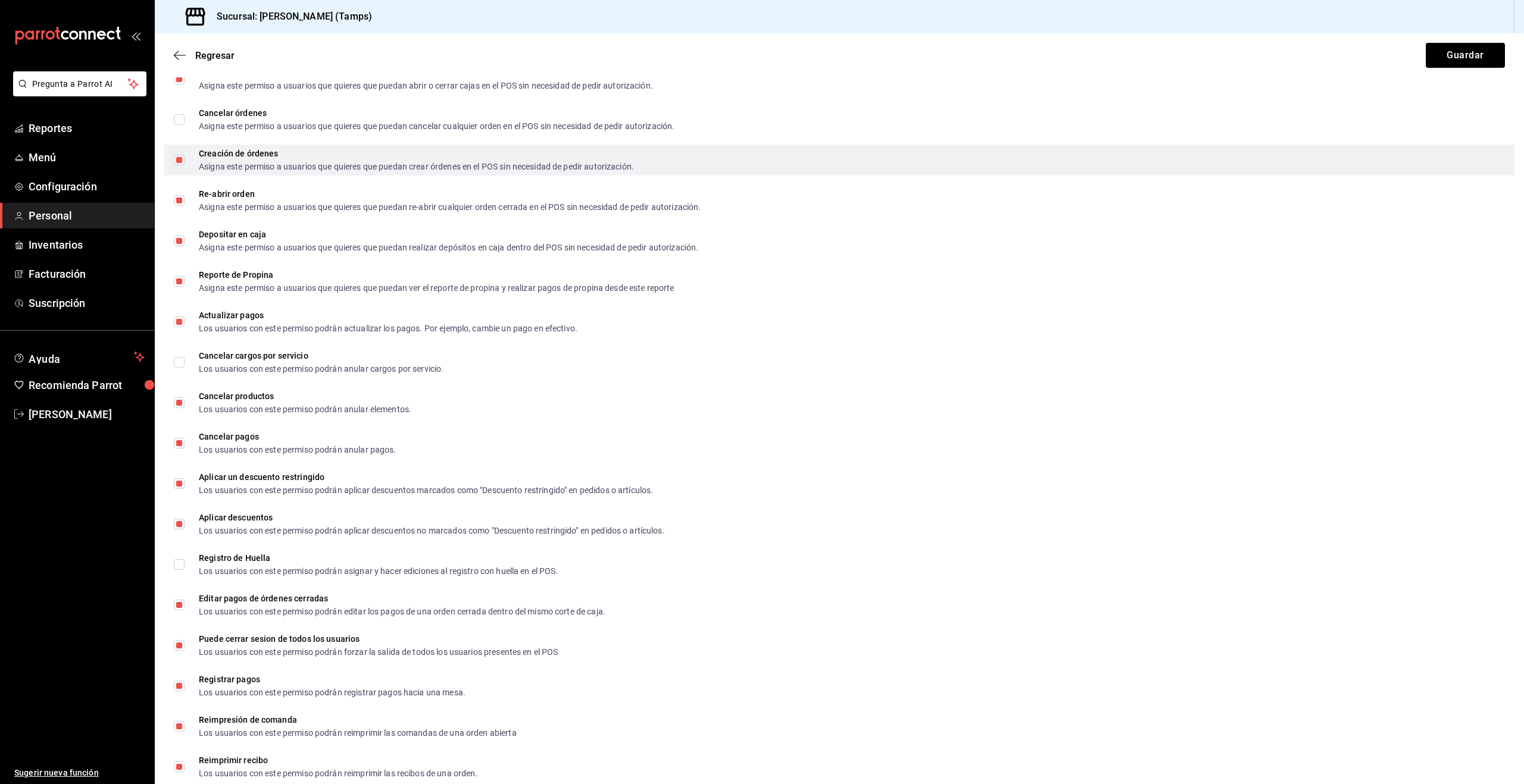
scroll to position [1559, 0]
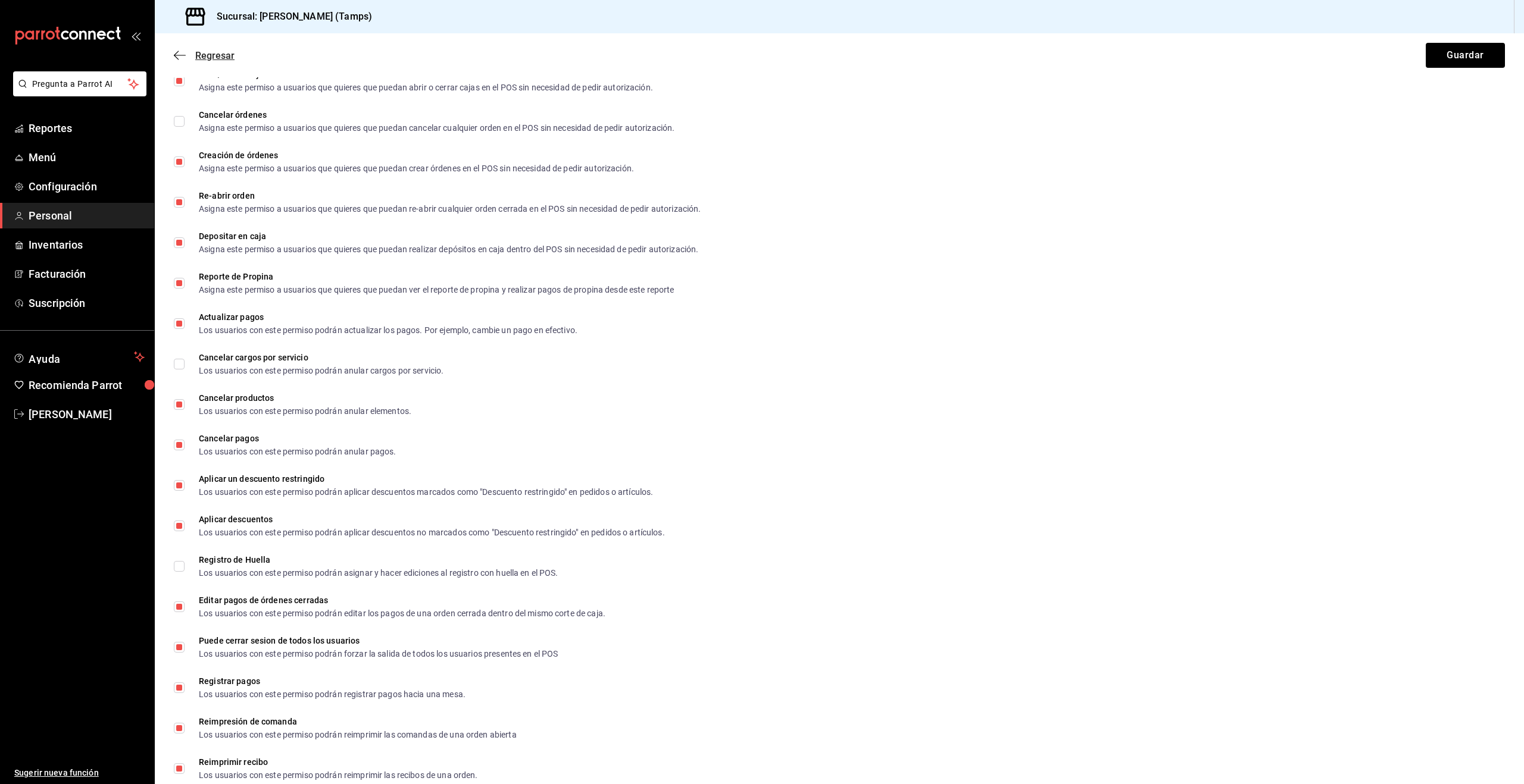
click at [180, 54] on icon "button" at bounding box center [179, 54] width 11 height 10
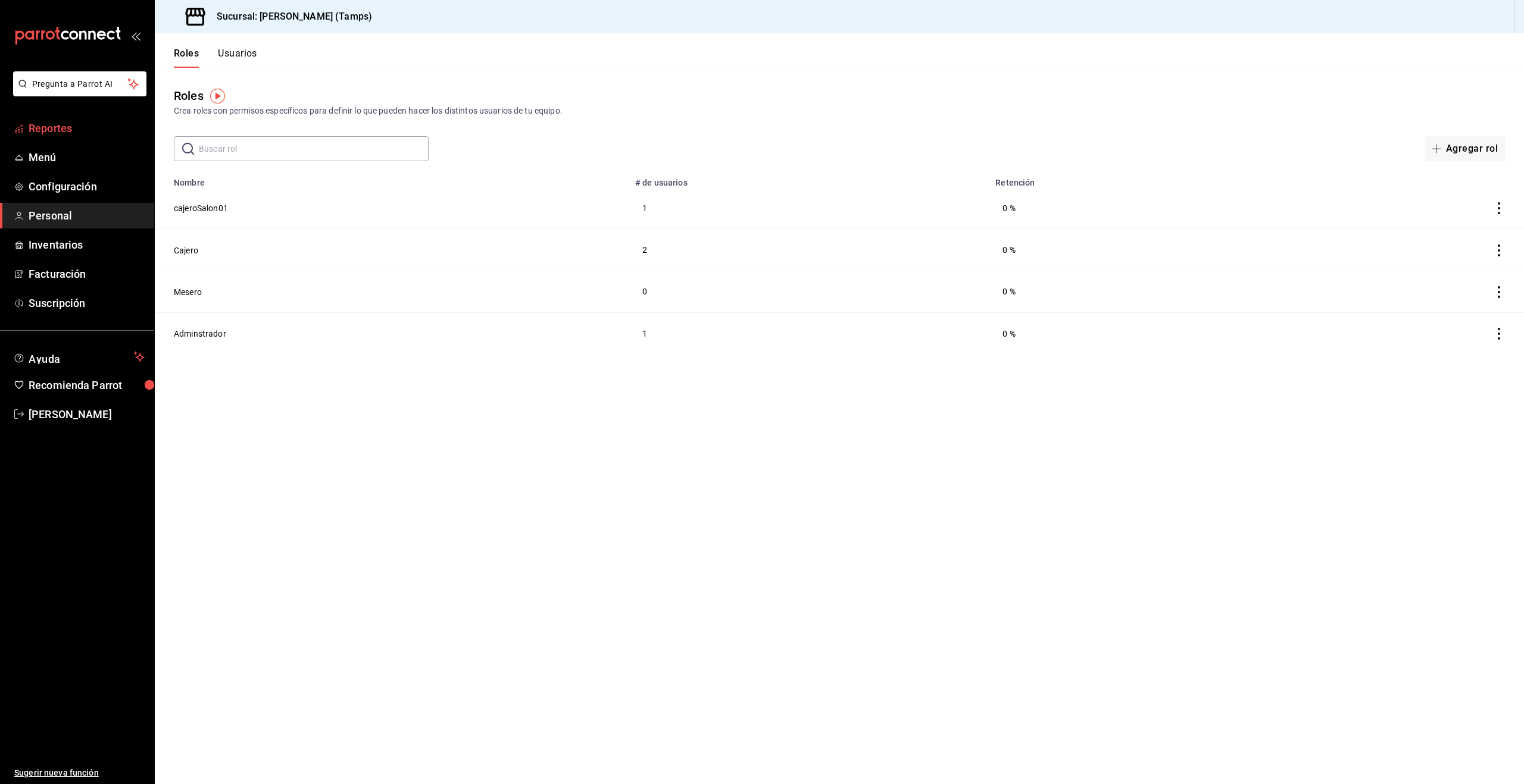
click at [47, 130] on span "Reportes" at bounding box center [87, 128] width 116 height 16
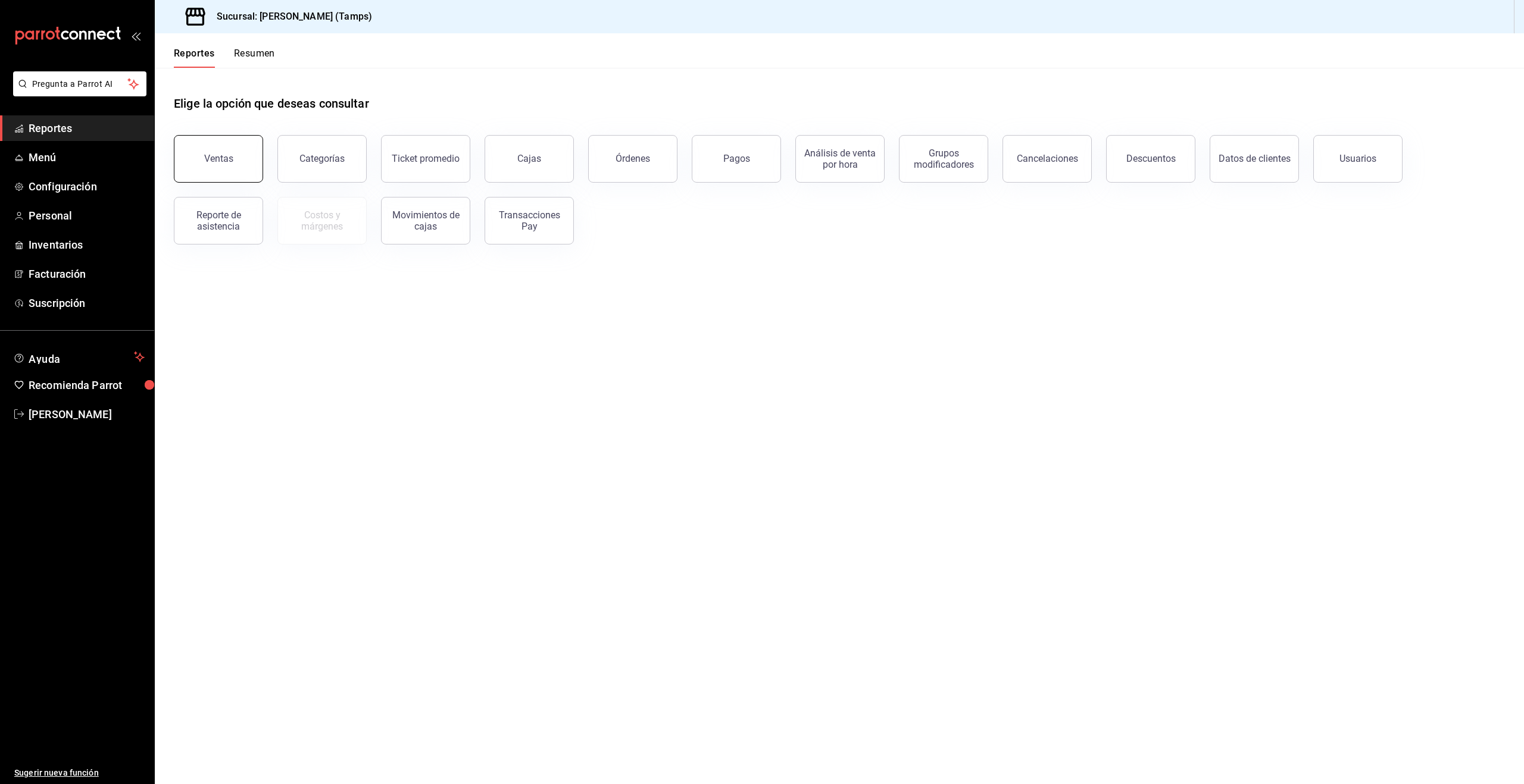
click at [238, 160] on button "Ventas" at bounding box center [219, 159] width 90 height 48
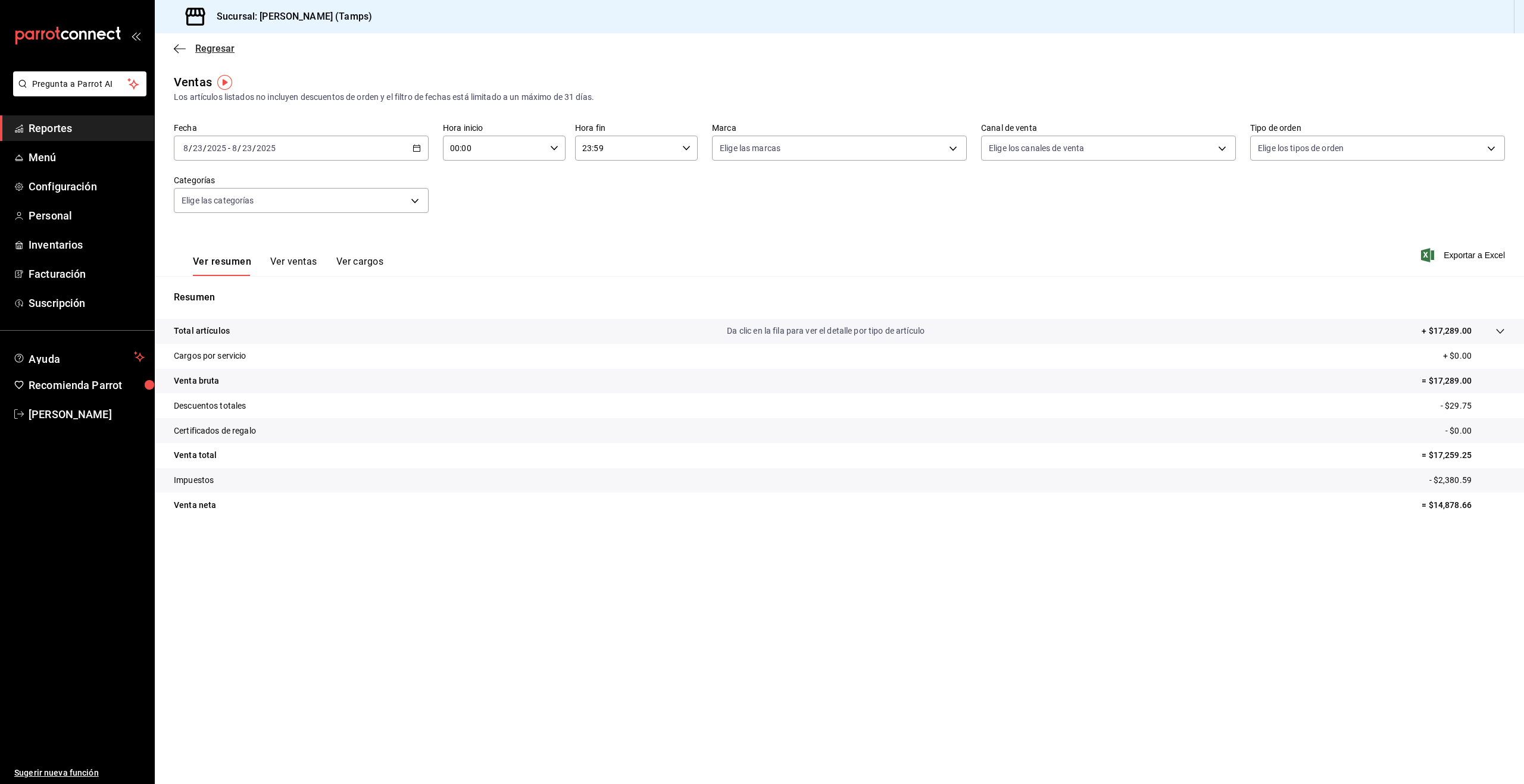
drag, startPoint x: 182, startPoint y: 39, endPoint x: 181, endPoint y: 46, distance: 7.1
click at [182, 40] on div "Regresar" at bounding box center [839, 49] width 1369 height 31
click at [179, 47] on icon "button" at bounding box center [179, 49] width 11 height 10
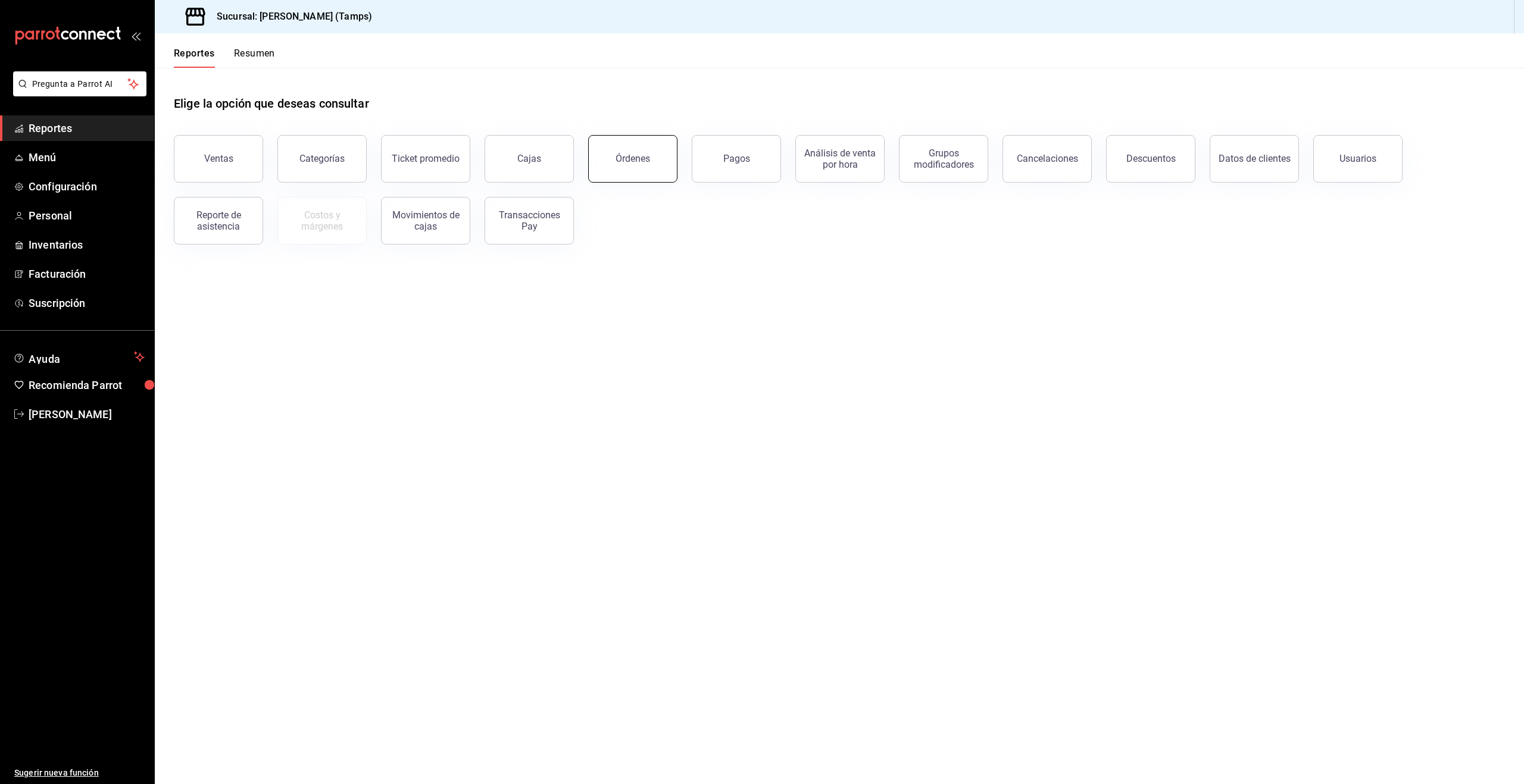
click at [616, 155] on div "Órdenes" at bounding box center [633, 158] width 34 height 11
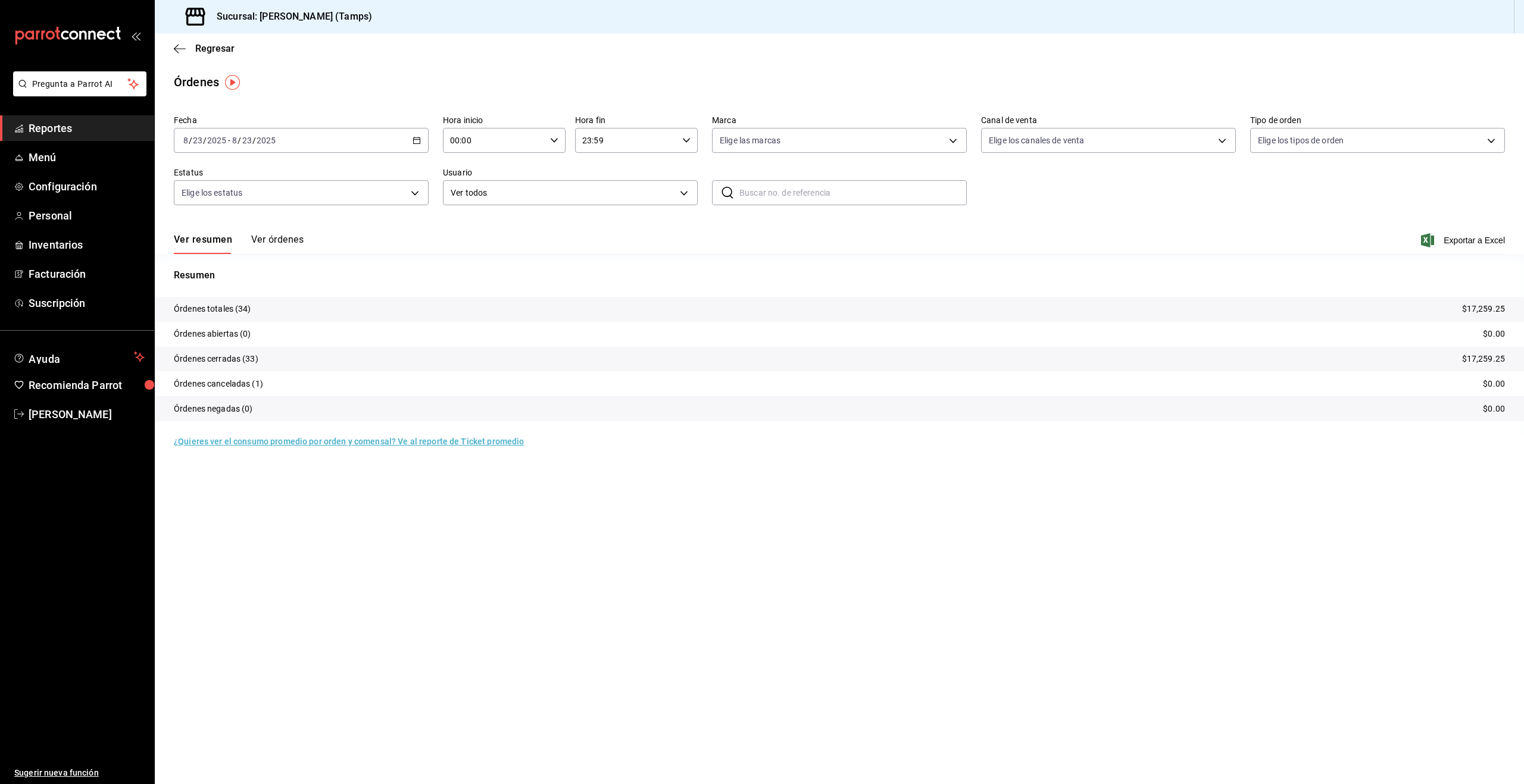
drag, startPoint x: 241, startPoint y: 389, endPoint x: 237, endPoint y: 385, distance: 5.7
click at [241, 389] on p "Órdenes canceladas (1)" at bounding box center [219, 383] width 90 height 12
click at [236, 385] on p "Órdenes canceladas (1)" at bounding box center [219, 383] width 90 height 12
click at [264, 244] on button "Ver órdenes" at bounding box center [277, 243] width 52 height 20
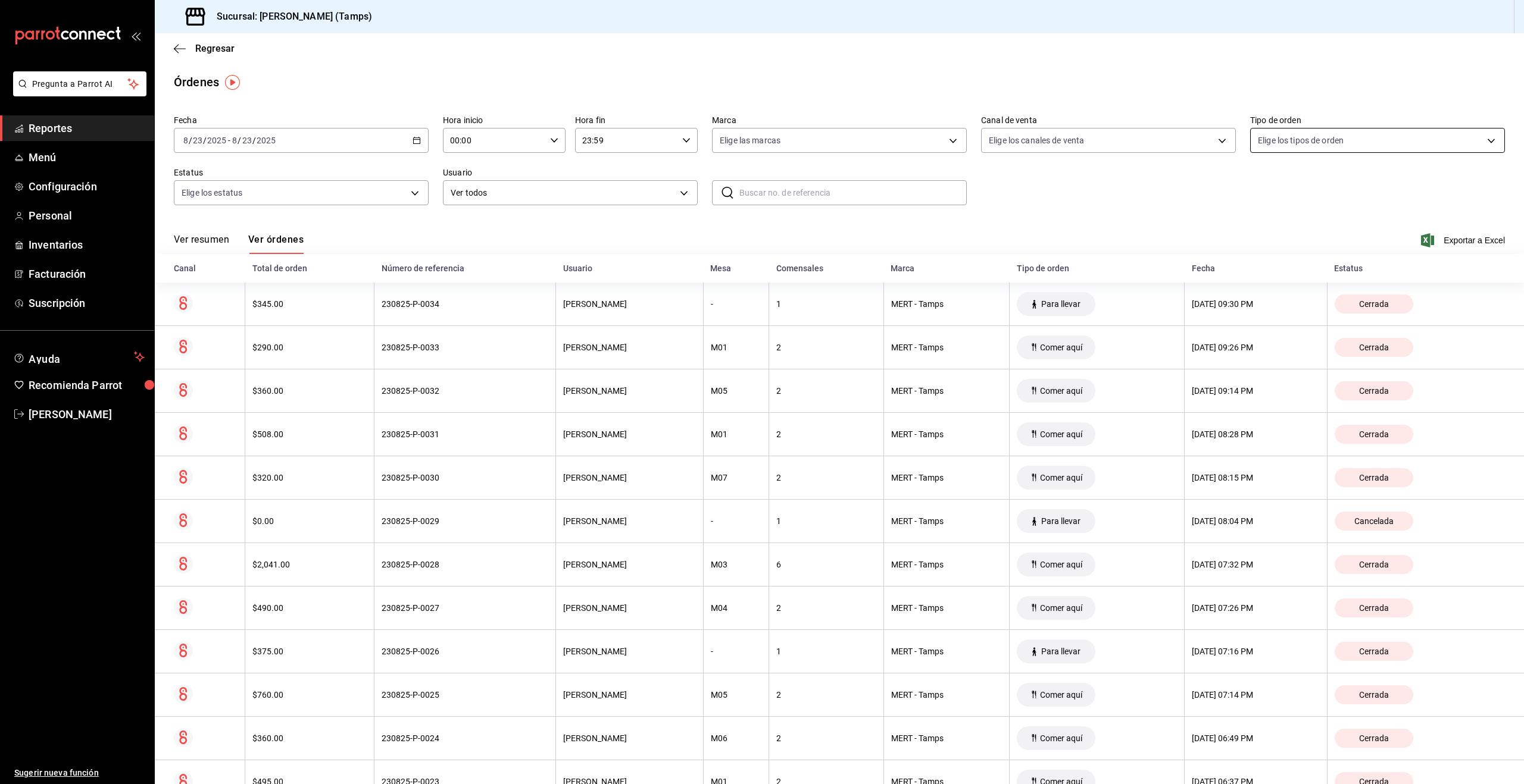
click at [1301, 138] on body "Pregunta a Parrot AI Reportes Menú Configuración Personal Inventarios Facturaci…" at bounding box center [762, 392] width 1524 height 784
click at [506, 198] on div at bounding box center [762, 392] width 1524 height 784
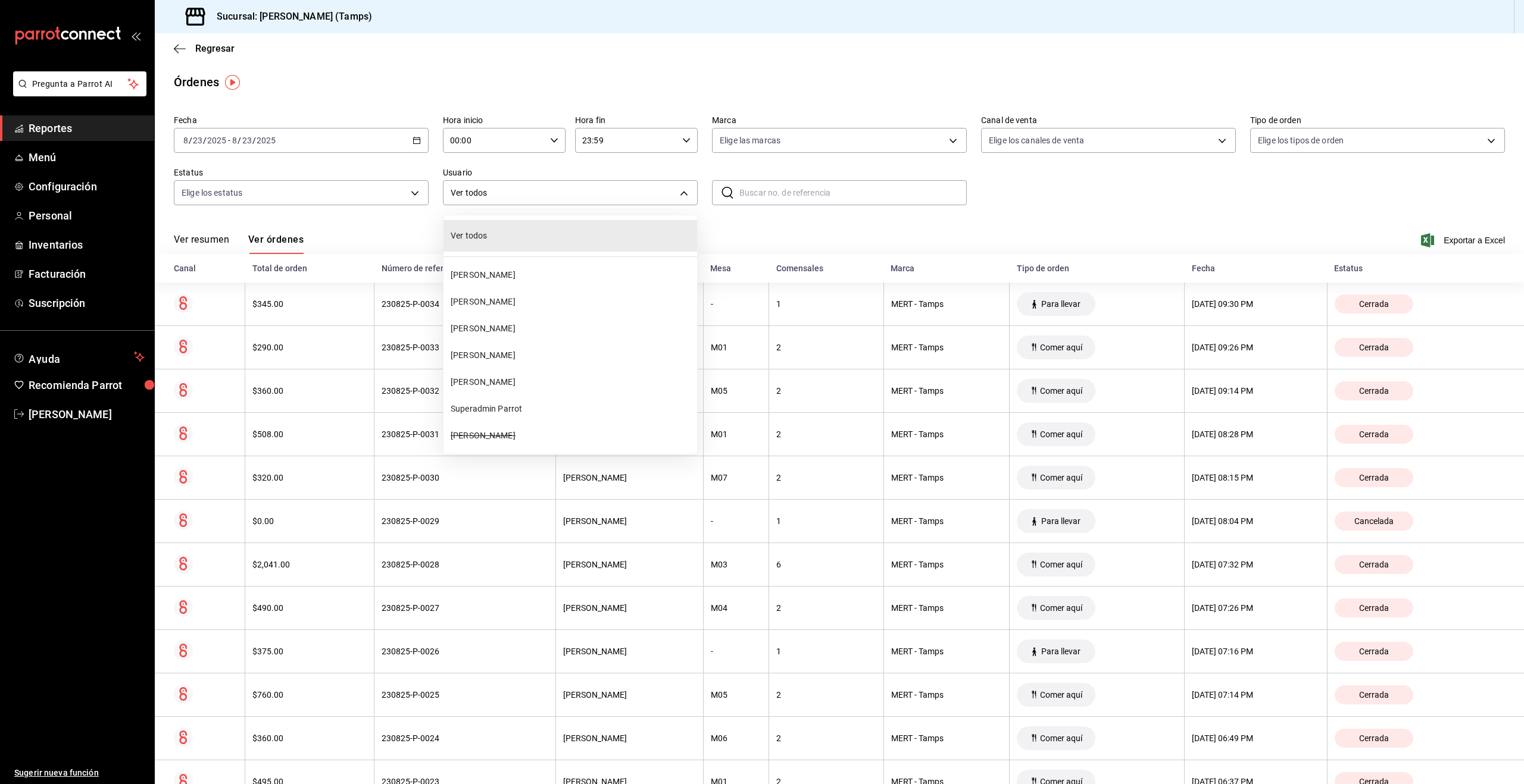
click at [511, 195] on body "Pregunta a Parrot AI Reportes Menú Configuración Personal Inventarios Facturaci…" at bounding box center [762, 392] width 1524 height 784
click at [485, 302] on span "[PERSON_NAME]" at bounding box center [571, 301] width 241 height 12
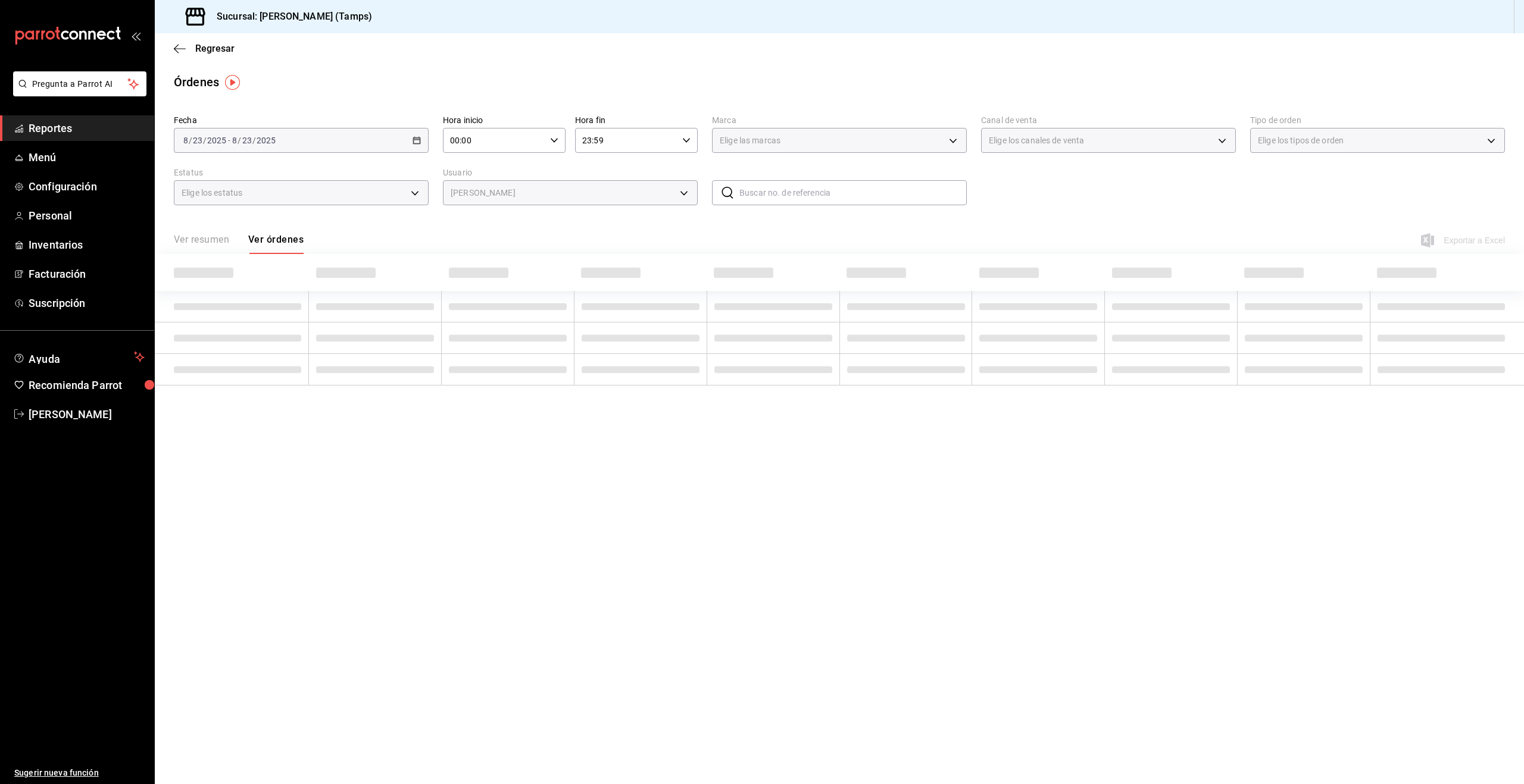
type input "a88ccfdf-1b59-4c2f-83dd-52af49f7400a"
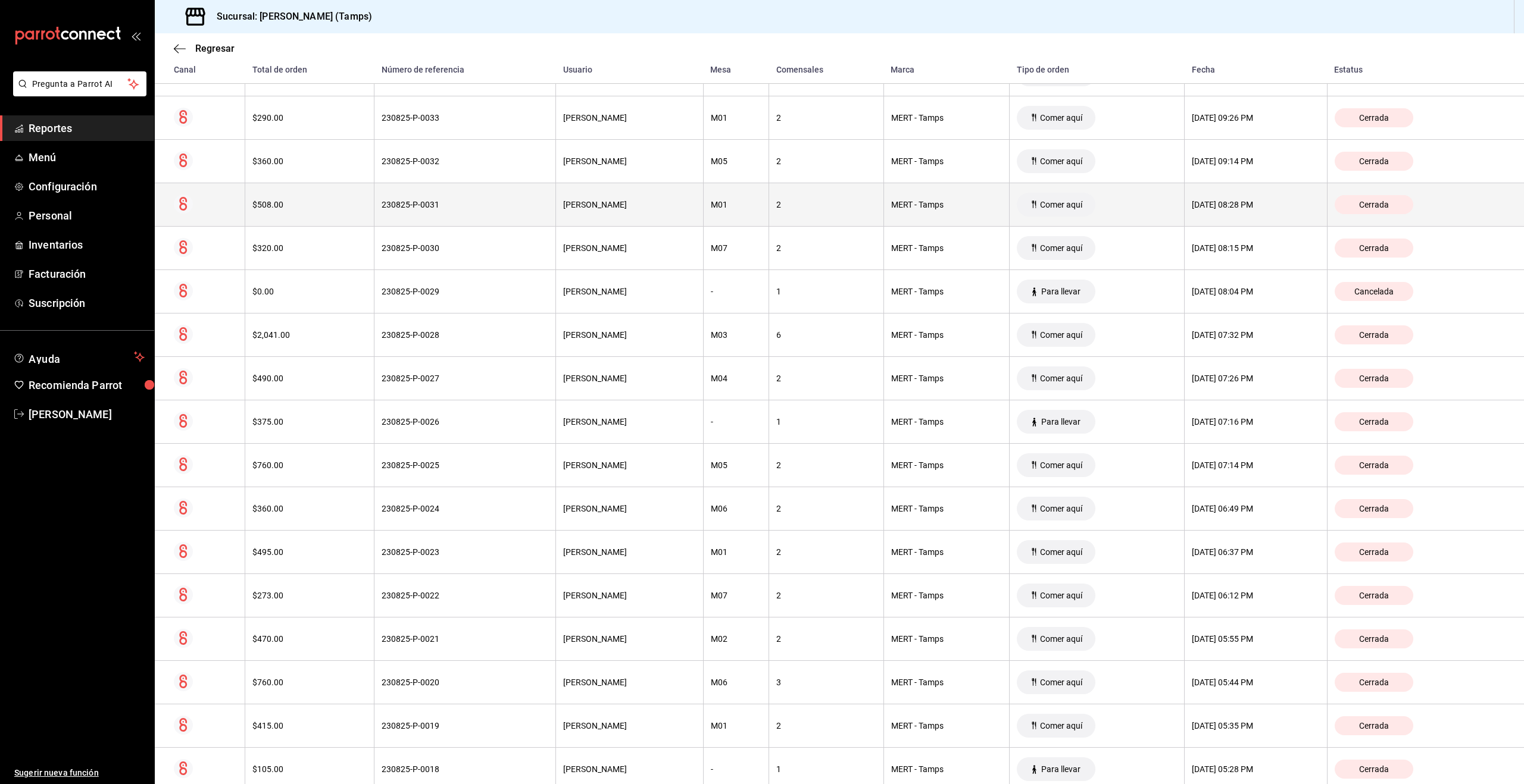
scroll to position [241, 0]
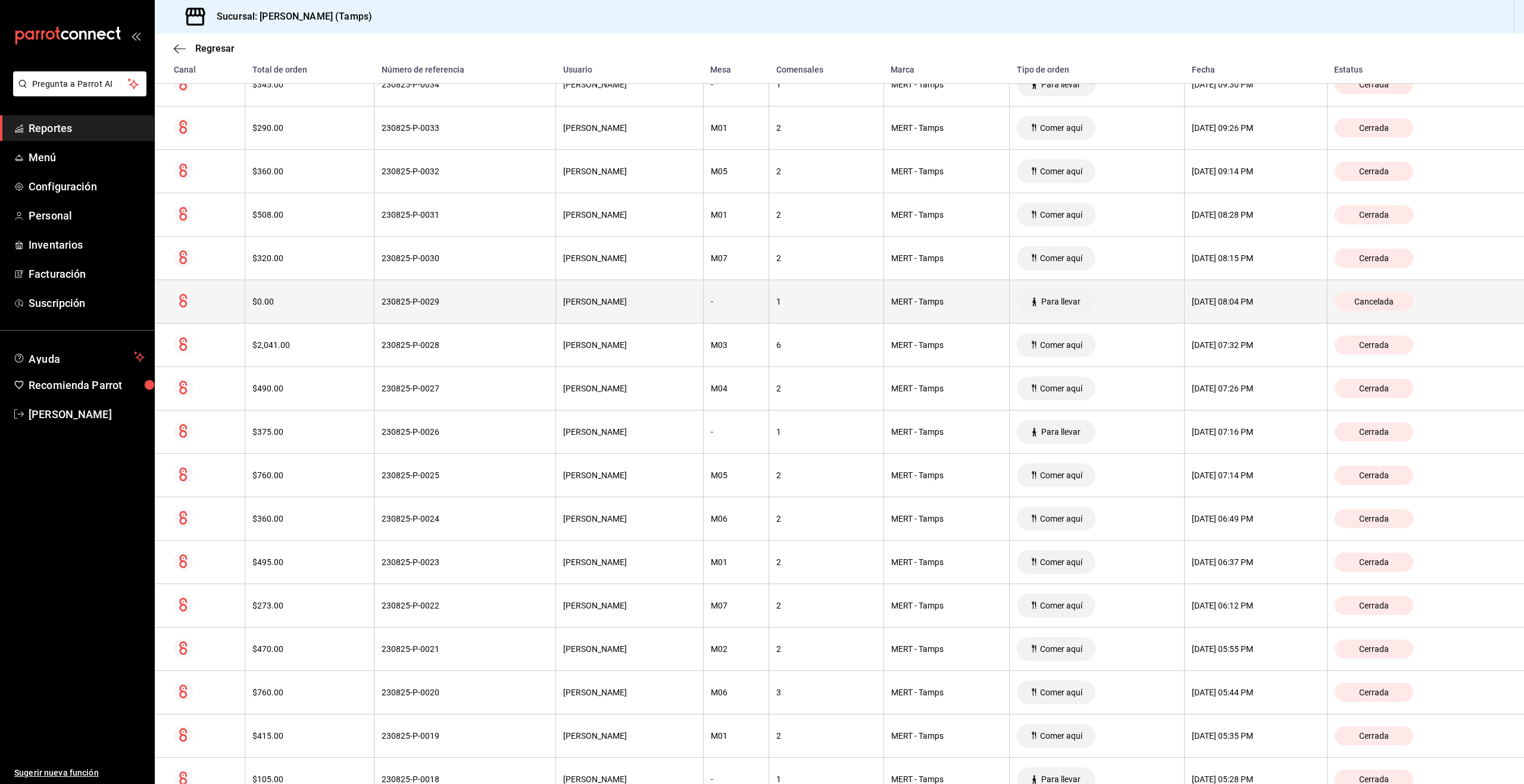
click at [335, 307] on th "$0.00" at bounding box center [309, 302] width 129 height 44
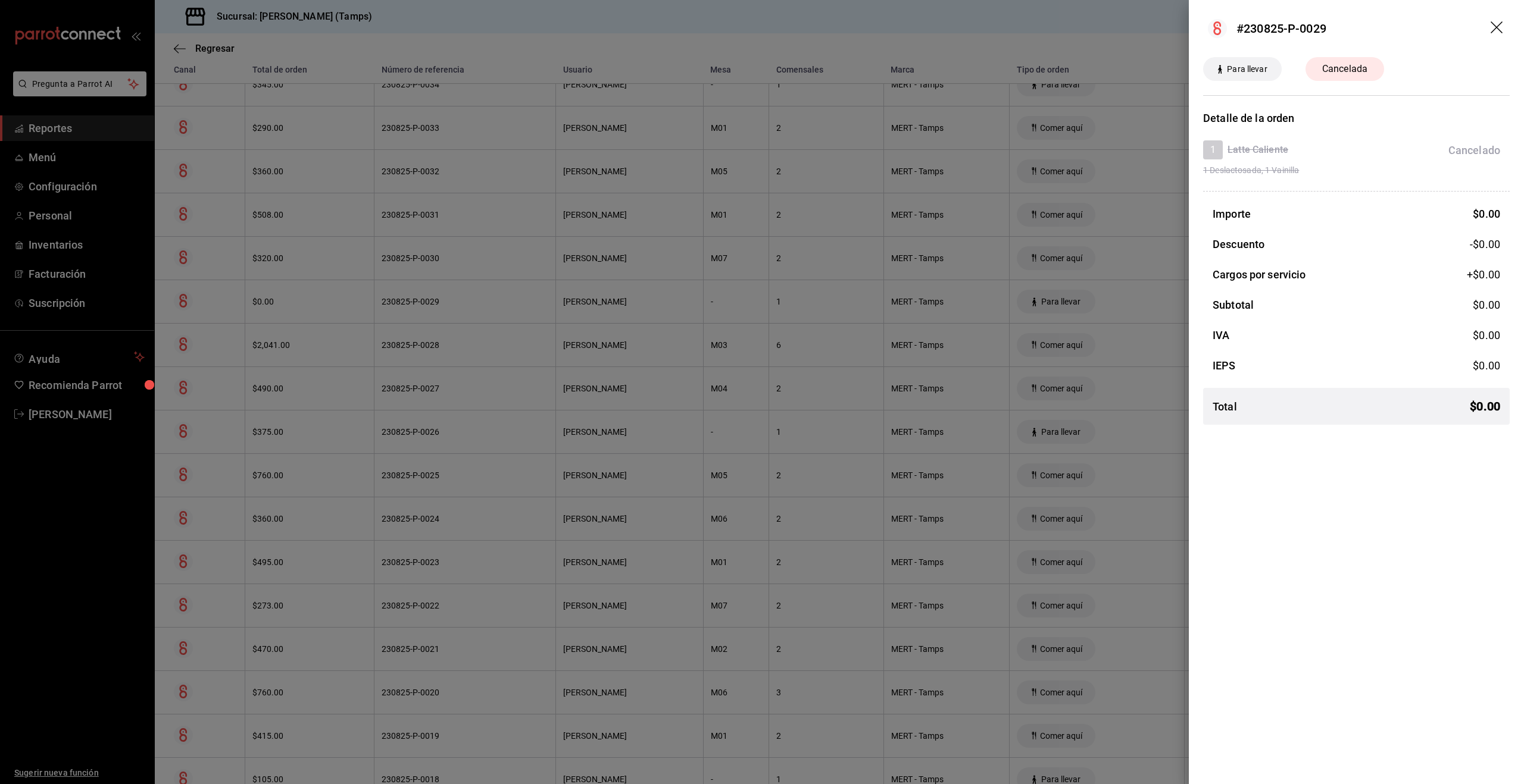
click at [711, 45] on div at bounding box center [762, 392] width 1524 height 784
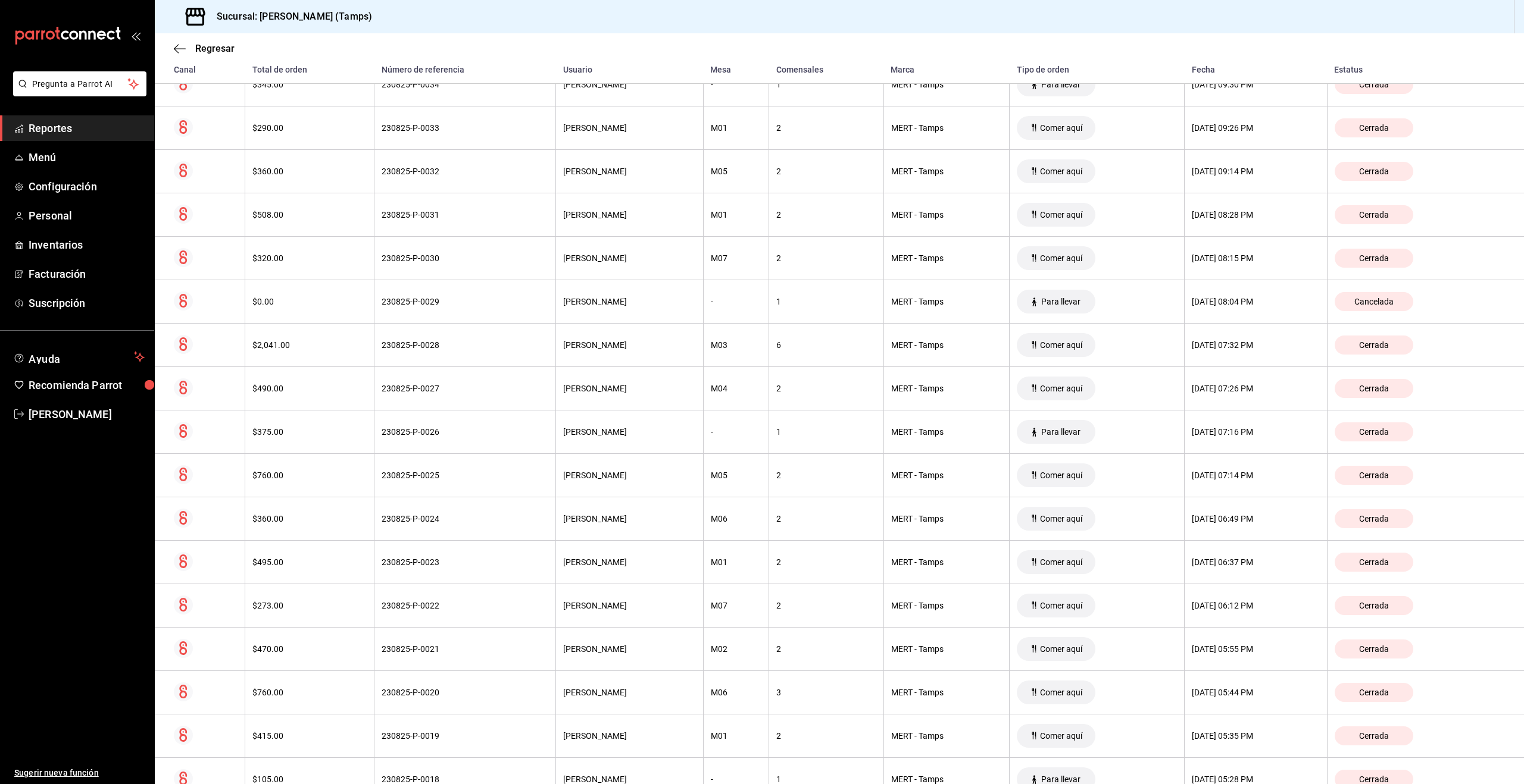
scroll to position [0, 0]
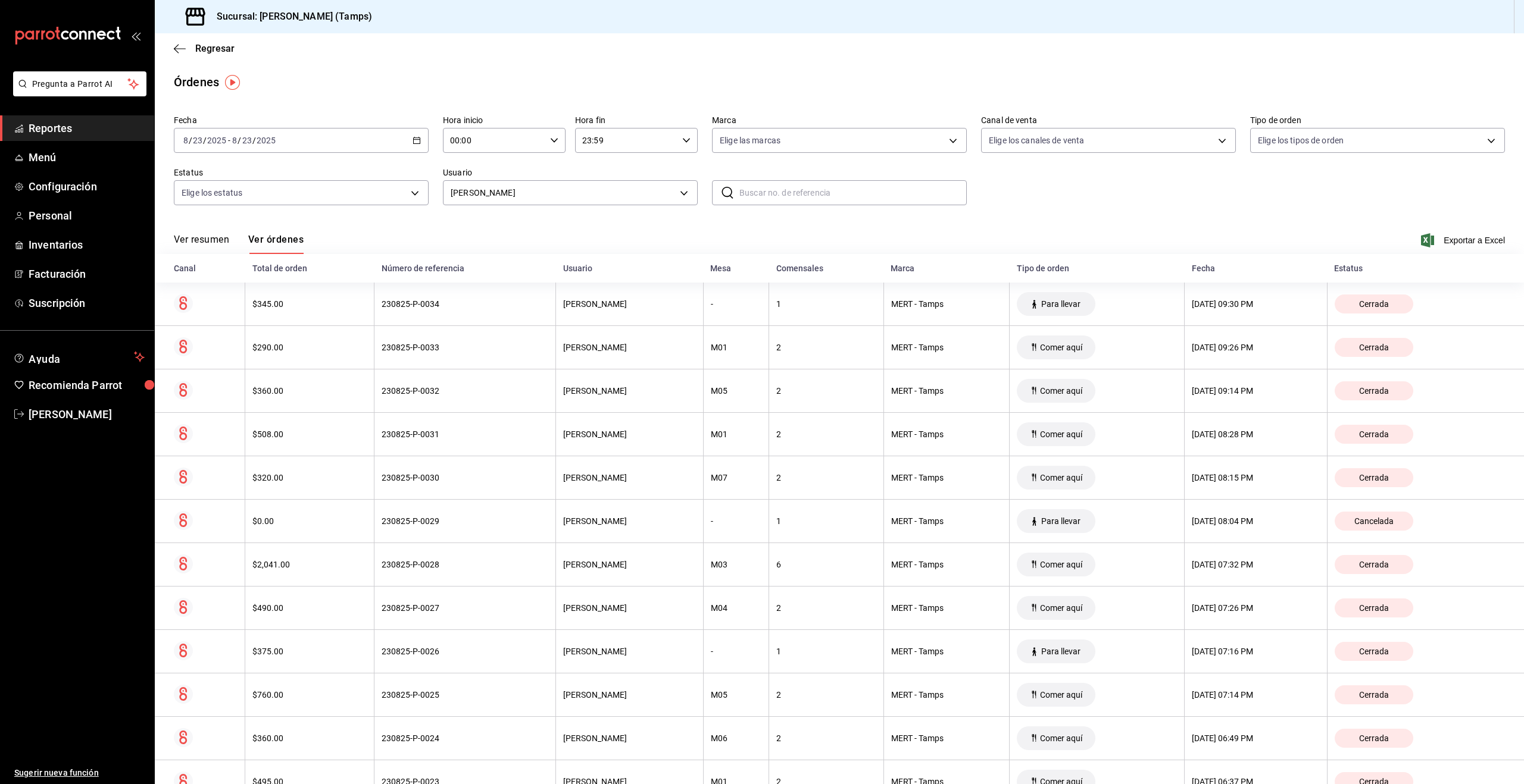
click at [274, 141] on input "2025" at bounding box center [265, 140] width 20 height 10
click at [209, 208] on span "Ayer" at bounding box center [230, 202] width 93 height 12
click at [56, 214] on span "Personal" at bounding box center [87, 216] width 116 height 16
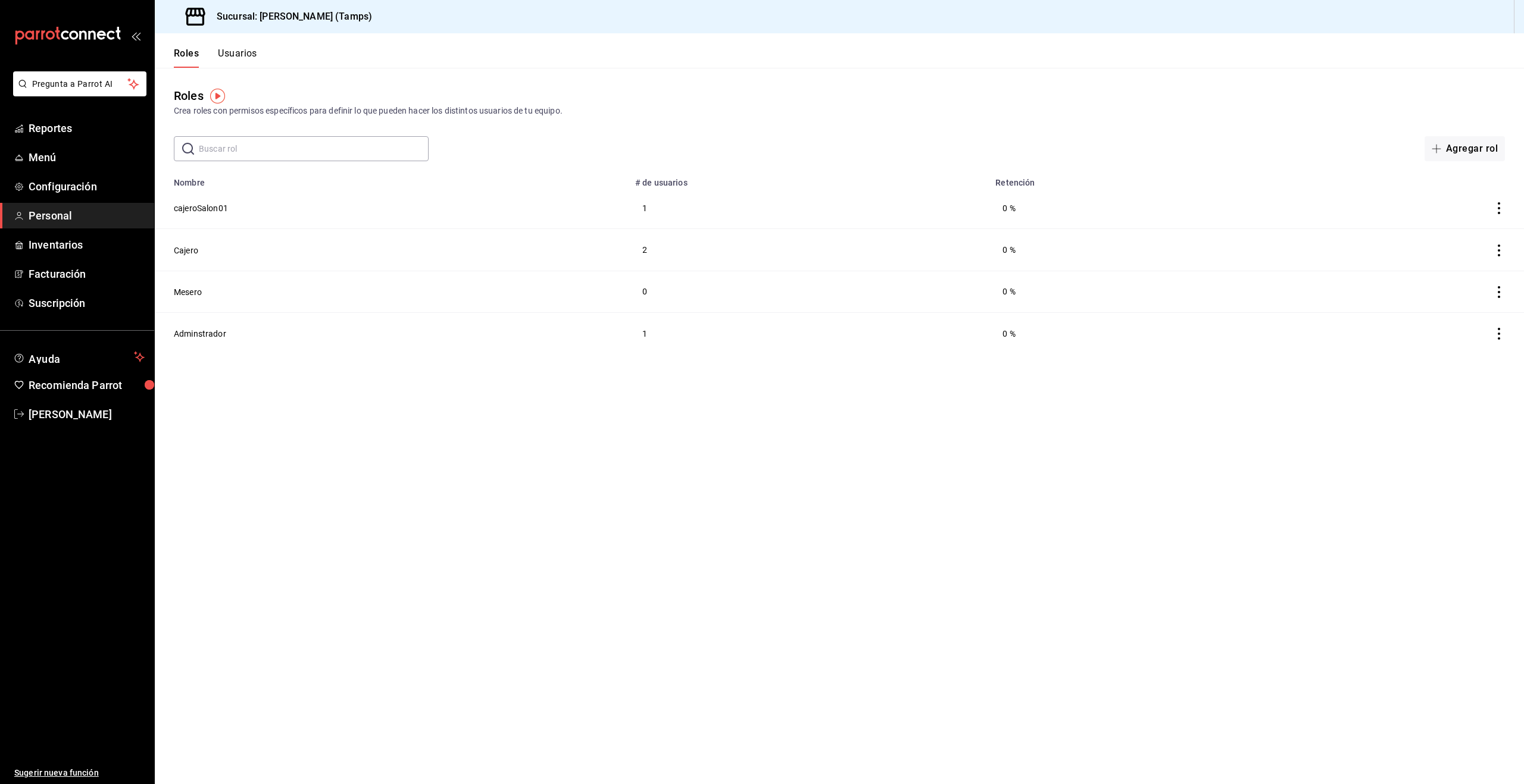
click at [238, 62] on button "Usuarios" at bounding box center [237, 57] width 39 height 20
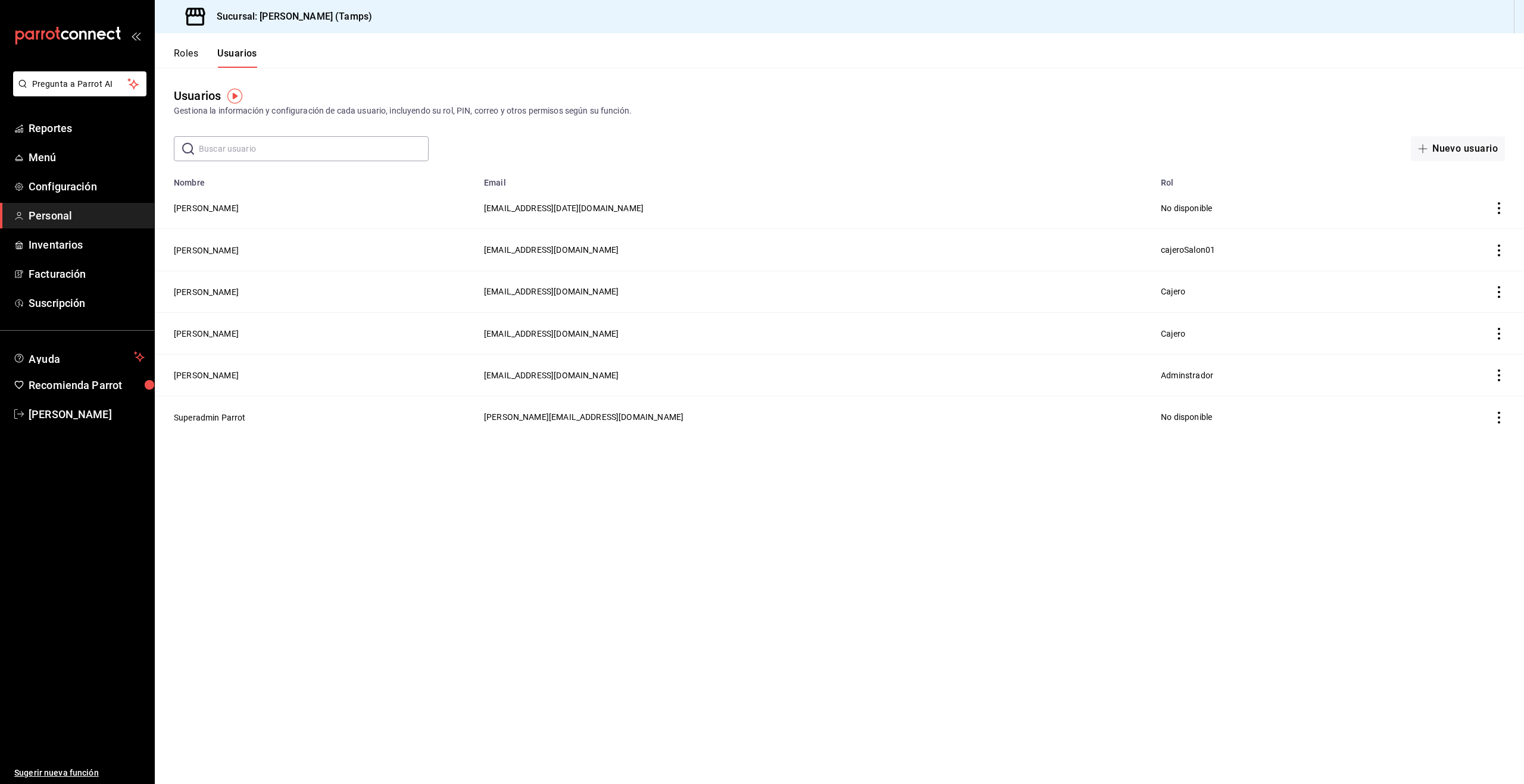
click at [1503, 254] on icon "actions" at bounding box center [1498, 250] width 11 height 11
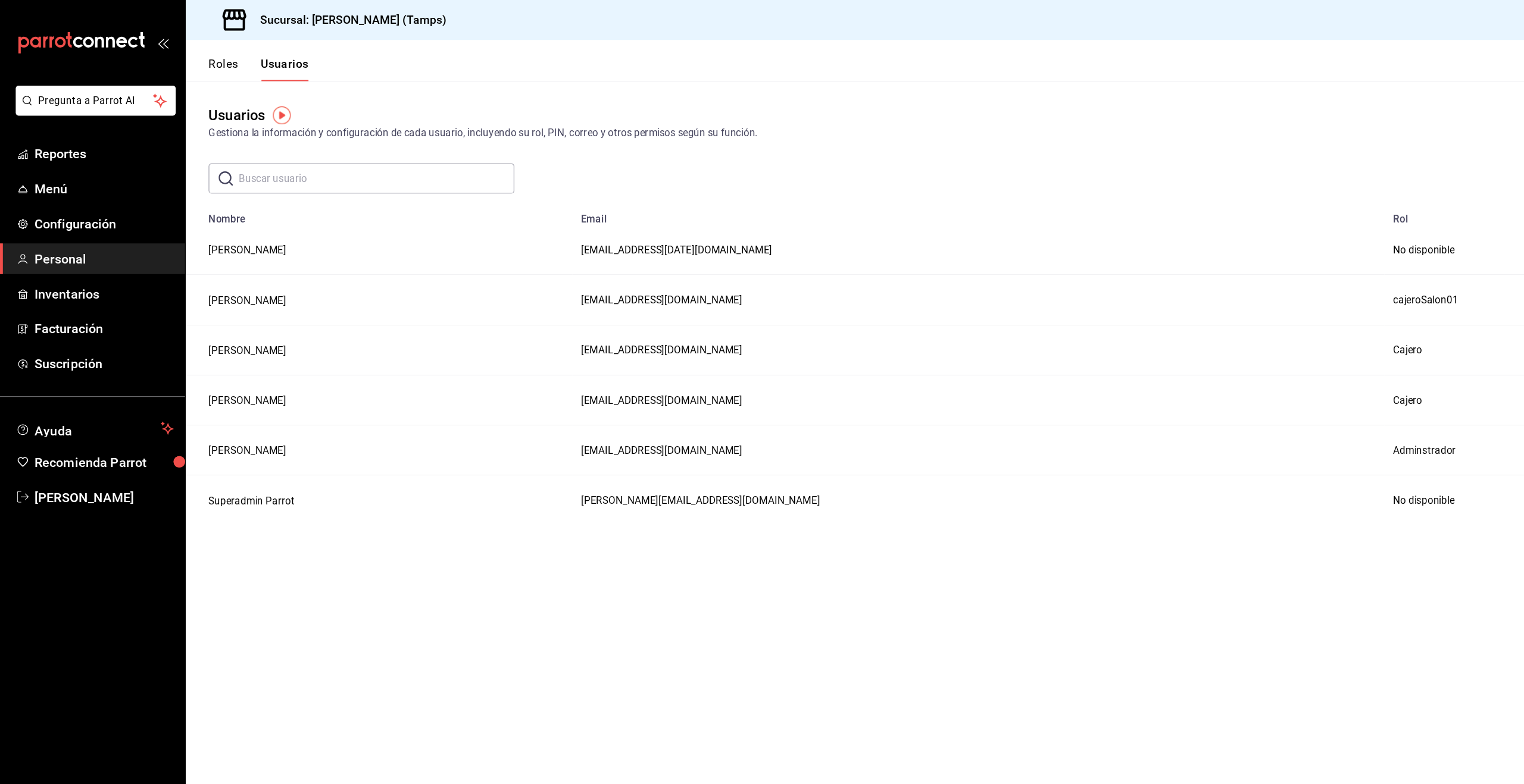
click at [439, 59] on div at bounding box center [762, 392] width 1524 height 784
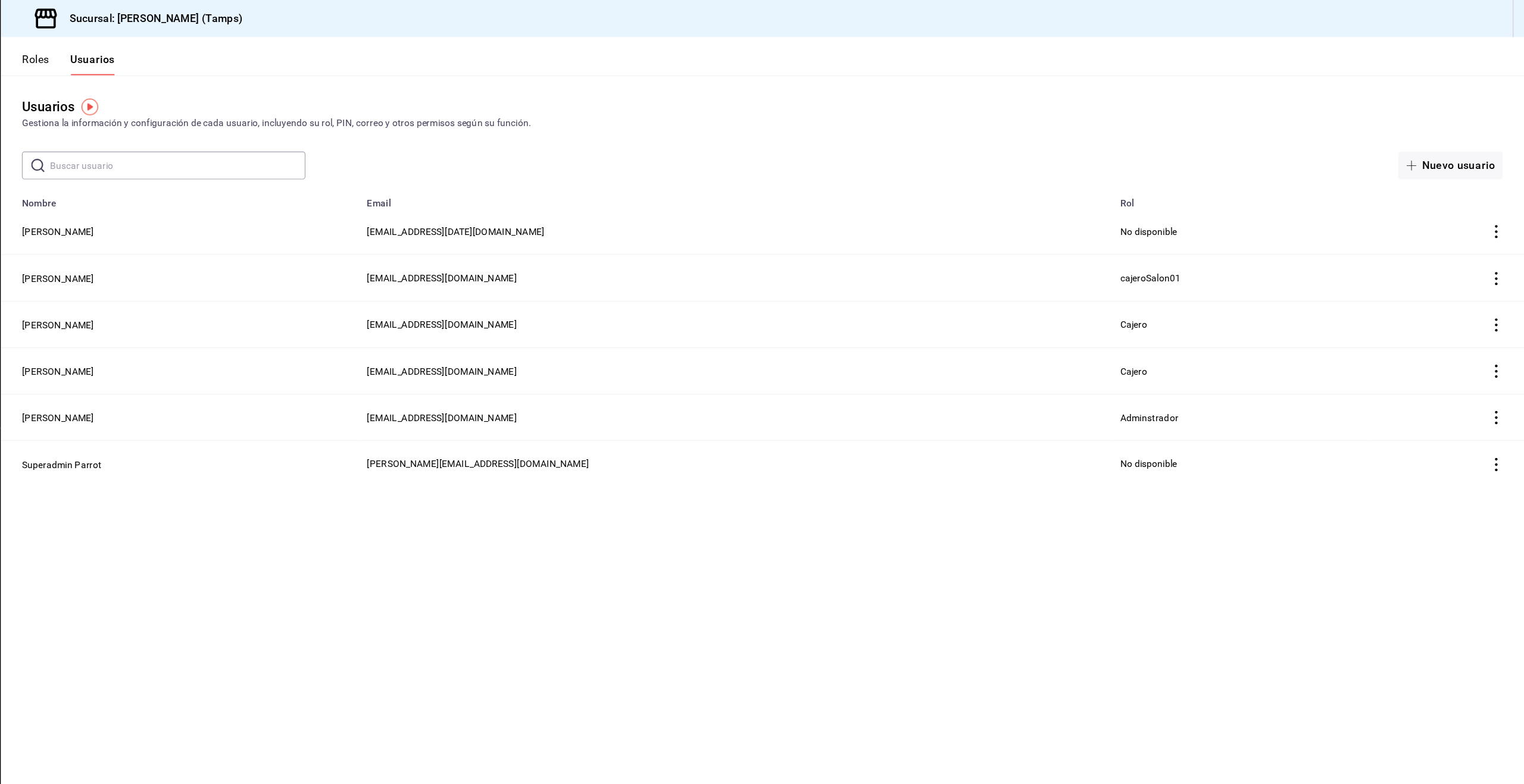
click at [187, 47] on div "Roles Usuarios" at bounding box center [205, 51] width 102 height 34
click at [187, 54] on button "Roles" at bounding box center [186, 57] width 25 height 20
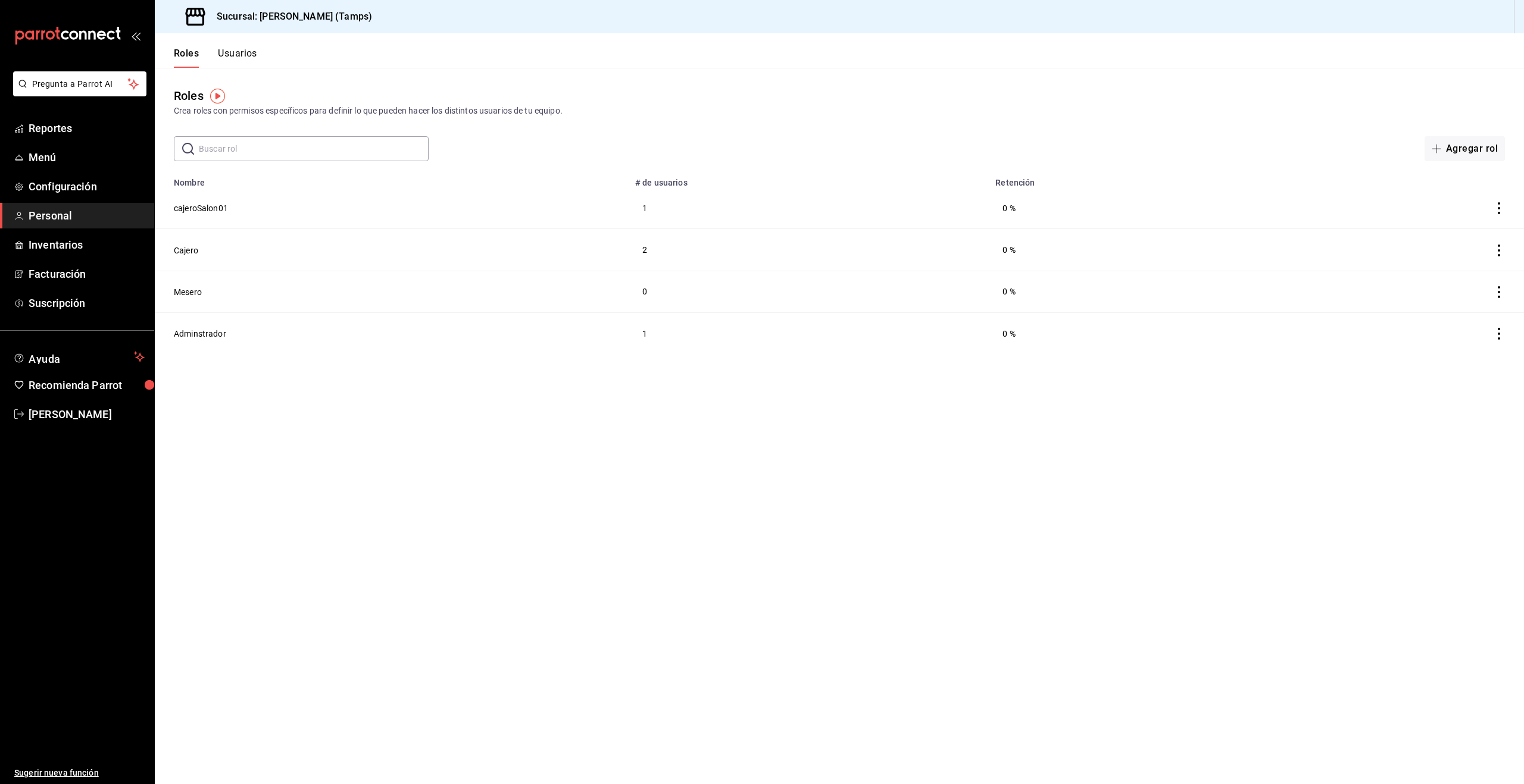
click at [219, 215] on td "cajeroSalon01" at bounding box center [391, 208] width 473 height 42
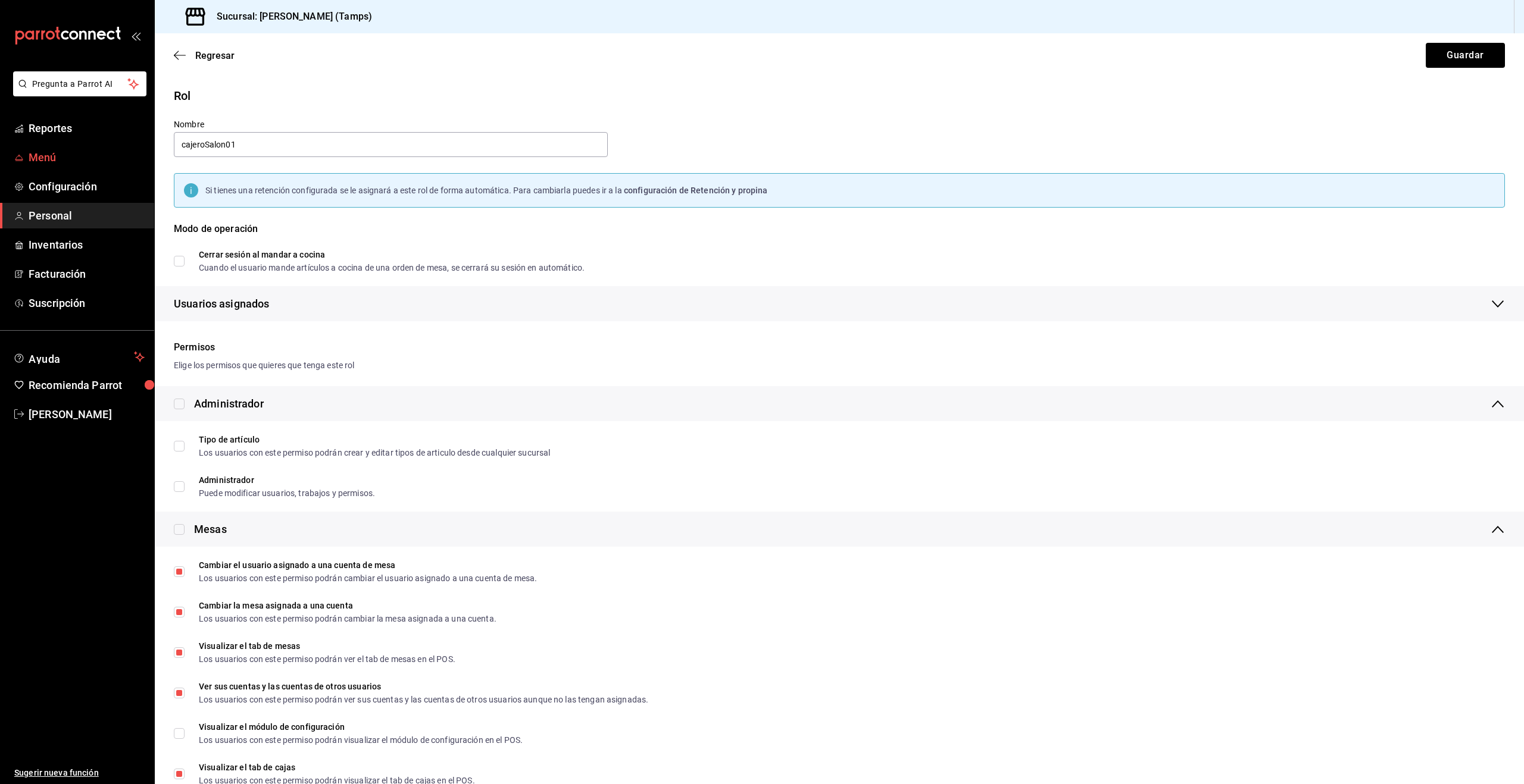
click at [39, 168] on link "Menú" at bounding box center [77, 157] width 155 height 26
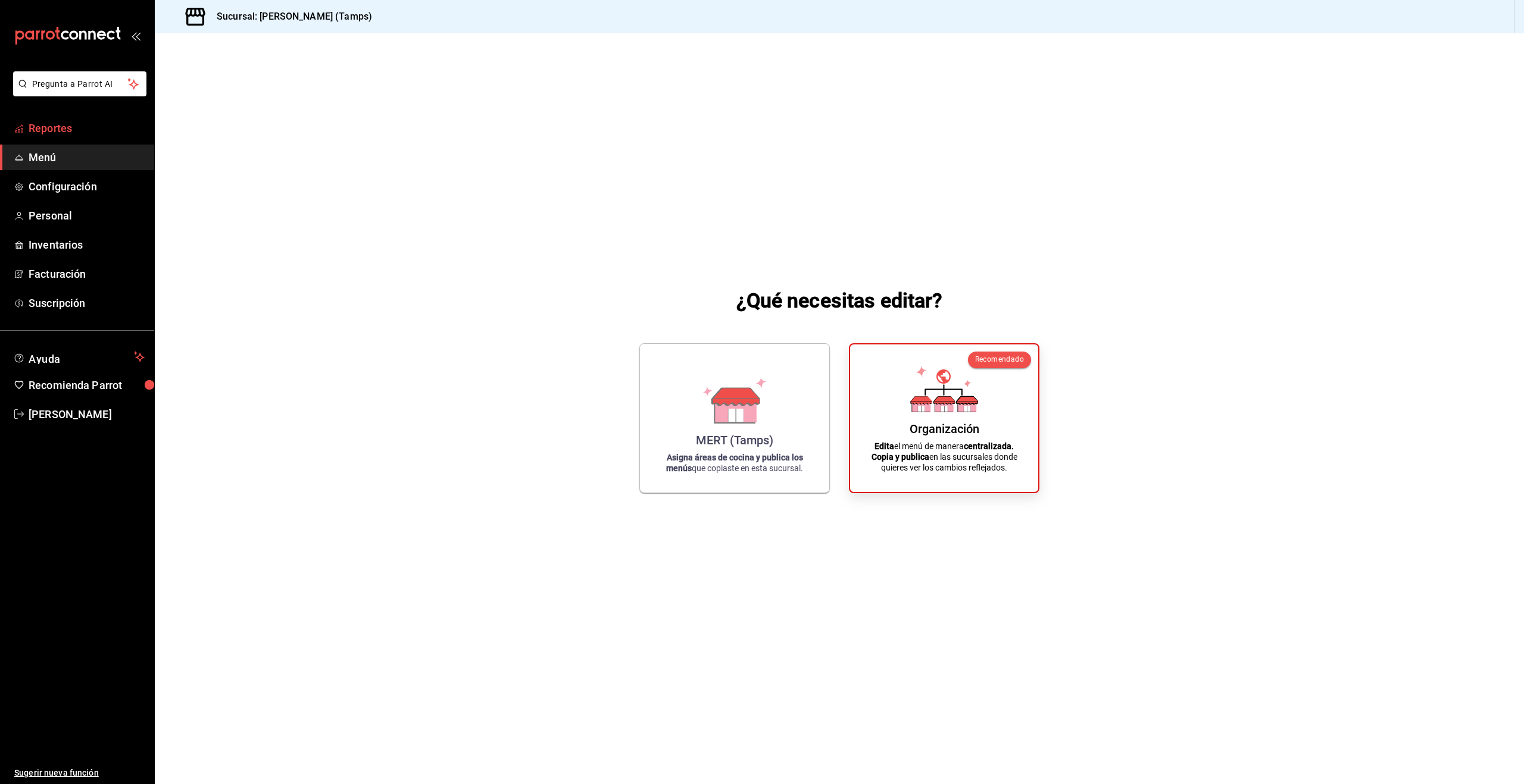
click at [55, 135] on span "Reportes" at bounding box center [87, 128] width 116 height 16
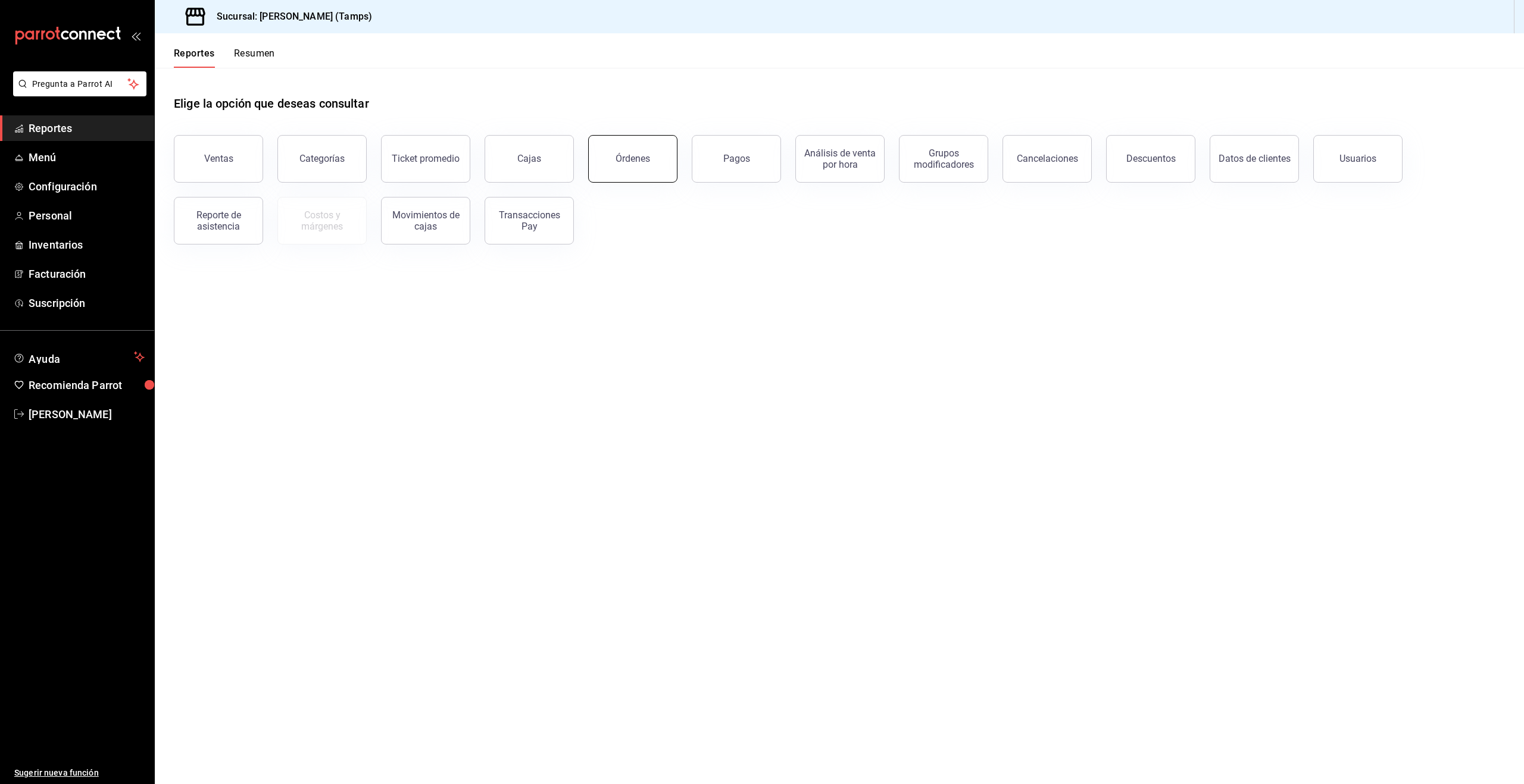
click at [637, 157] on div "Órdenes" at bounding box center [633, 158] width 34 height 11
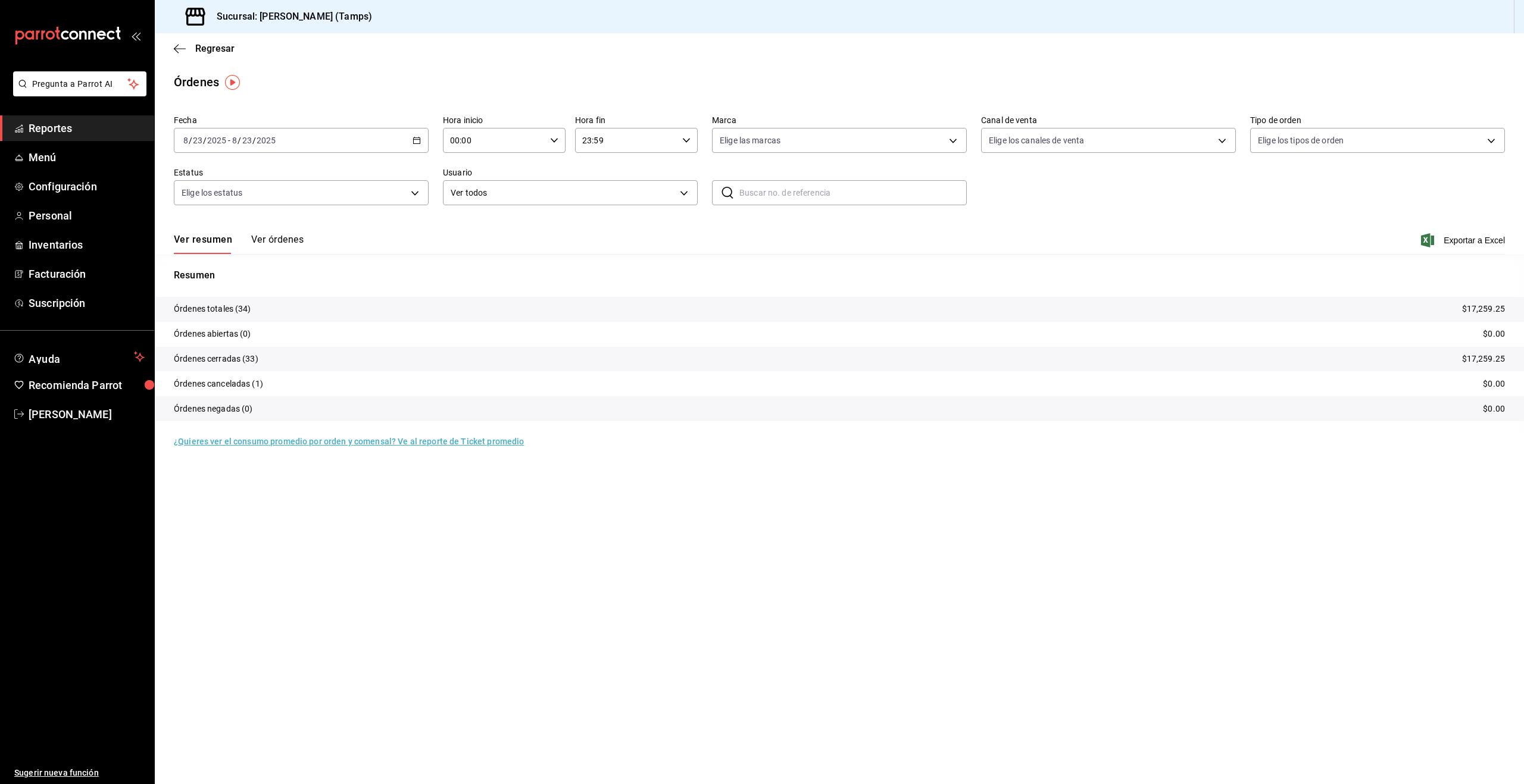
click at [413, 141] on \(Stroke\) "button" at bounding box center [416, 140] width 7 height 7
click at [203, 312] on span "Rango de fechas" at bounding box center [230, 310] width 93 height 12
click at [415, 140] on icon "button" at bounding box center [416, 140] width 9 height 9
click at [374, 298] on abbr "21" at bounding box center [374, 298] width 8 height 9
click at [404, 299] on button "22" at bounding box center [396, 298] width 21 height 21
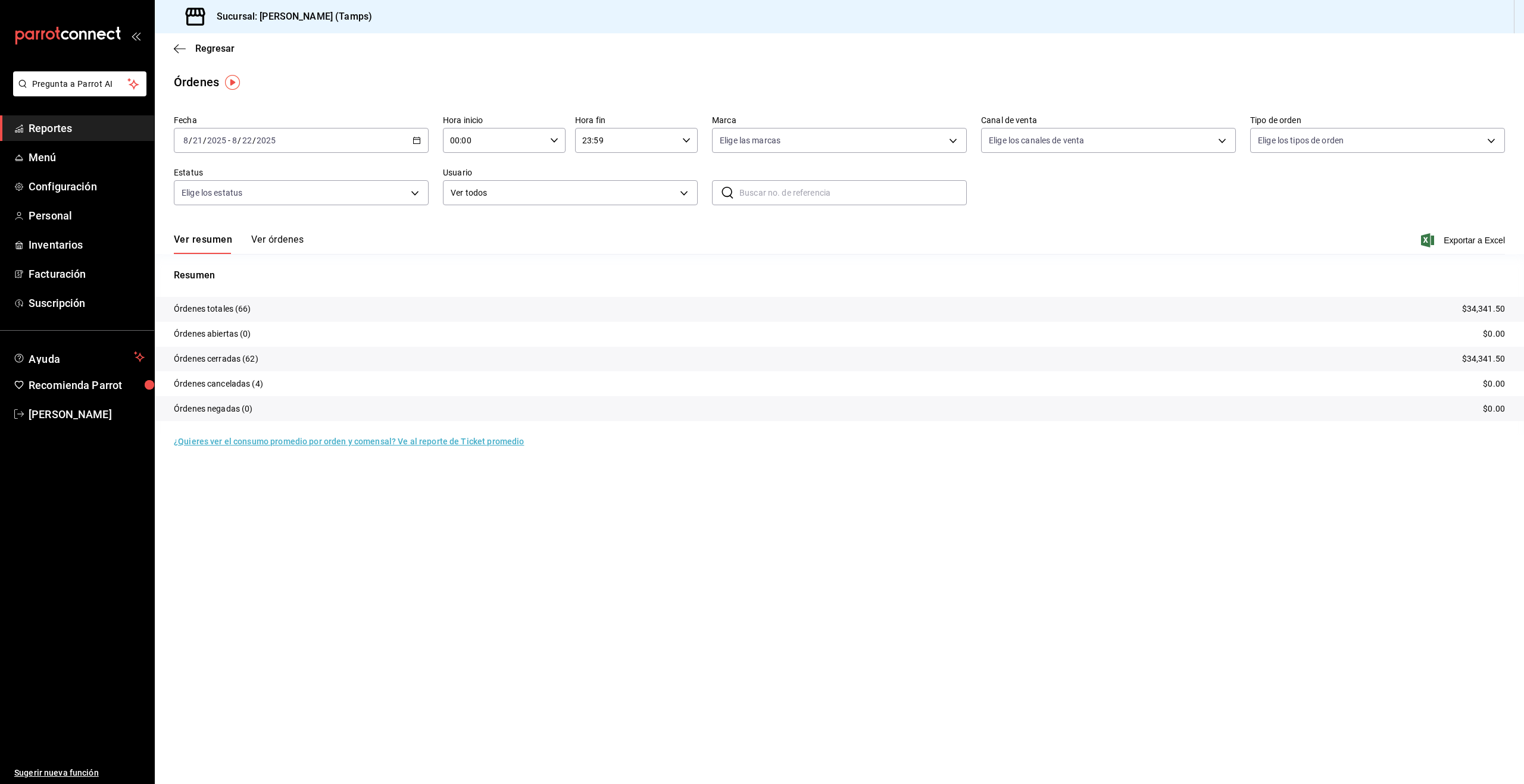
drag, startPoint x: 281, startPoint y: 232, endPoint x: 281, endPoint y: 244, distance: 12.0
click at [281, 232] on div "Ver resumen Ver órdenes Exportar a Excel" at bounding box center [839, 237] width 1331 height 34
click at [282, 246] on button "Ver órdenes" at bounding box center [277, 243] width 52 height 20
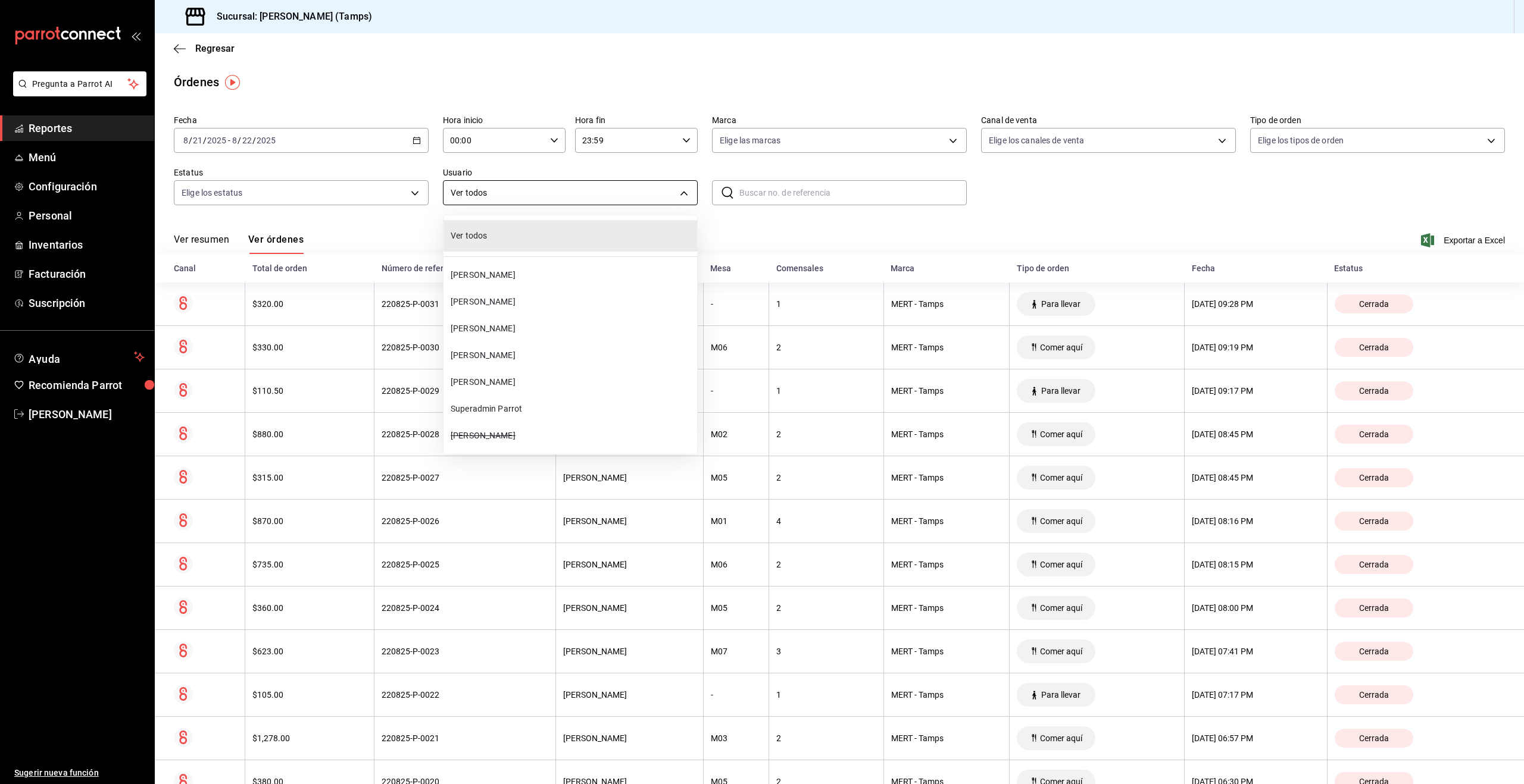
click at [496, 194] on body "Pregunta a Parrot AI Reportes Menú Configuración Personal Inventarios Facturaci…" at bounding box center [762, 392] width 1524 height 784
drag, startPoint x: 810, startPoint y: 181, endPoint x: 769, endPoint y: 162, distance: 45.2
click at [810, 181] on div at bounding box center [762, 392] width 1524 height 784
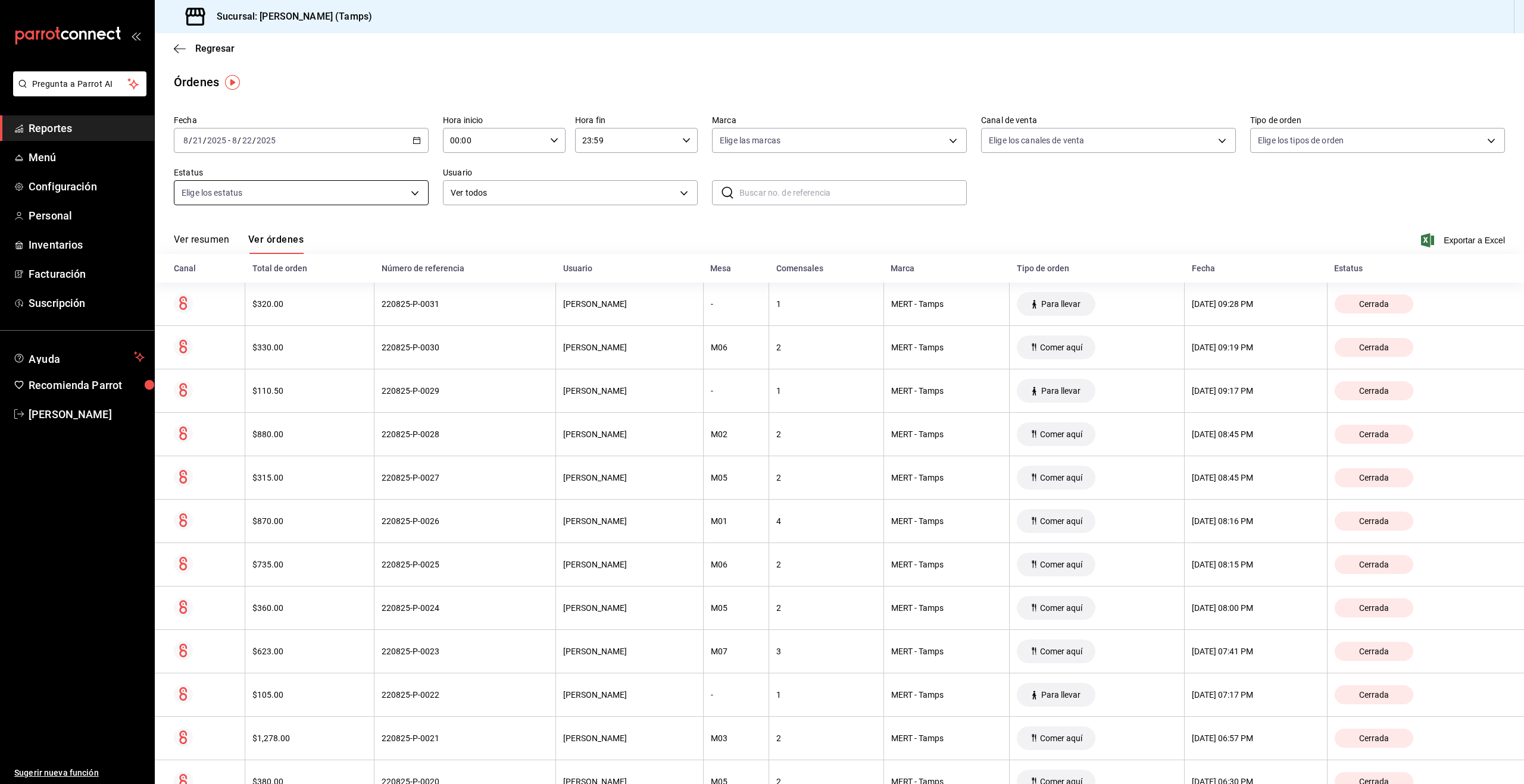
click at [324, 188] on body "Pregunta a Parrot AI Reportes Menú Configuración Personal Inventarios Facturaci…" at bounding box center [762, 392] width 1524 height 784
click at [235, 326] on span "Cancelada" at bounding box center [314, 332] width 217 height 12
type input "CANCELED"
checkbox input "true"
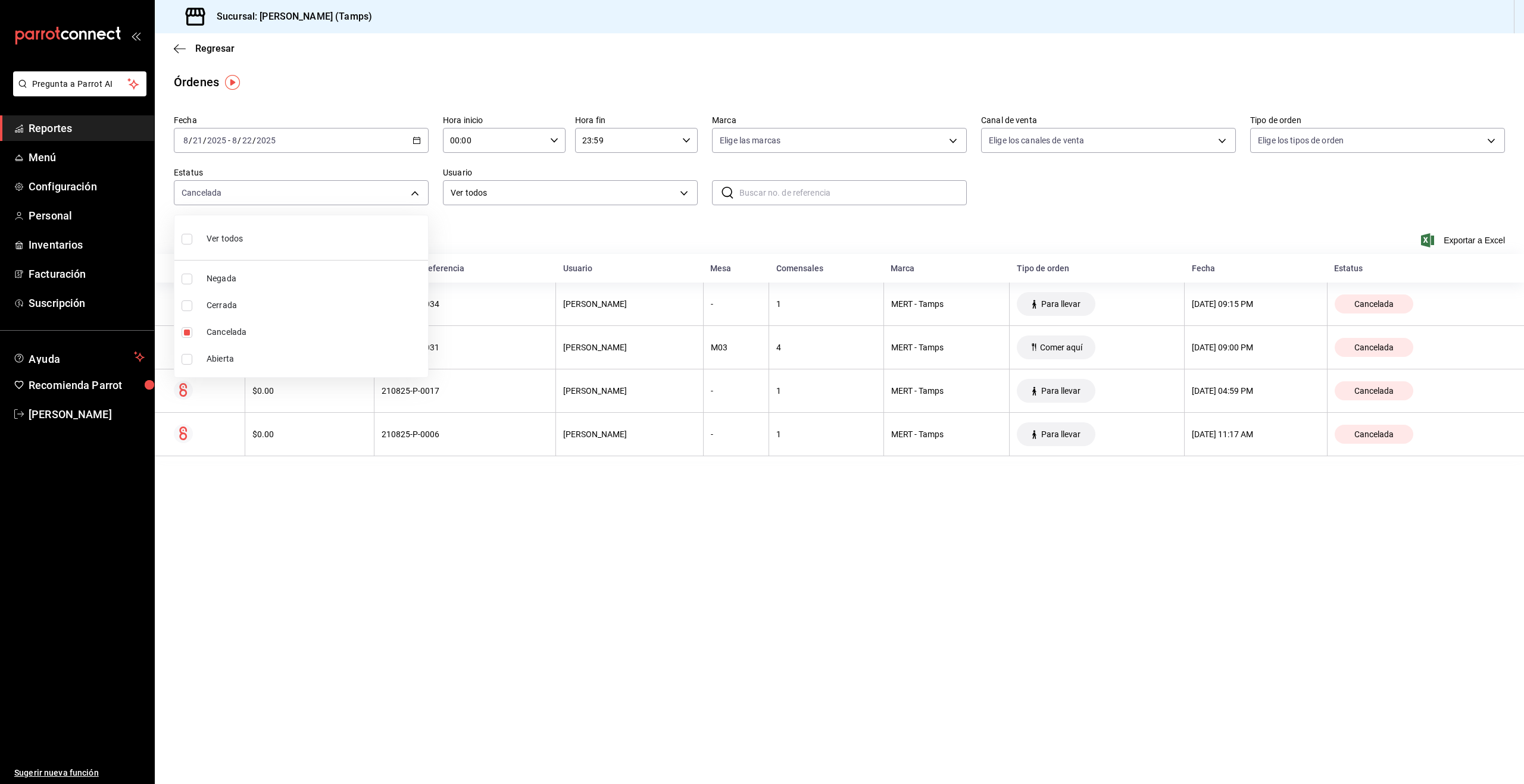
click at [848, 510] on div at bounding box center [762, 392] width 1524 height 784
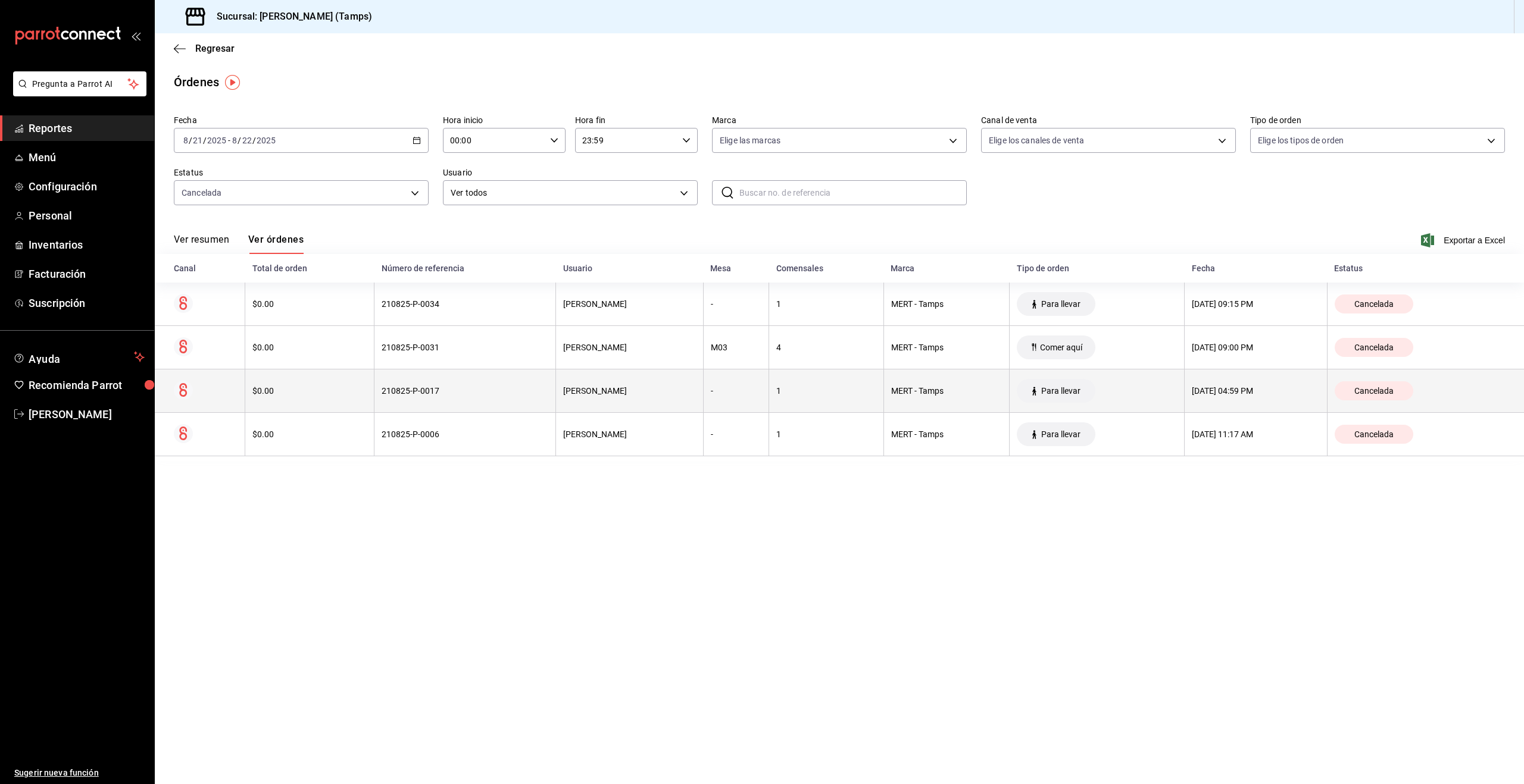
click at [1305, 391] on div "21/08/2025 04:59 PM" at bounding box center [1256, 391] width 128 height 10
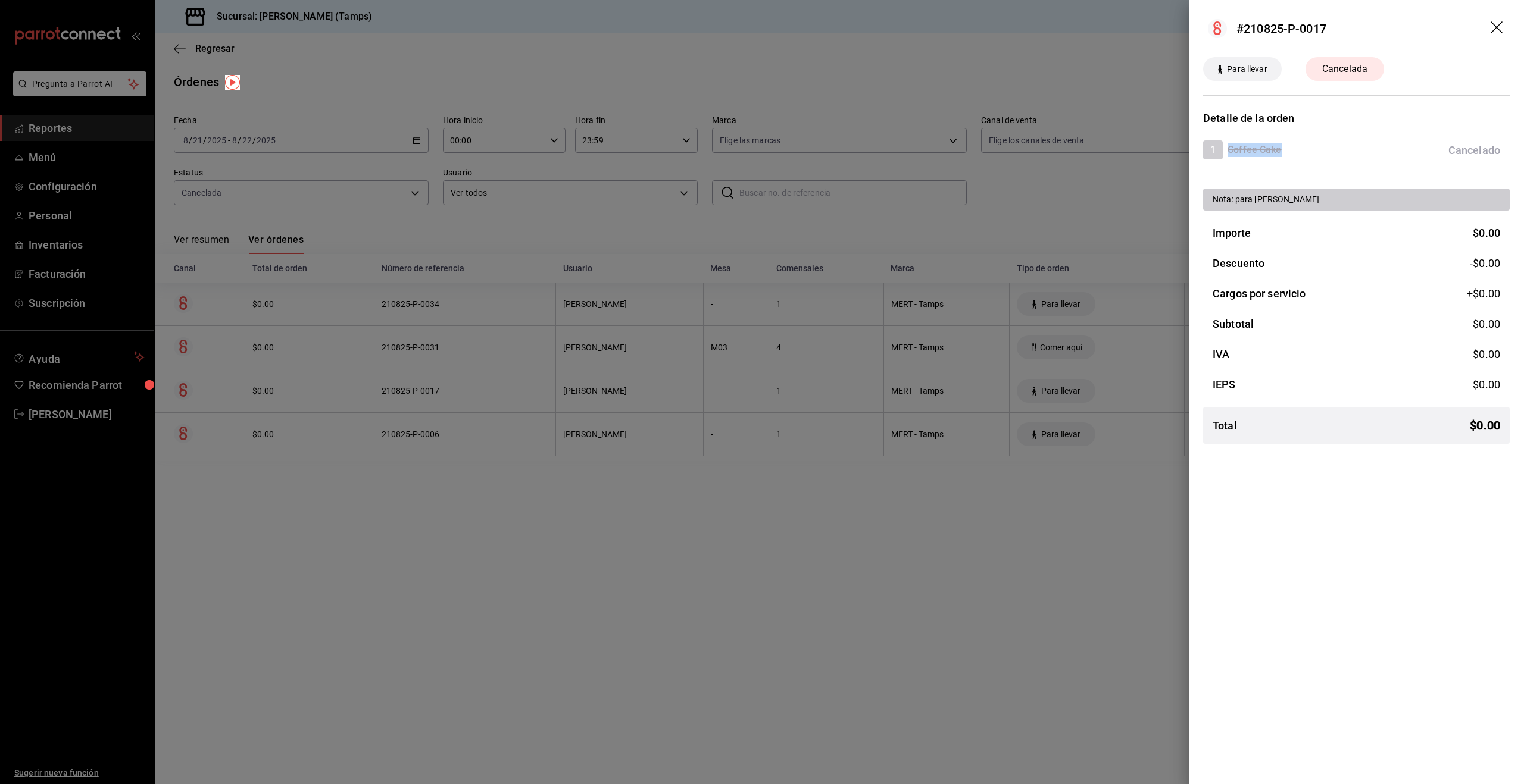
drag, startPoint x: 1229, startPoint y: 151, endPoint x: 1290, endPoint y: 151, distance: 61.0
click at [1291, 151] on div "1 Coffee Cake Cancelado" at bounding box center [1351, 150] width 297 height 19
drag, startPoint x: 1067, startPoint y: 228, endPoint x: 1070, endPoint y: 222, distance: 6.7
click at [1067, 228] on div at bounding box center [762, 392] width 1524 height 784
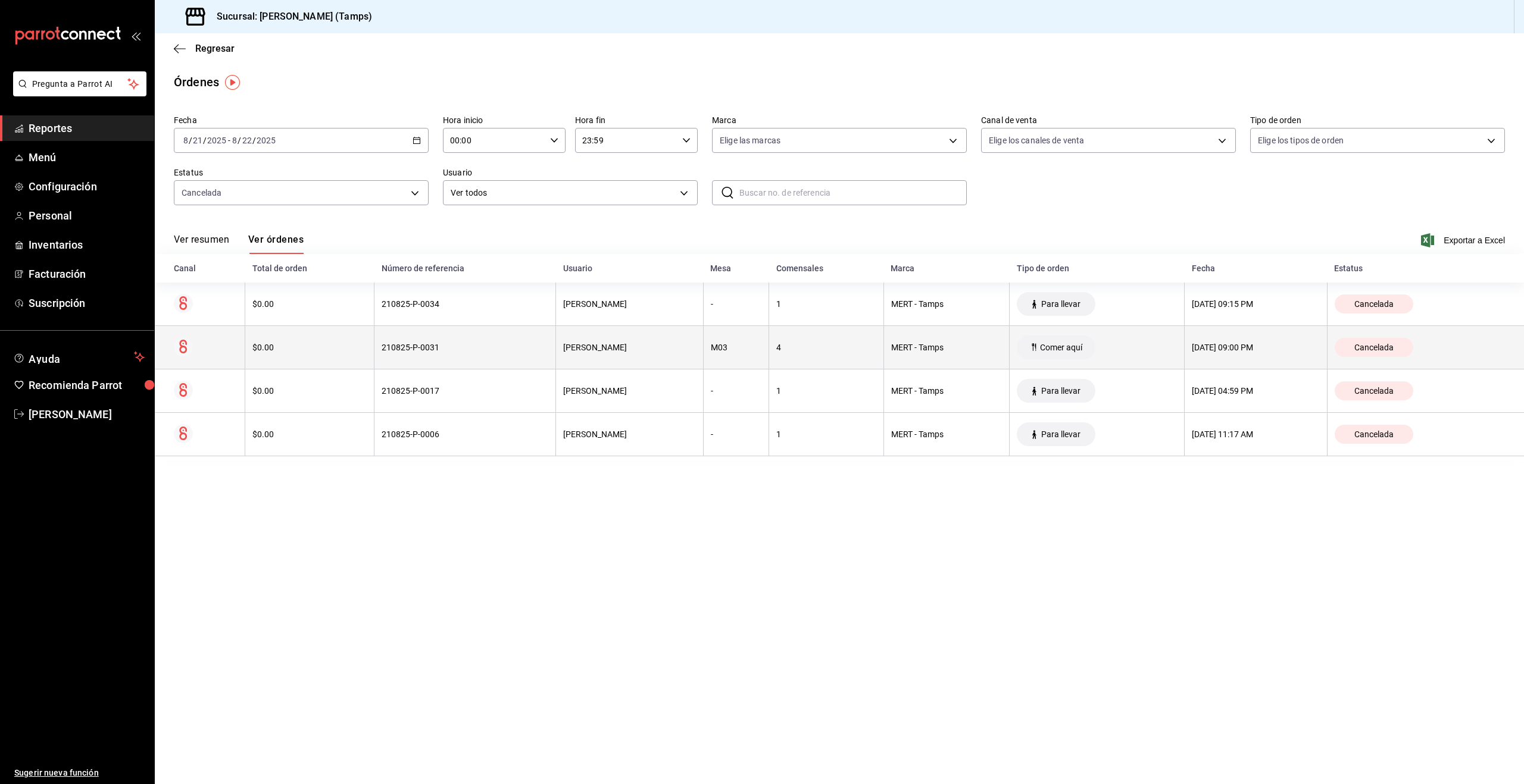
click at [787, 348] on div "4" at bounding box center [825, 347] width 100 height 10
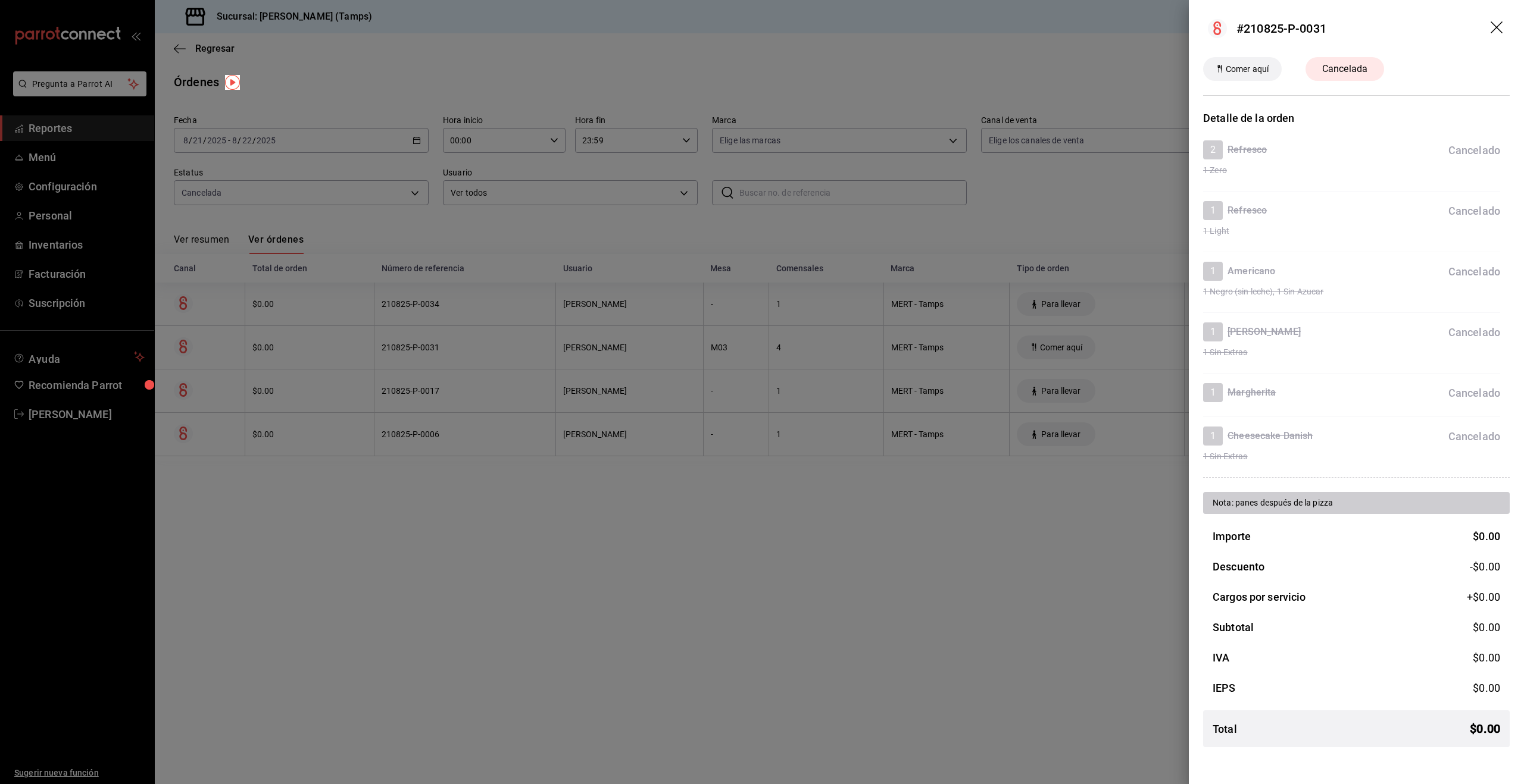
drag, startPoint x: 656, startPoint y: 342, endPoint x: 626, endPoint y: 328, distance: 33.1
click at [656, 342] on div at bounding box center [762, 392] width 1524 height 784
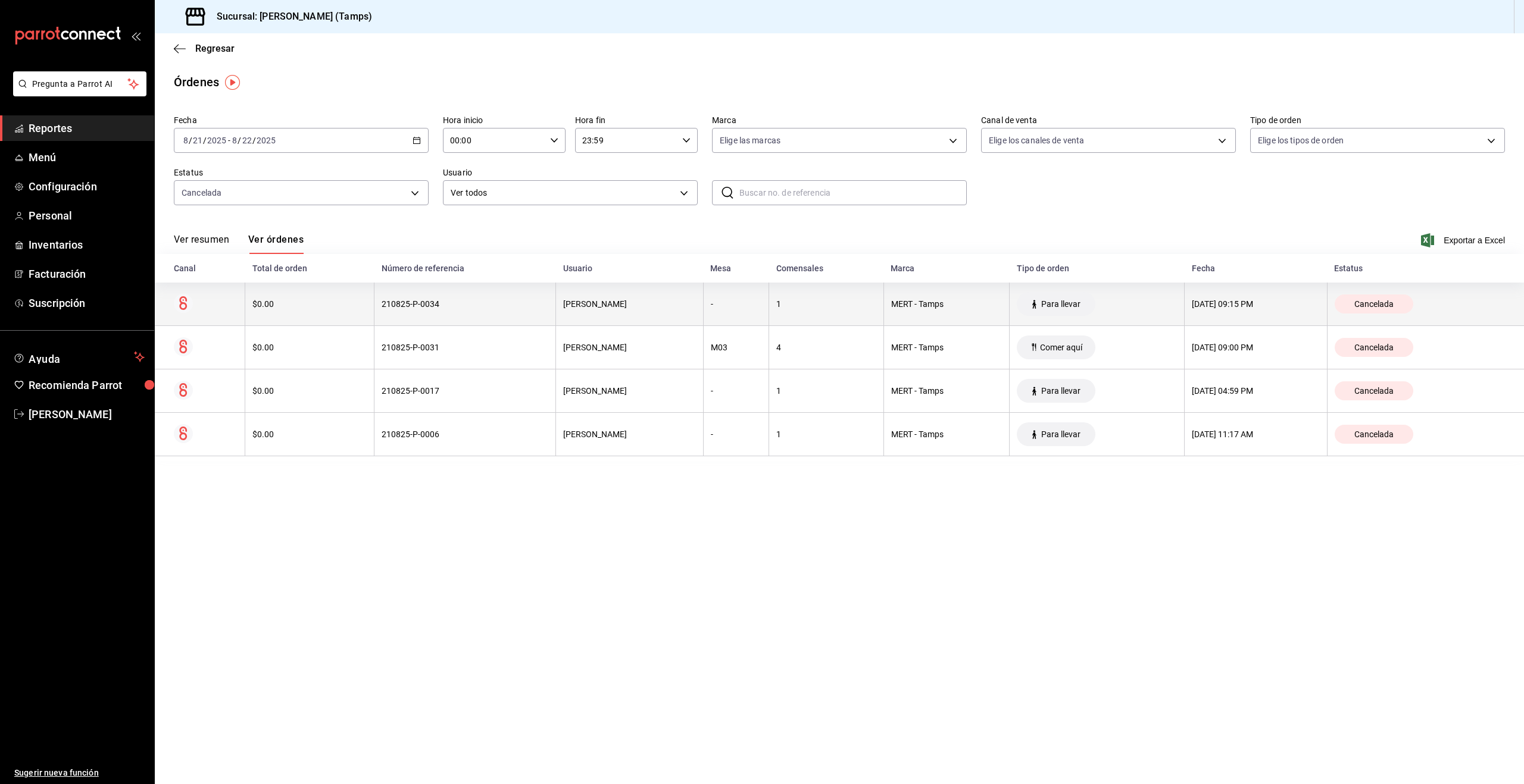
click at [616, 303] on div "[PERSON_NAME]" at bounding box center [629, 304] width 132 height 10
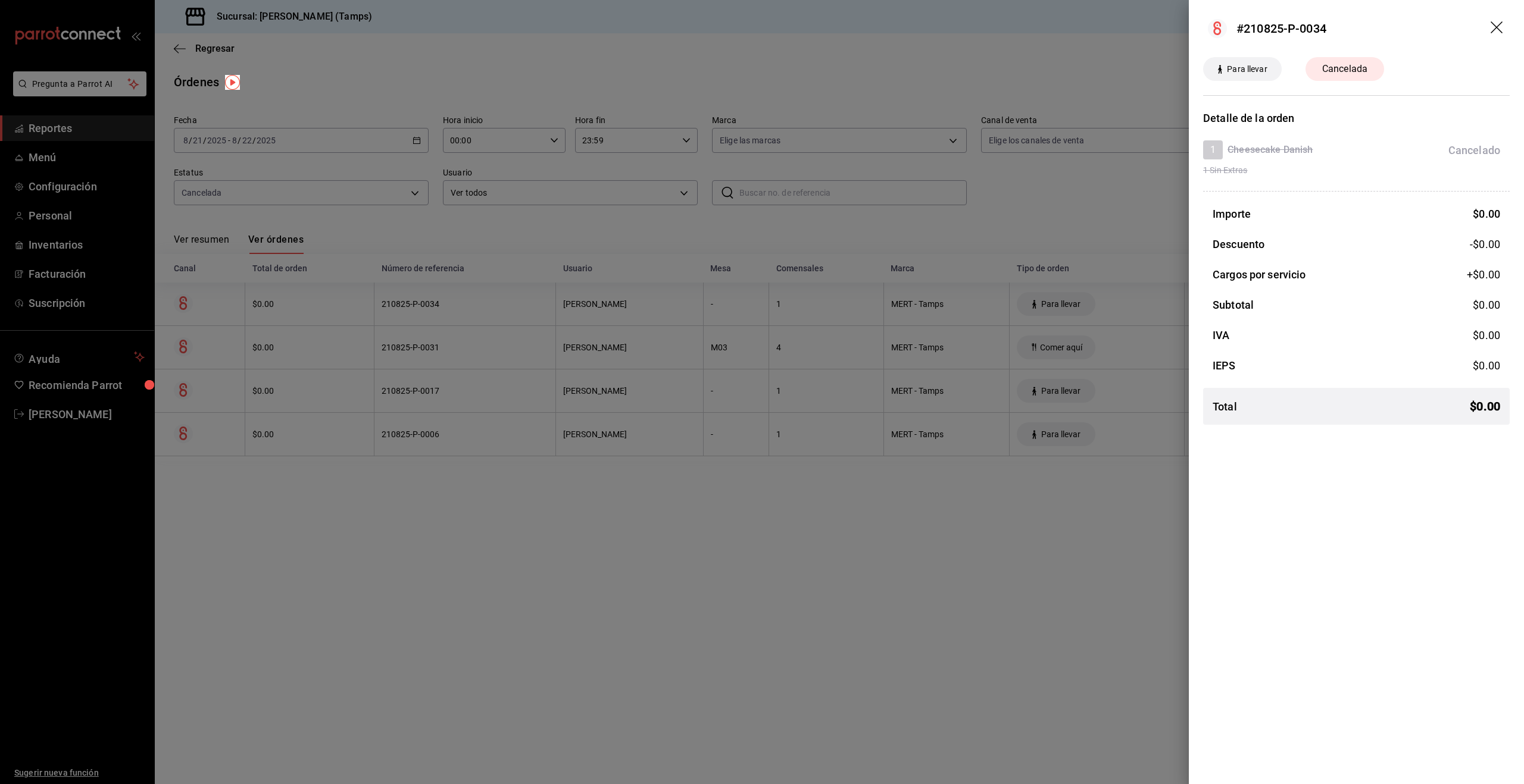
click at [554, 250] on div at bounding box center [762, 392] width 1524 height 784
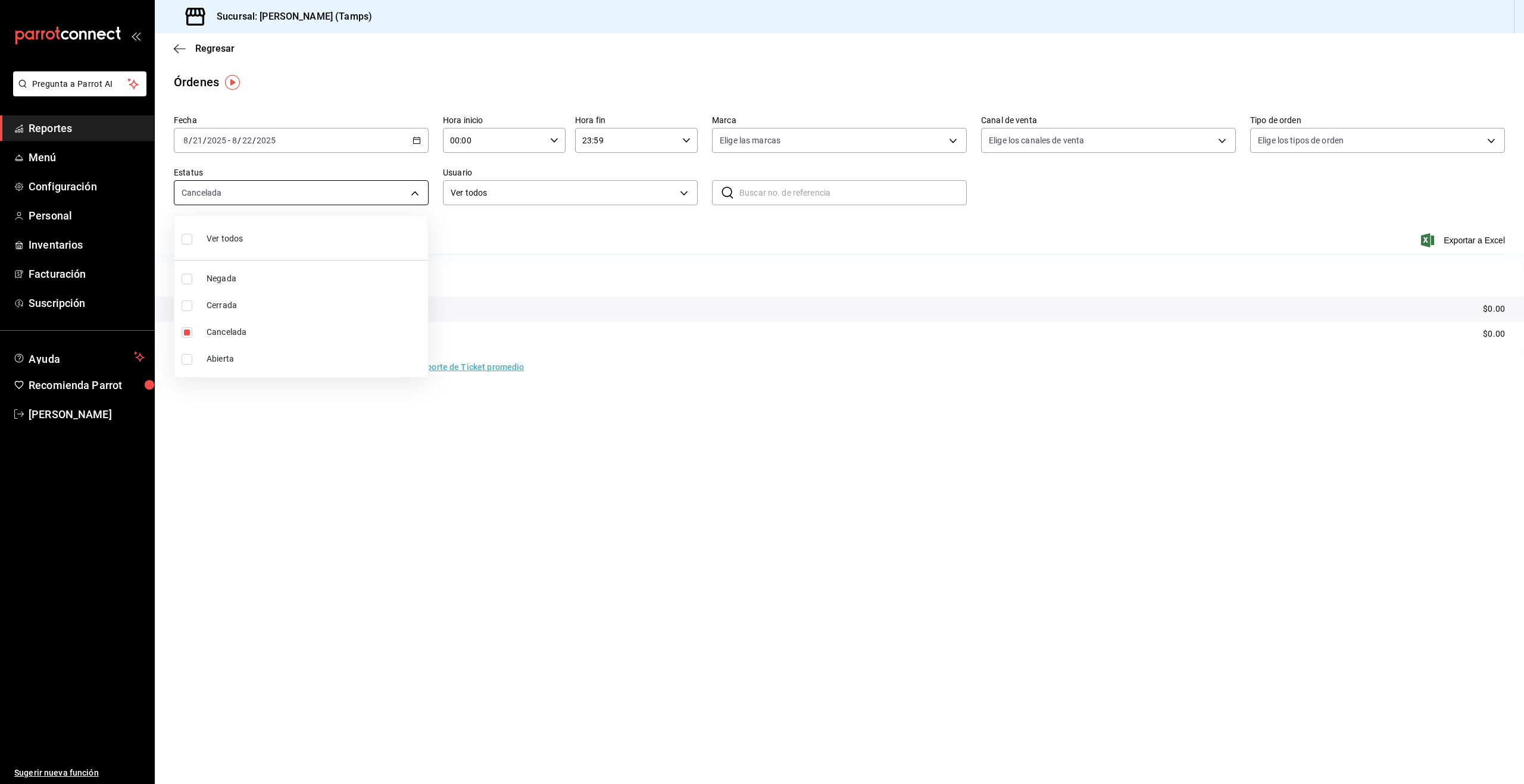
click at [245, 188] on body "Pregunta a Parrot AI Reportes Menú Configuración Personal Inventarios Facturaci…" at bounding box center [762, 392] width 1524 height 784
click at [247, 231] on li "Ver todos" at bounding box center [302, 237] width 254 height 35
type input "DENIED,FINISHED,CANCELED,OPEN"
checkbox input "true"
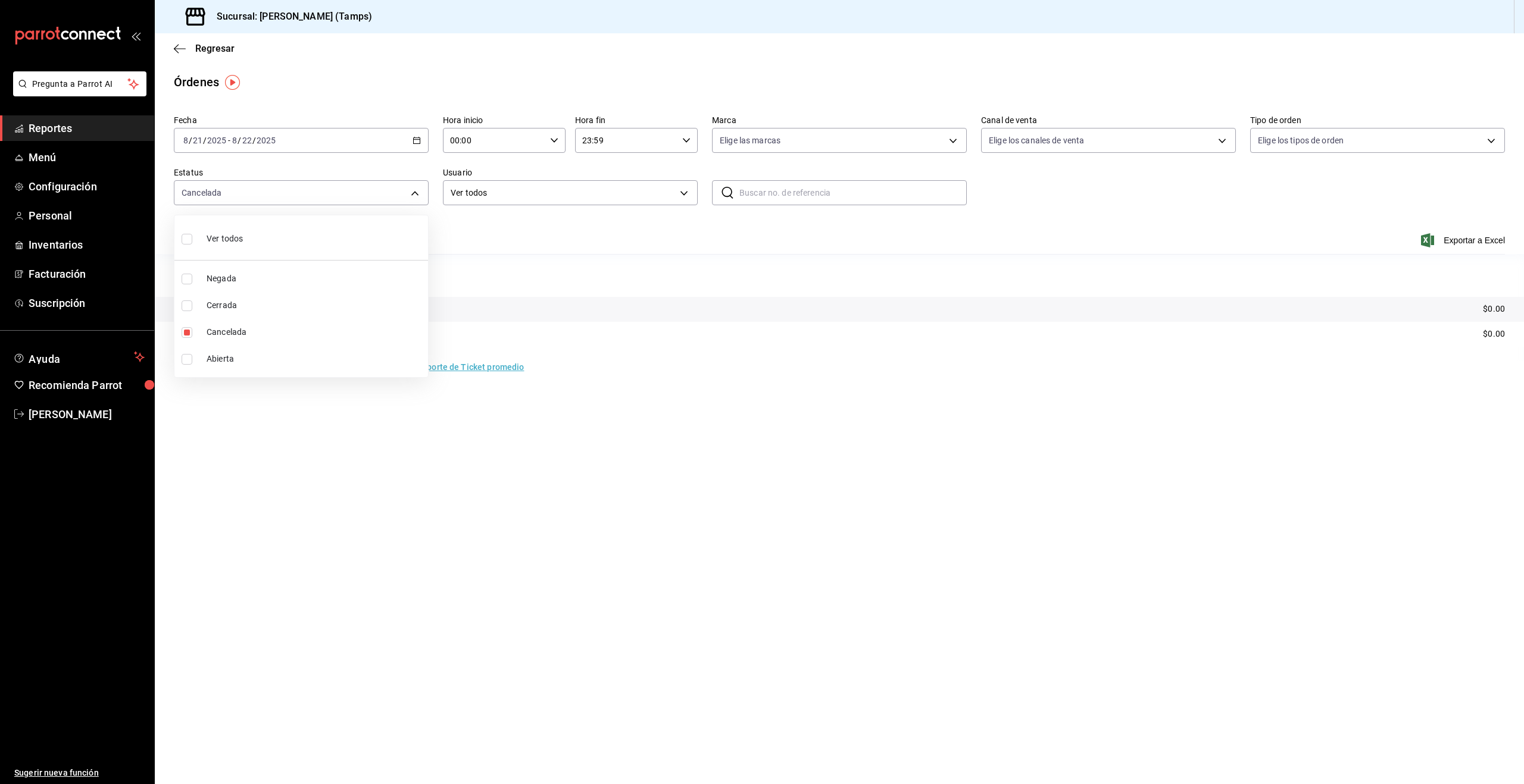
checkbox input "true"
drag, startPoint x: 176, startPoint y: 236, endPoint x: 187, endPoint y: 240, distance: 11.7
click at [176, 237] on li "Ver todos" at bounding box center [302, 237] width 254 height 35
checkbox input "false"
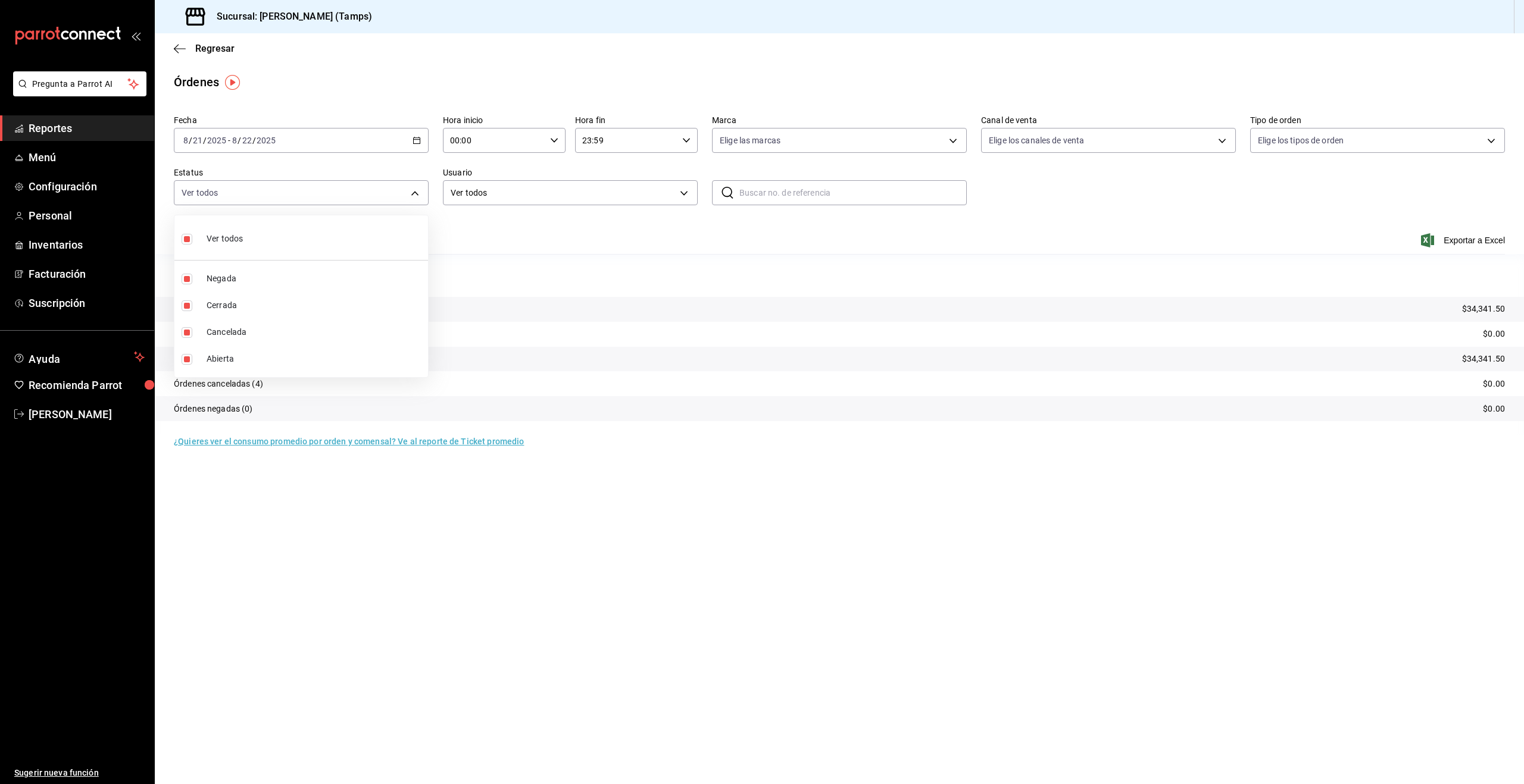
checkbox input "false"
click at [616, 264] on div at bounding box center [762, 392] width 1524 height 784
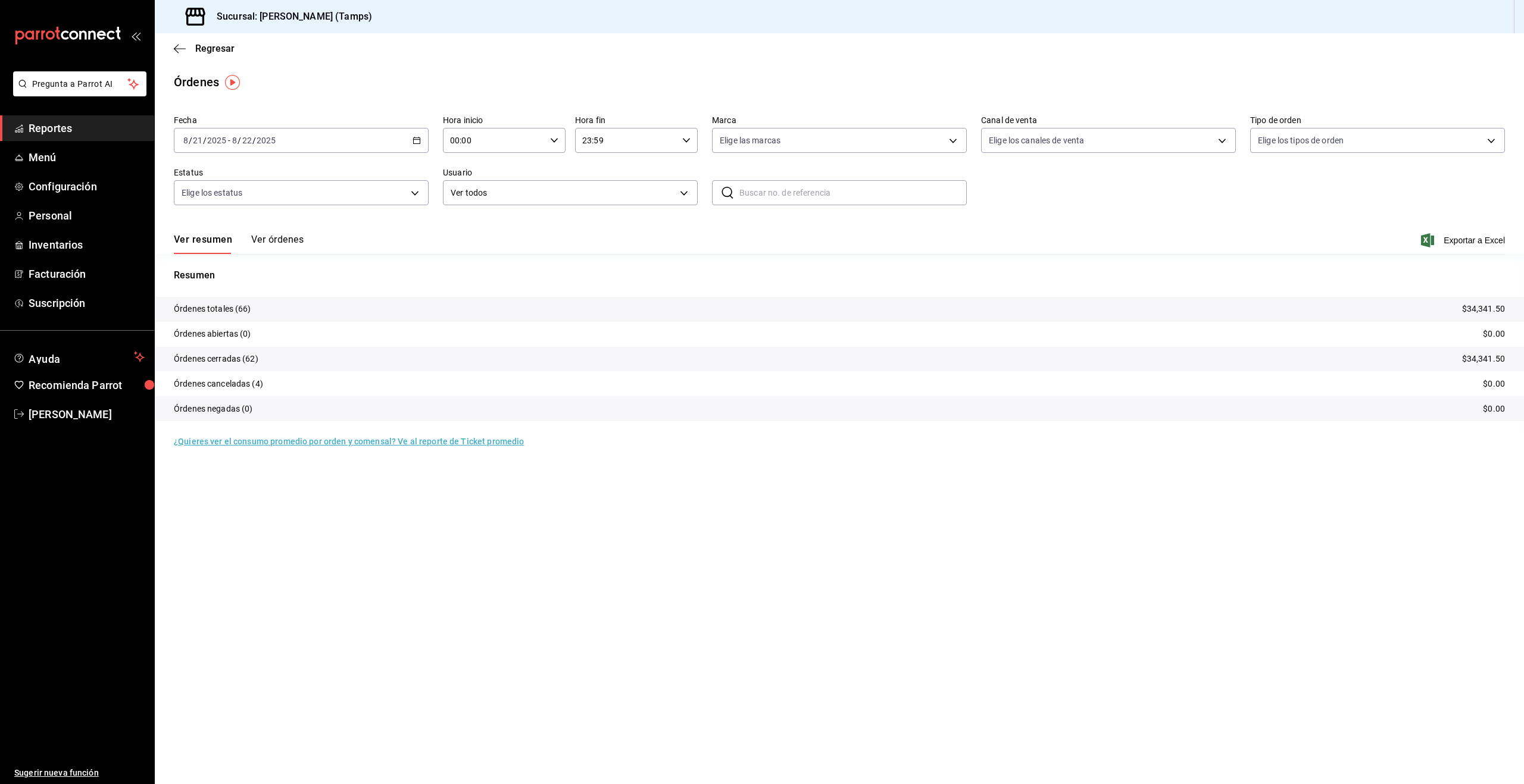
drag, startPoint x: 268, startPoint y: 237, endPoint x: 267, endPoint y: 246, distance: 9.1
click at [268, 237] on button "Ver órdenes" at bounding box center [277, 243] width 52 height 20
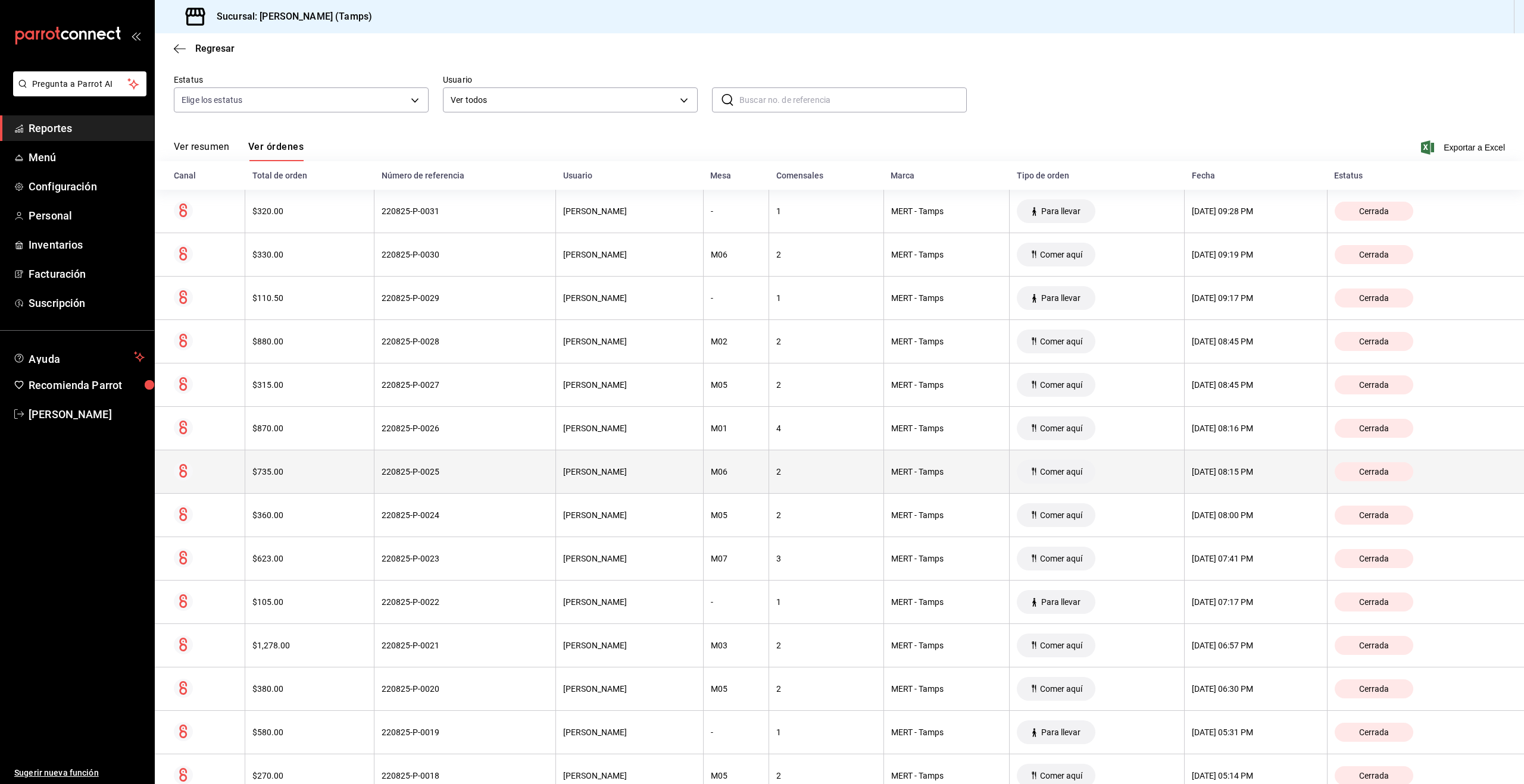
scroll to position [149, 0]
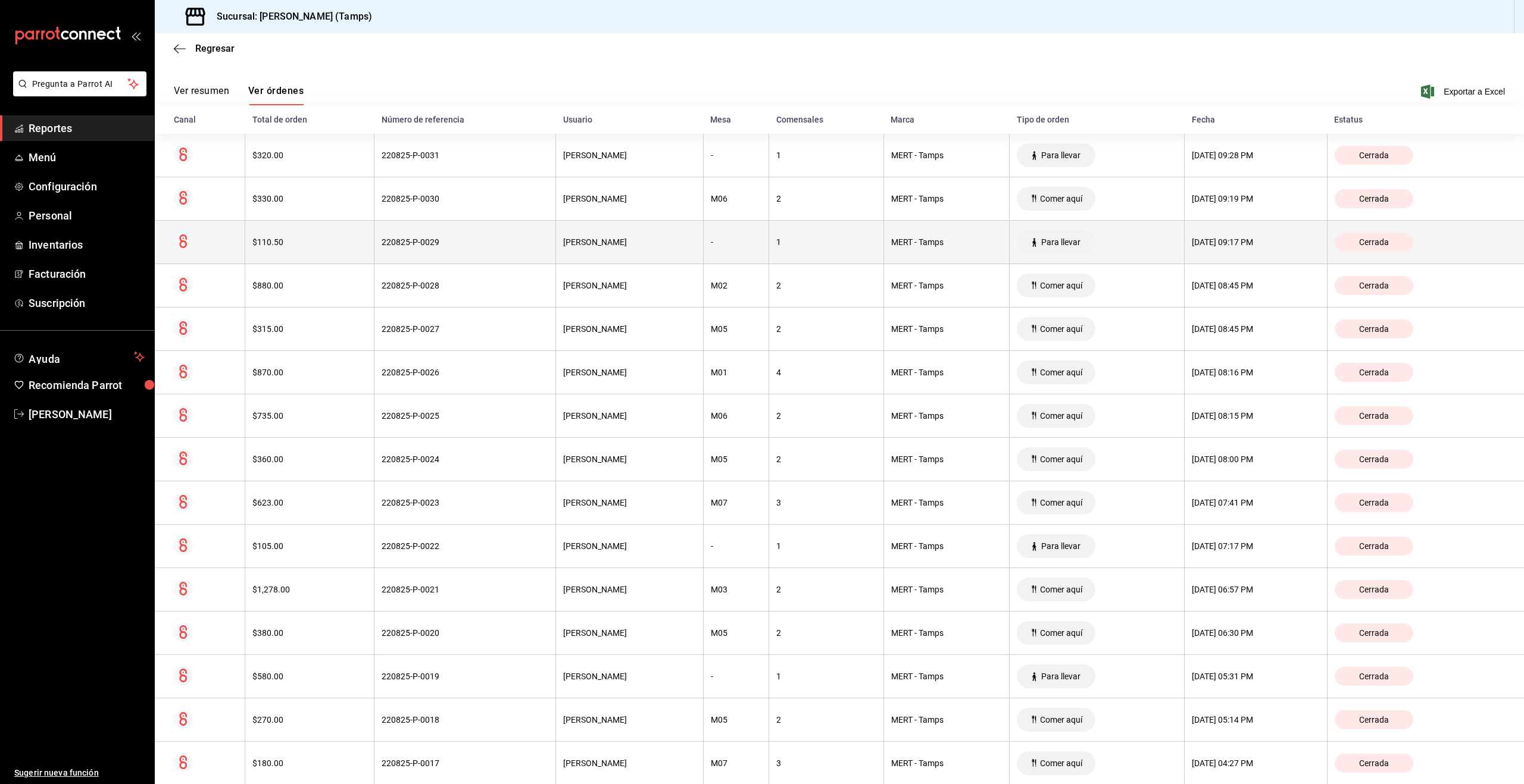
click at [302, 239] on div "$110.50" at bounding box center [309, 242] width 115 height 10
